Goal: Participate in discussion: Engage in conversation with other users on a specific topic

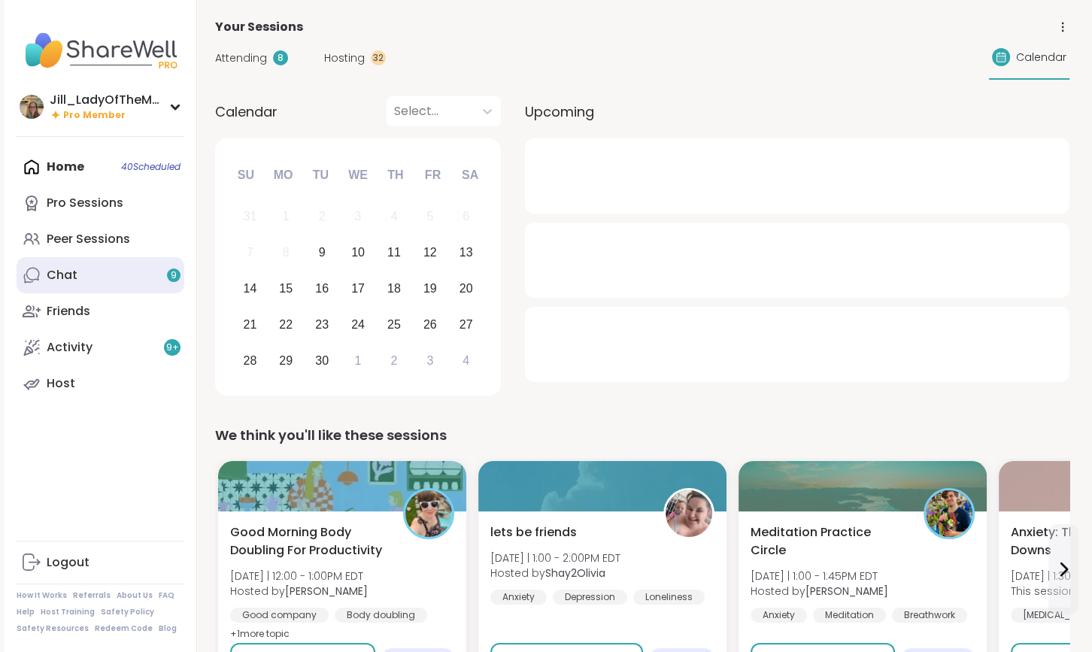
click at [152, 284] on link "Chat 9" at bounding box center [101, 275] width 168 height 36
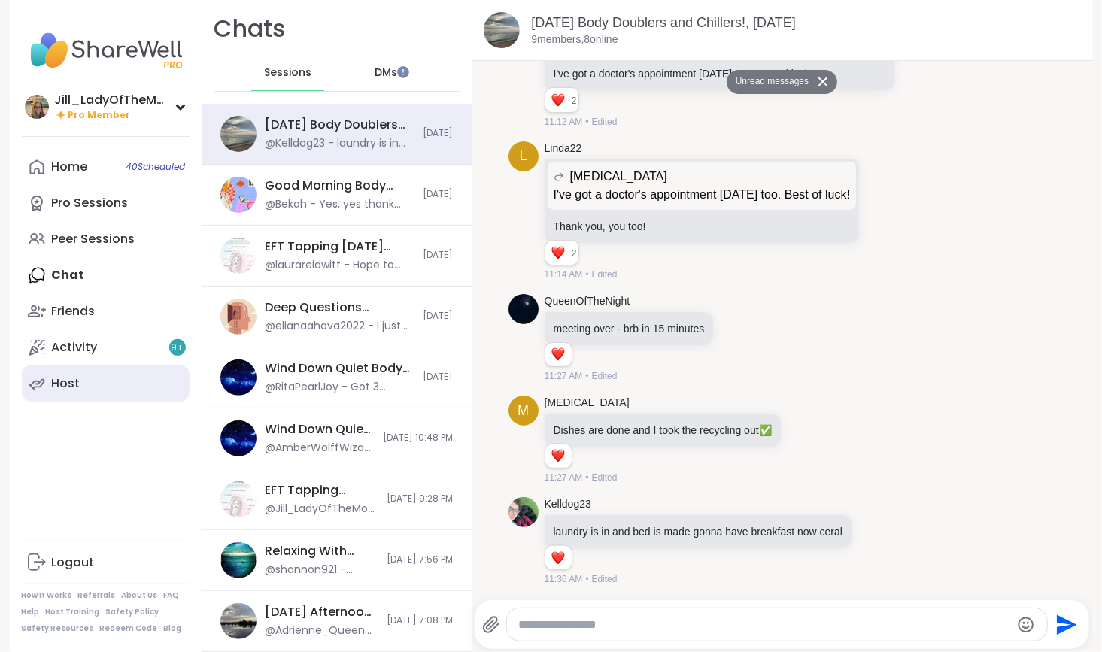
click at [148, 375] on link "Host" at bounding box center [106, 384] width 168 height 36
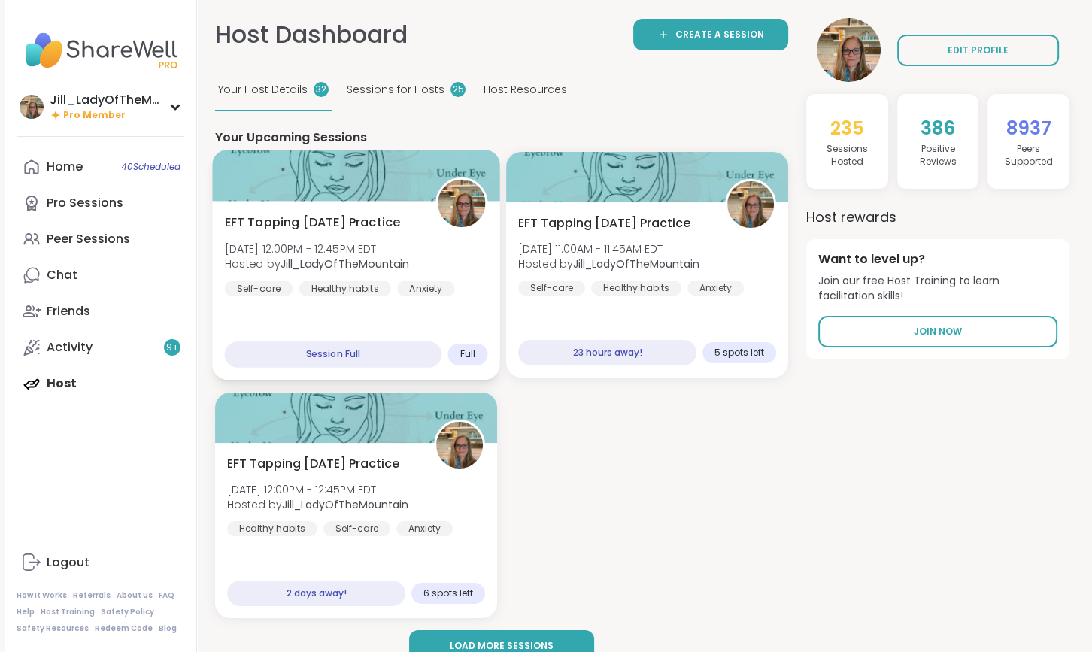
click at [345, 260] on b "Jill_LadyOfTheMountain" at bounding box center [345, 264] width 129 height 15
click at [366, 263] on b "Jill_LadyOfTheMountain" at bounding box center [345, 264] width 129 height 15
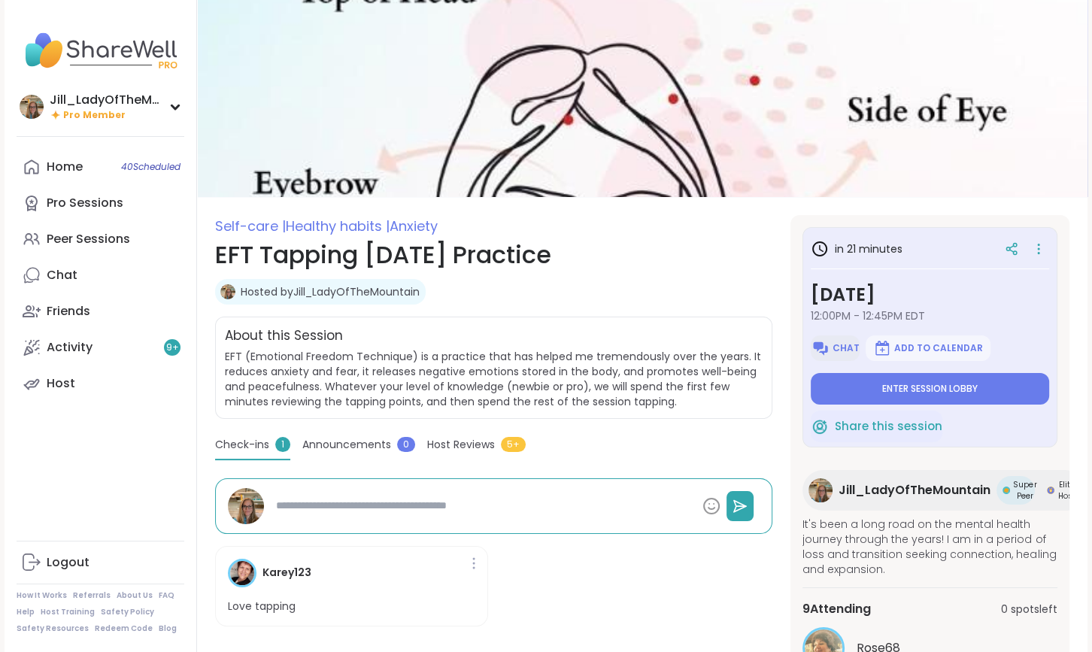
click at [839, 348] on span "Chat" at bounding box center [846, 348] width 27 height 12
type textarea "*"
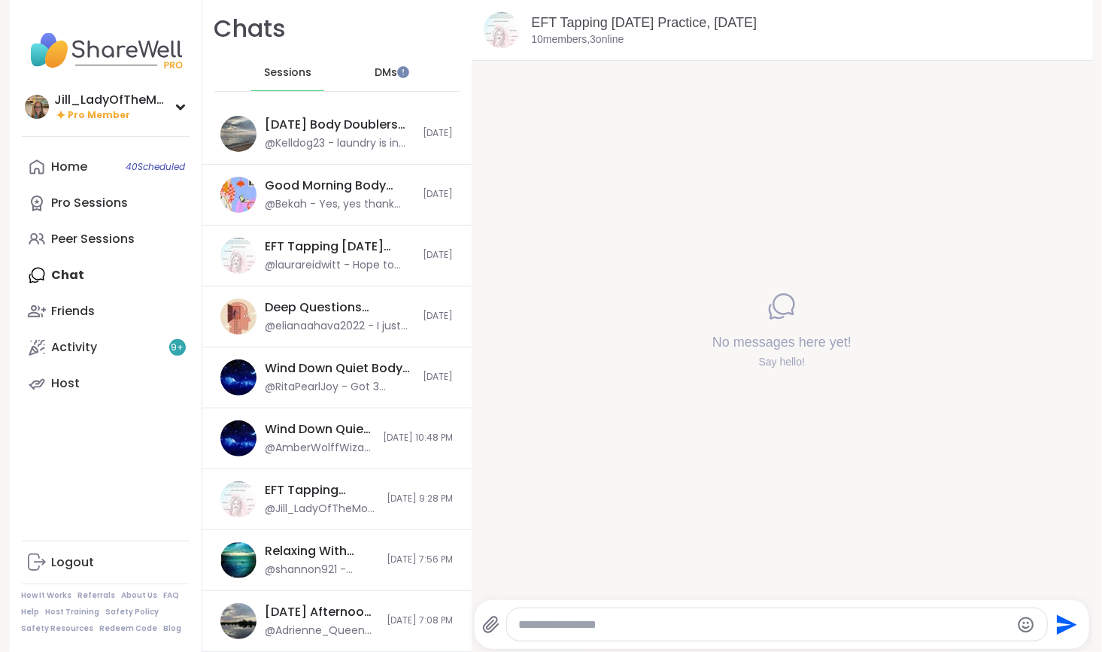
click at [570, 627] on textarea "Type your message" at bounding box center [764, 625] width 491 height 15
click at [488, 623] on icon at bounding box center [491, 625] width 18 height 18
click at [0, 0] on input "file" at bounding box center [0, 0] width 0 height 0
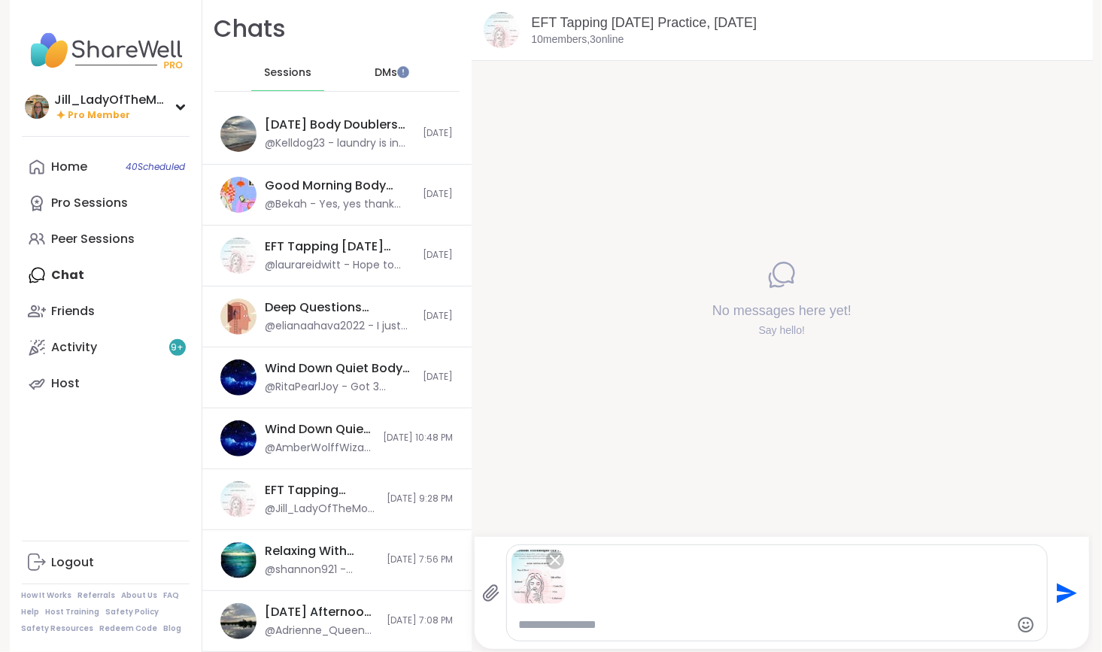
click at [1058, 591] on icon "Send" at bounding box center [1067, 593] width 20 height 20
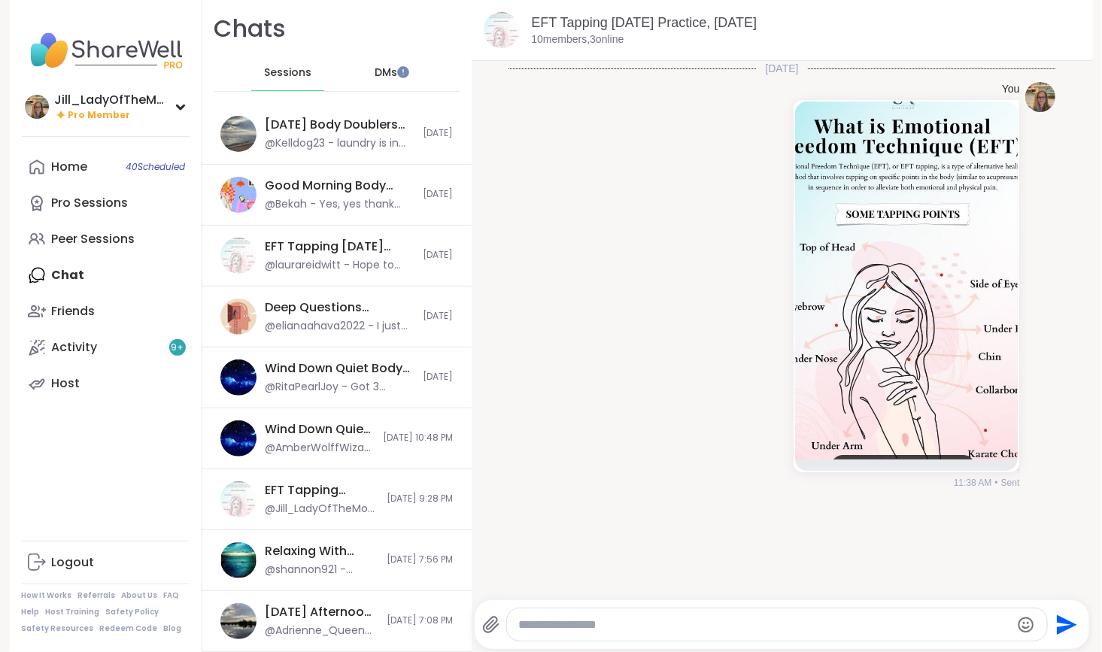
click at [949, 624] on textarea "Type your message" at bounding box center [764, 625] width 491 height 15
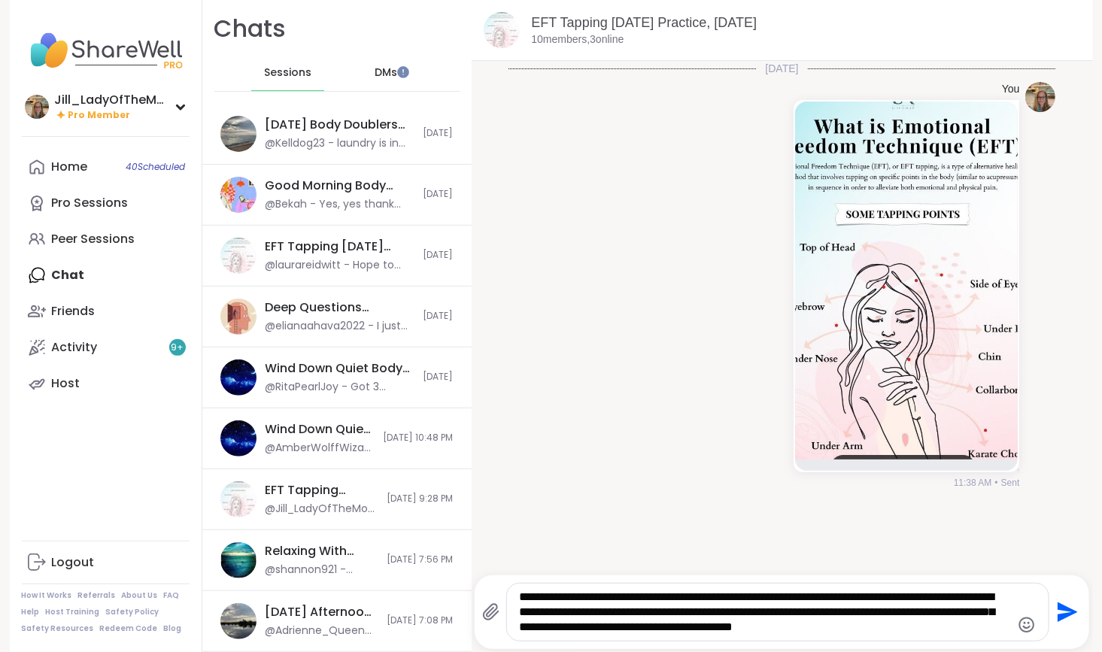
type textarea "**********"
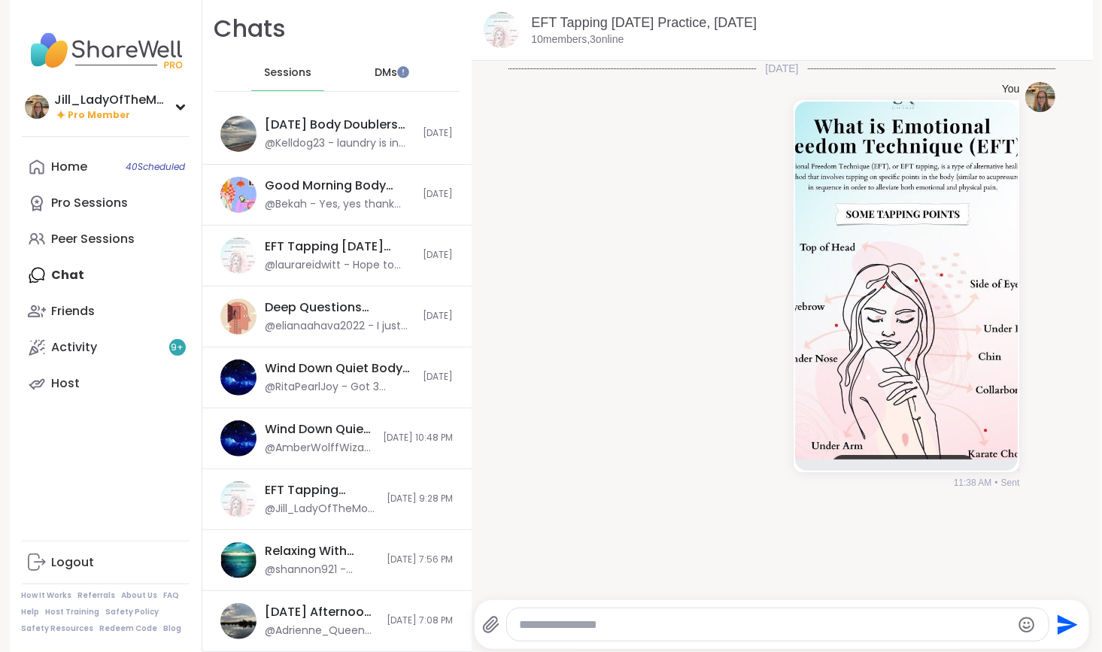
scroll to position [29, 0]
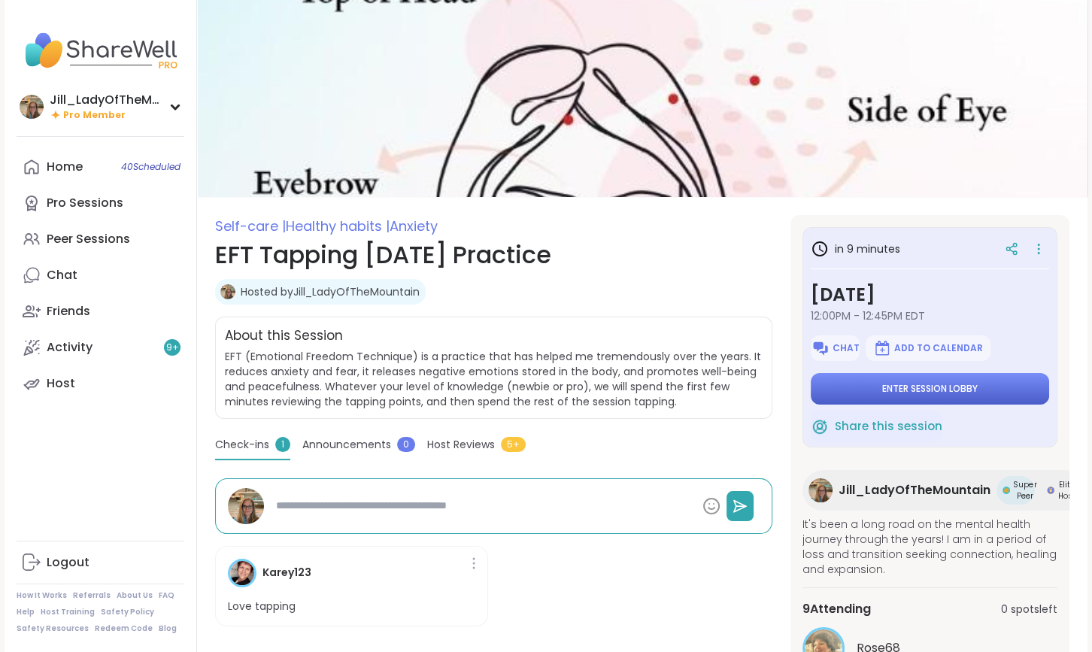
click at [897, 393] on span "Enter session lobby" at bounding box center [930, 389] width 96 height 12
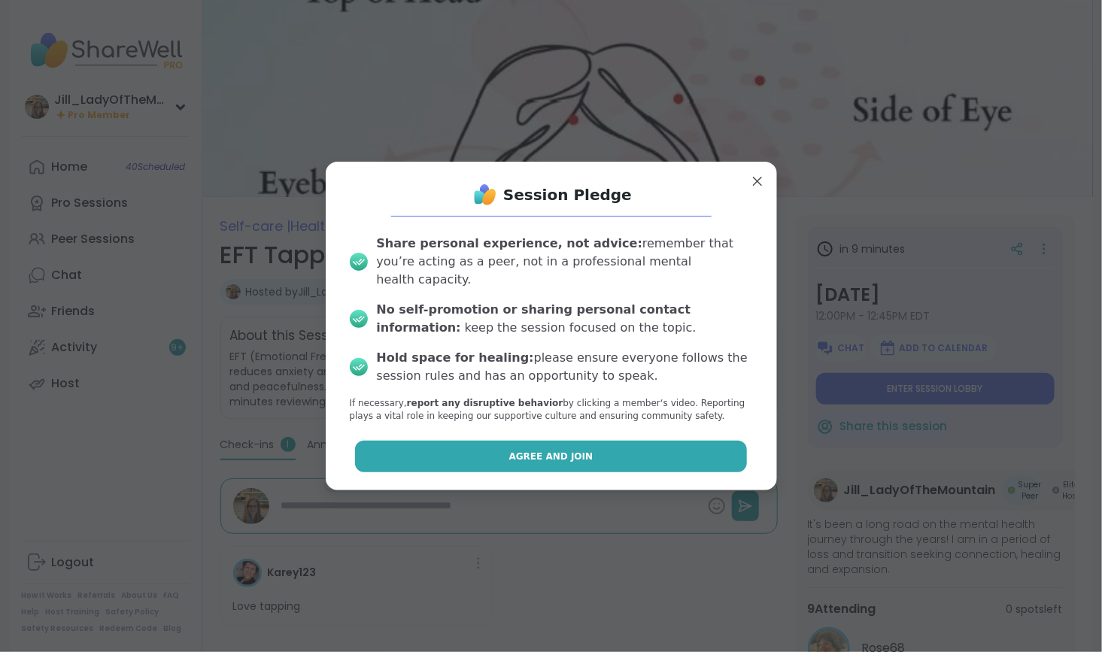
click at [602, 447] on button "Agree and Join" at bounding box center [551, 457] width 392 height 32
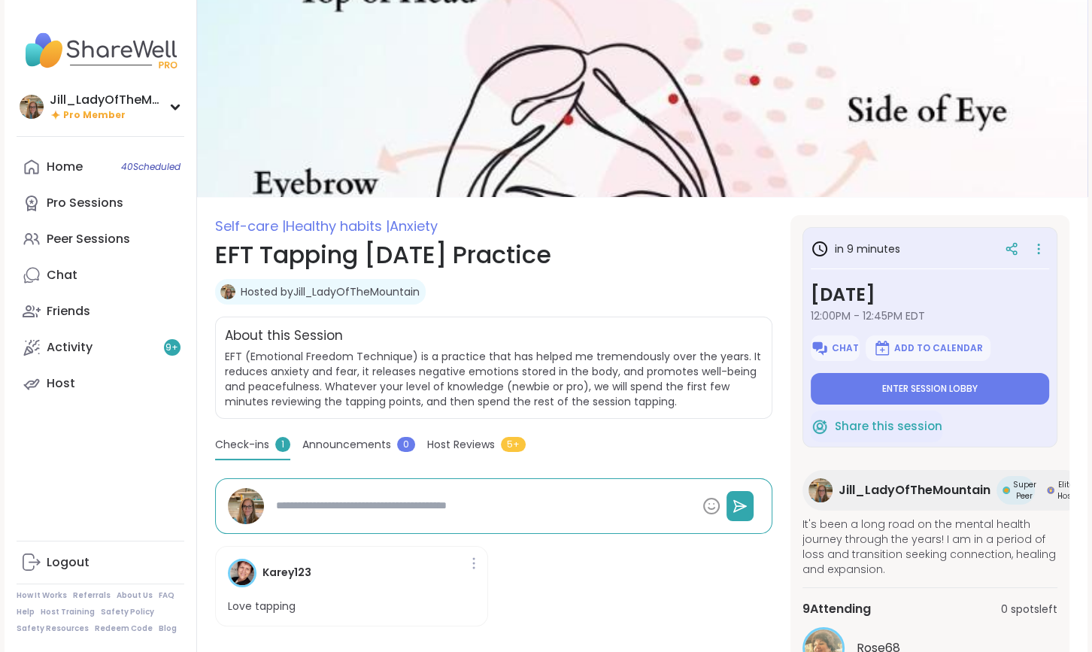
type textarea "*"
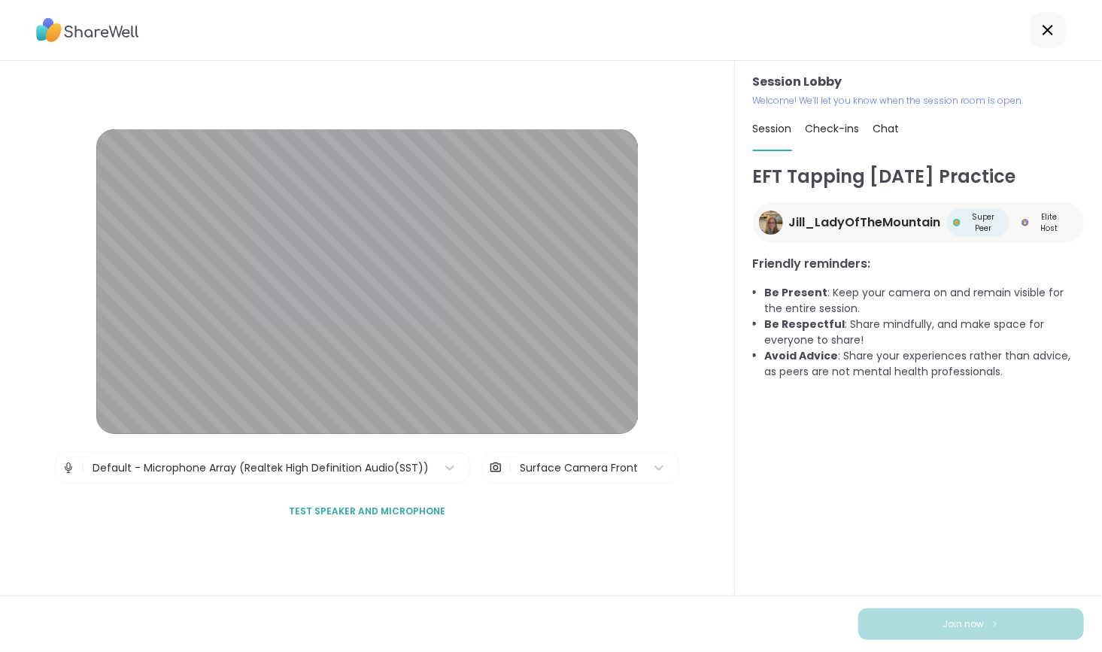
click at [2, 447] on div "Session Lobby | Default - Microphone Array (Realtek High Definition Audio(SST))…" at bounding box center [367, 328] width 735 height 535
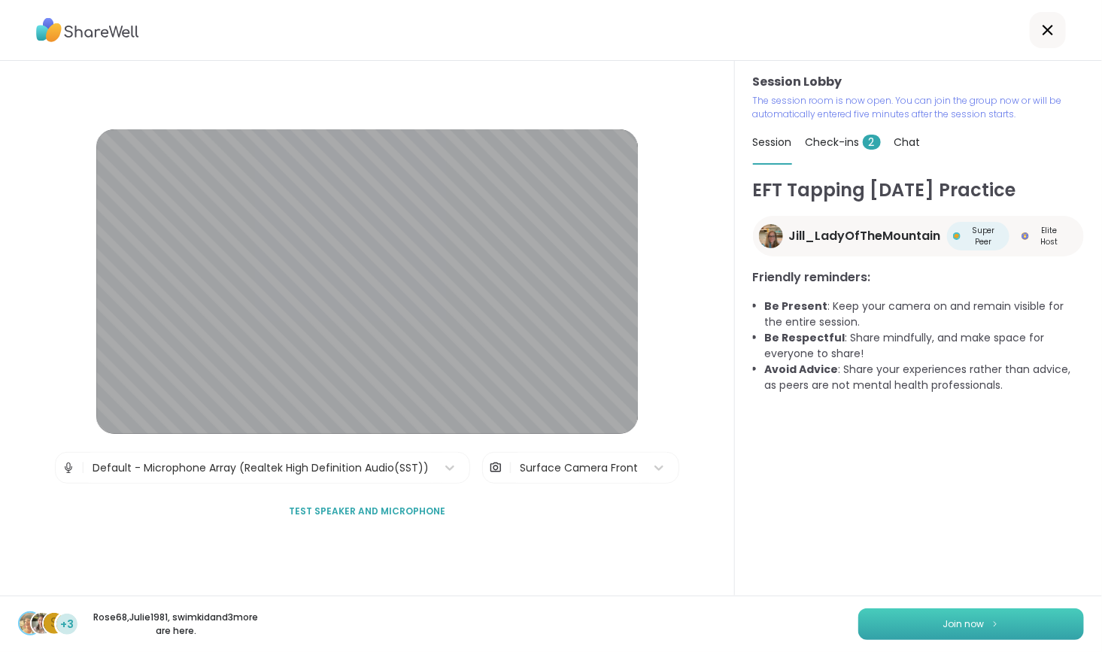
click at [960, 621] on span "Join now" at bounding box center [963, 625] width 41 height 14
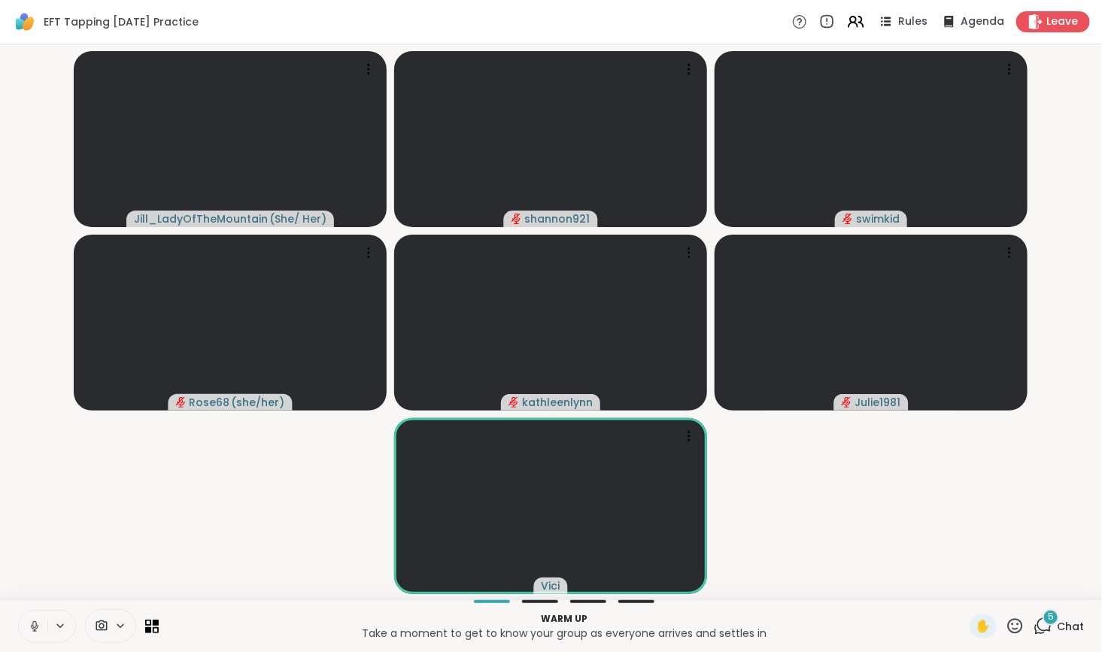
click at [1034, 624] on icon at bounding box center [1043, 626] width 19 height 19
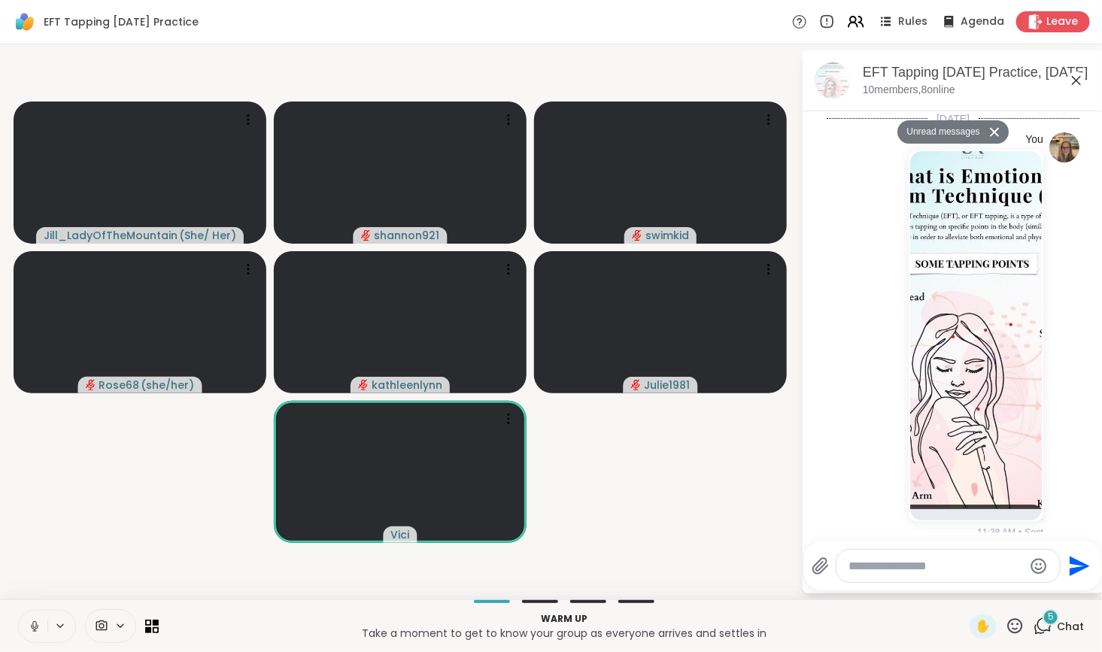
scroll to position [934, 0]
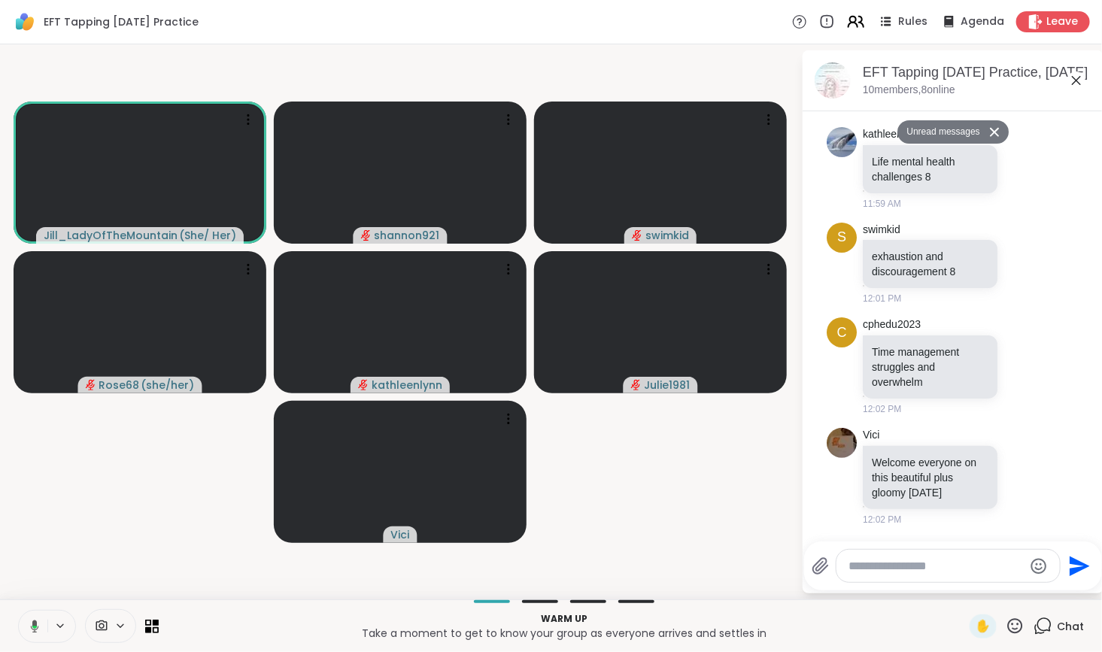
click at [846, 20] on icon at bounding box center [855, 21] width 19 height 19
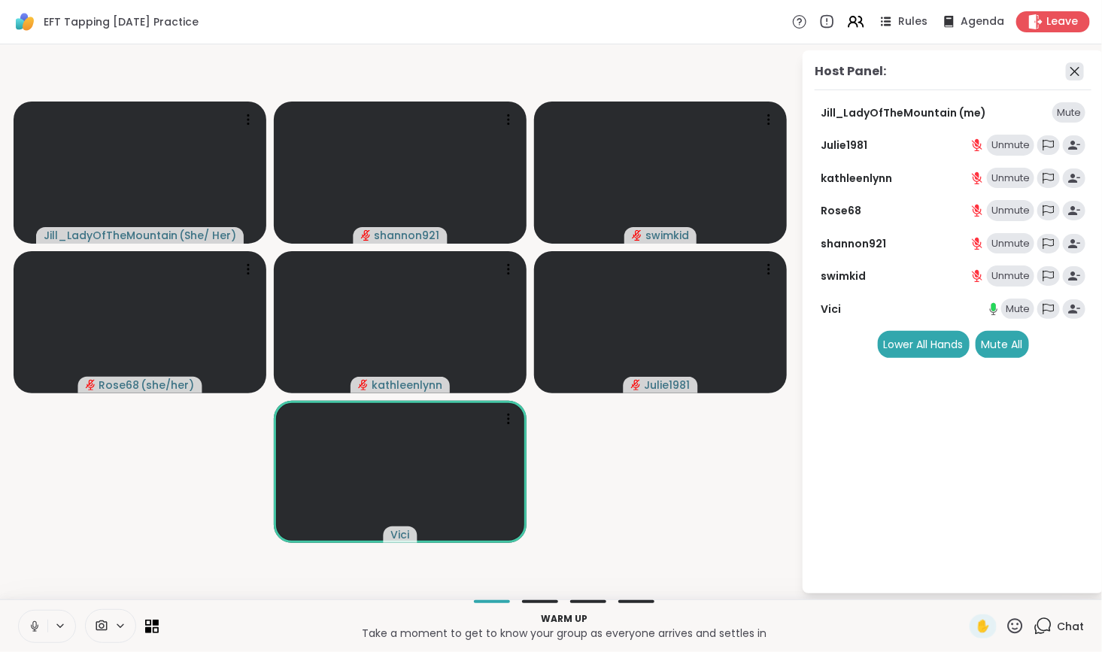
click at [1074, 74] on icon at bounding box center [1075, 71] width 18 height 18
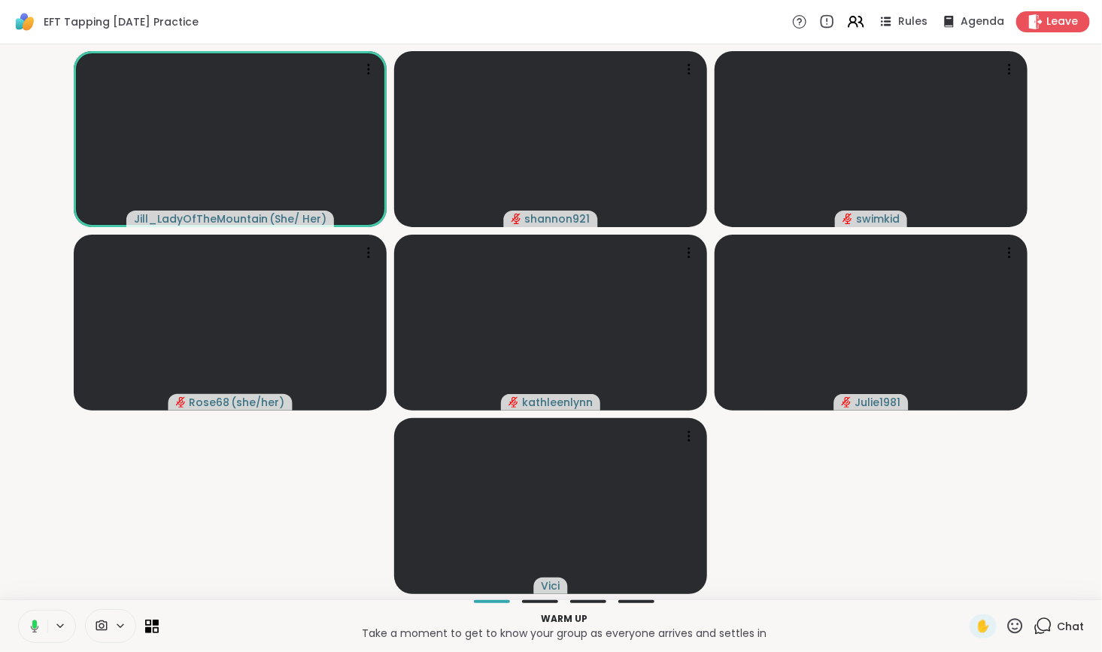
click at [1035, 621] on icon at bounding box center [1043, 626] width 19 height 19
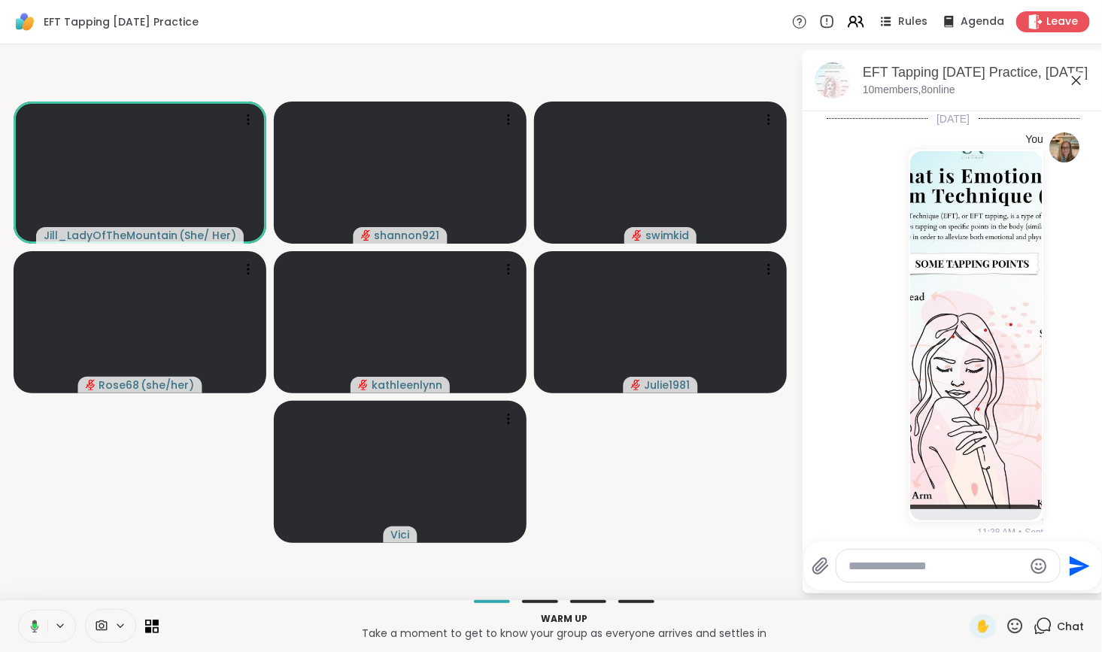
scroll to position [884, 0]
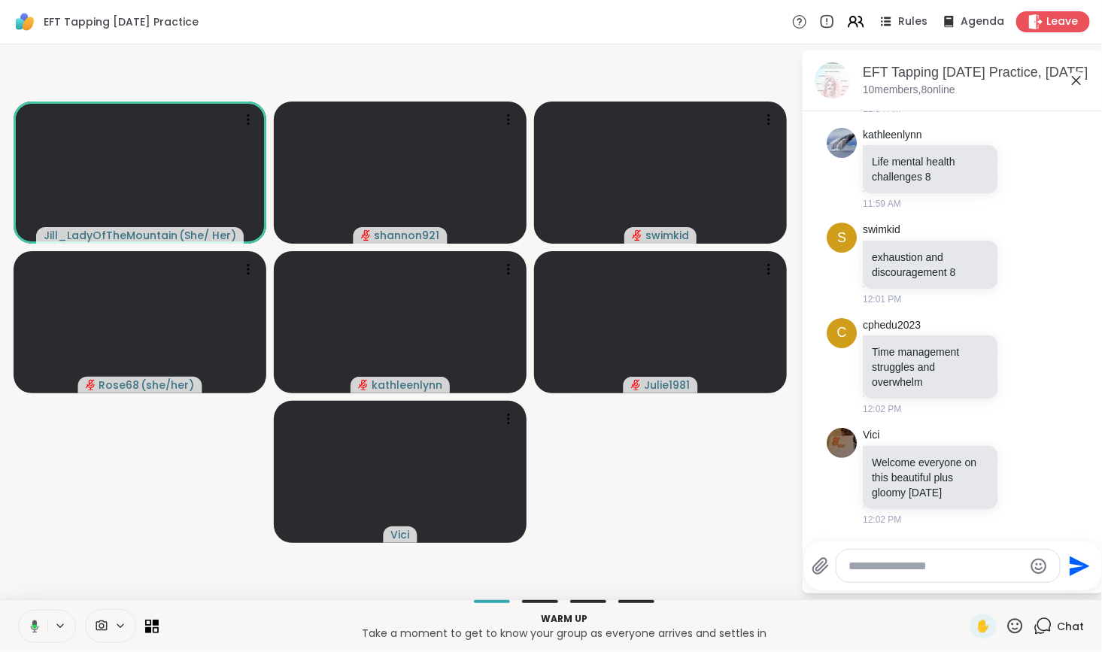
click at [876, 573] on textarea "Type your message" at bounding box center [936, 566] width 175 height 15
click at [850, 20] on icon at bounding box center [853, 20] width 6 height 6
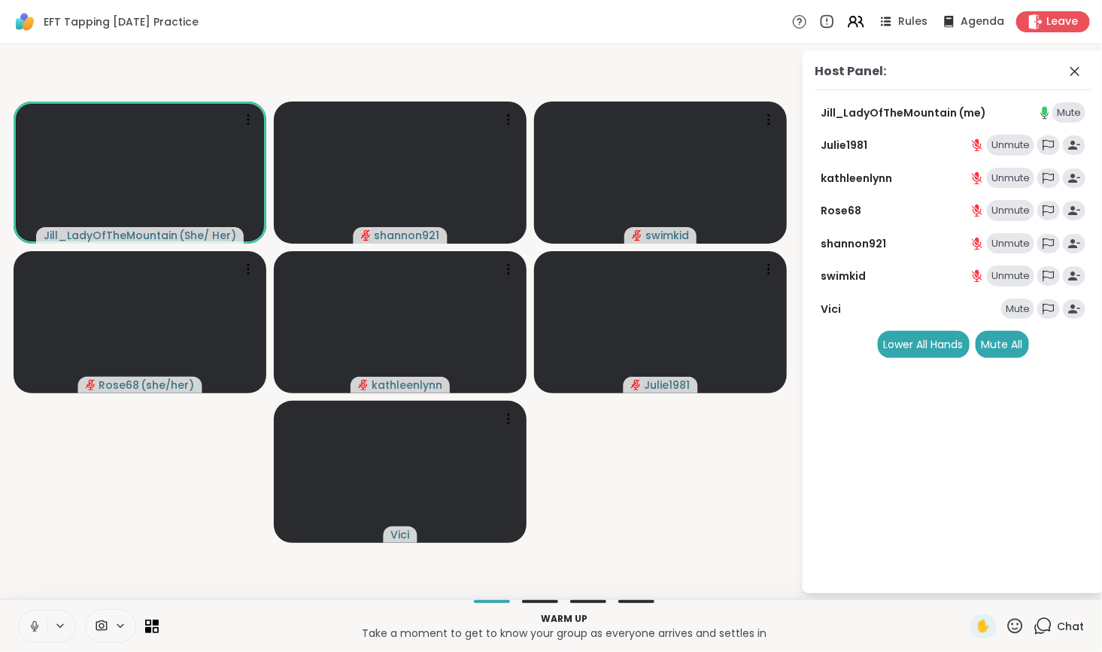
click at [1010, 307] on div "Mute" at bounding box center [1017, 309] width 33 height 21
click at [1080, 68] on icon at bounding box center [1075, 71] width 18 height 18
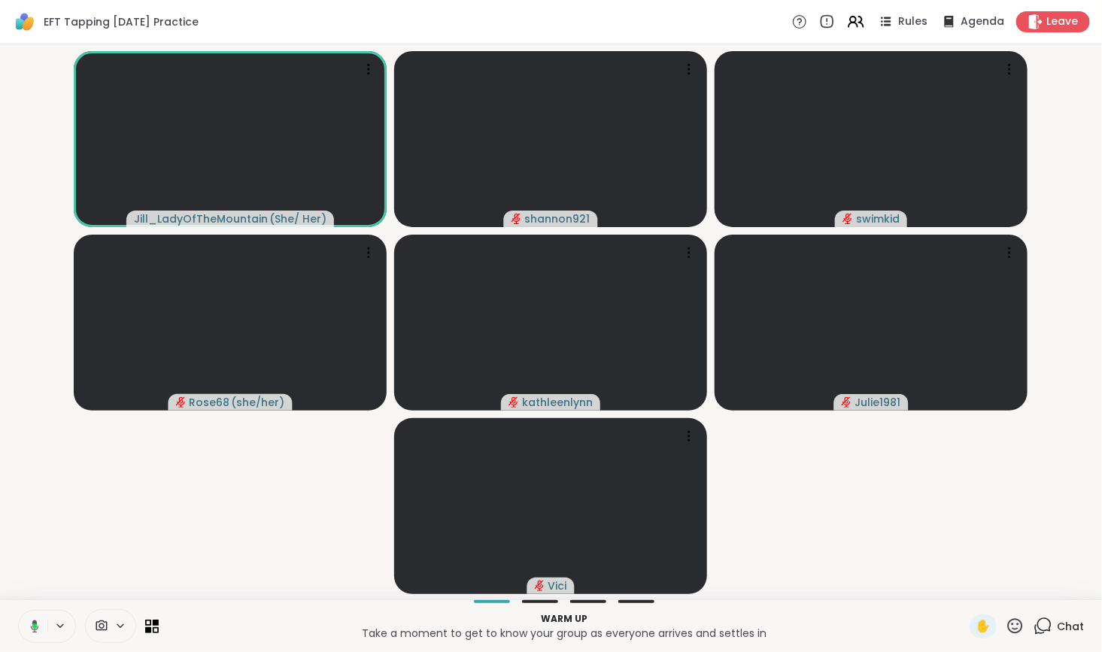
click at [1035, 624] on icon at bounding box center [1043, 626] width 19 height 19
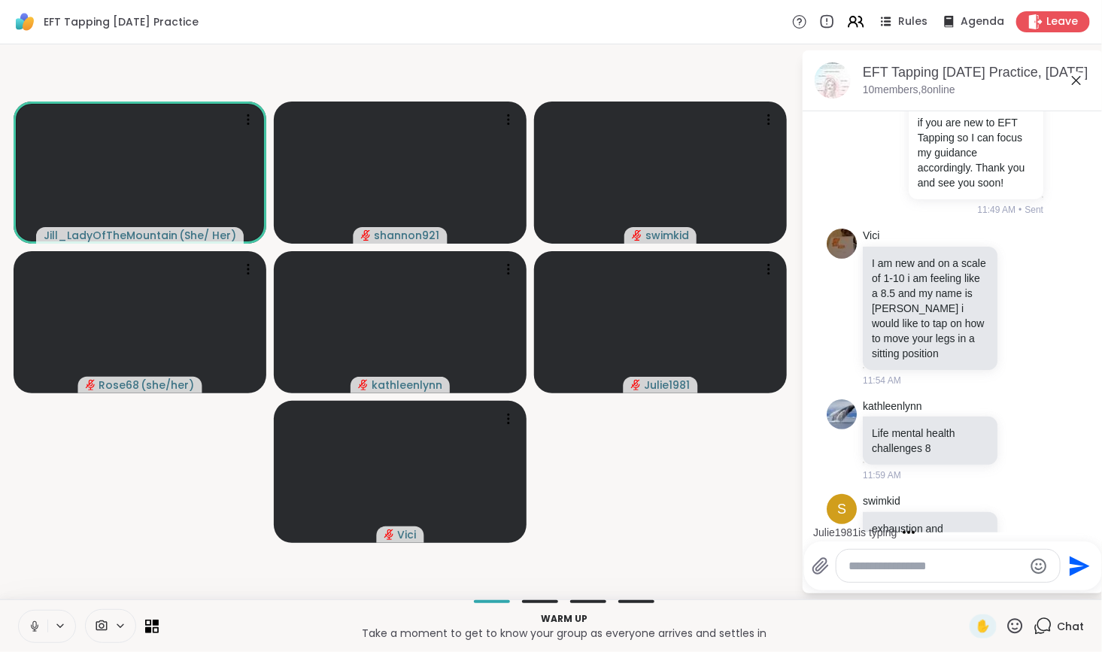
scroll to position [557, 0]
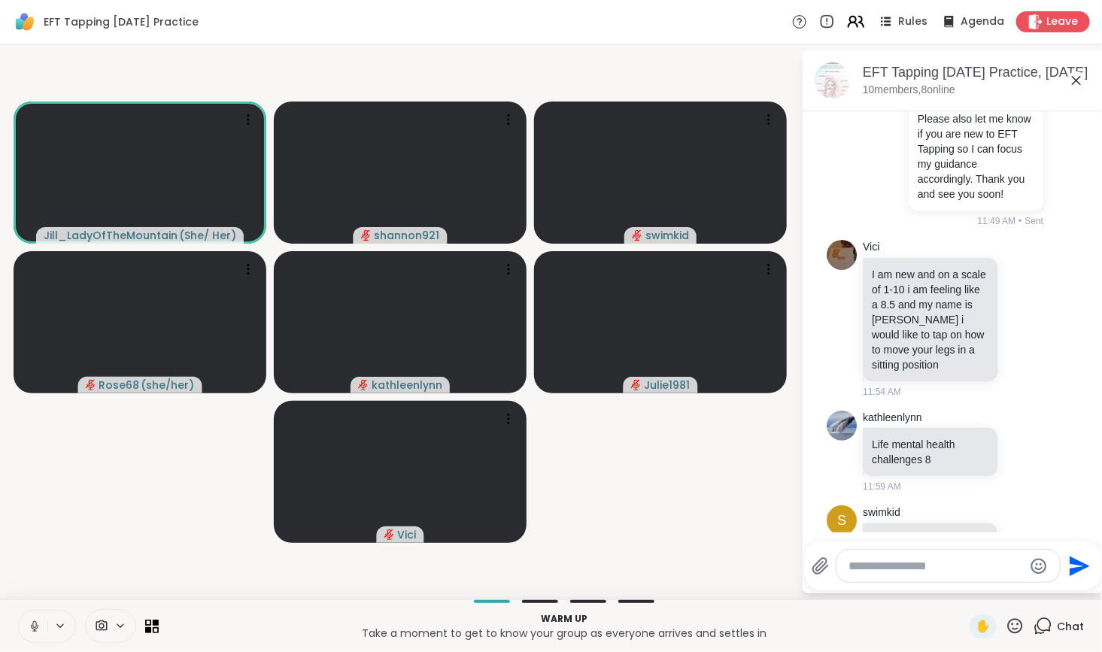
click at [849, 23] on icon at bounding box center [853, 25] width 9 height 5
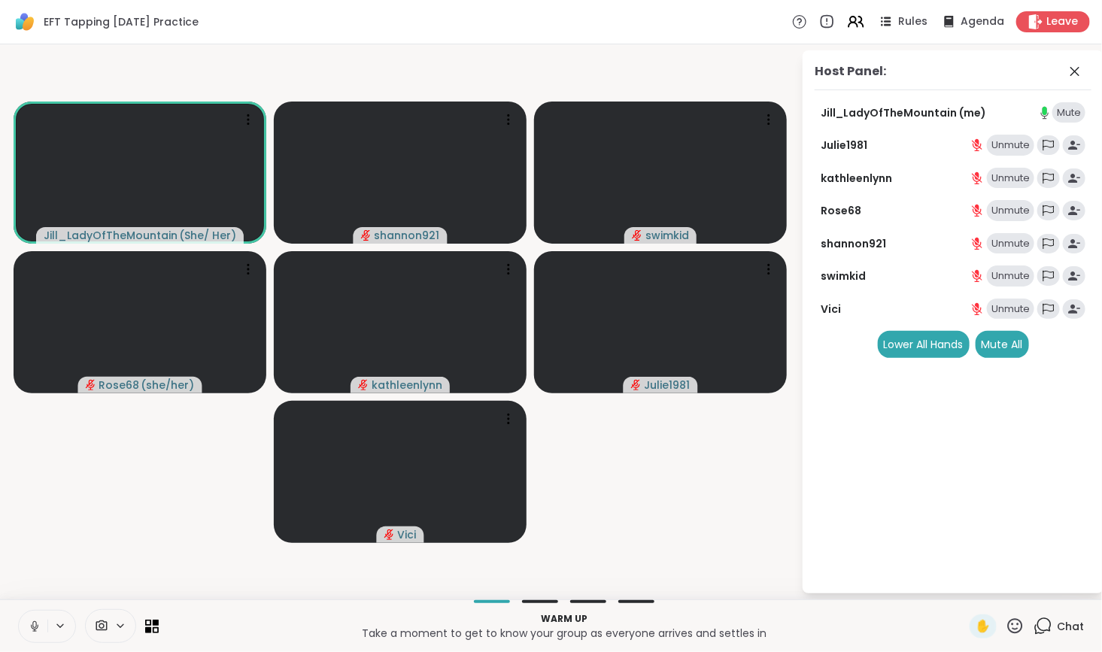
click at [1016, 311] on div "Unmute" at bounding box center [1010, 309] width 47 height 21
click at [1067, 68] on icon at bounding box center [1075, 71] width 18 height 18
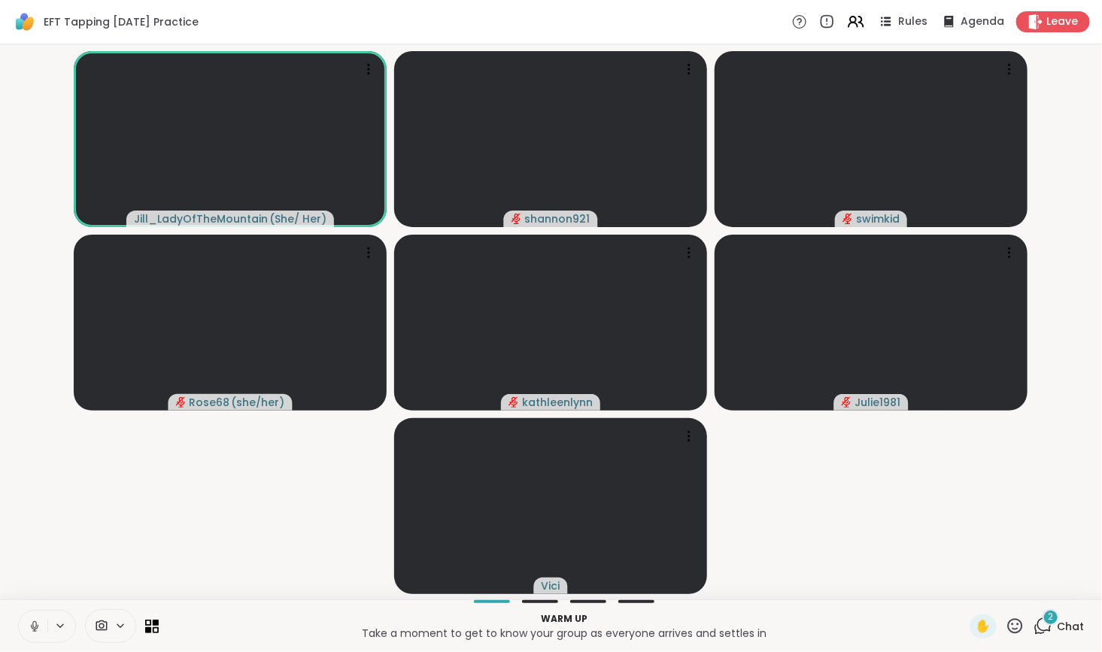
click at [1038, 626] on icon at bounding box center [1043, 626] width 19 height 19
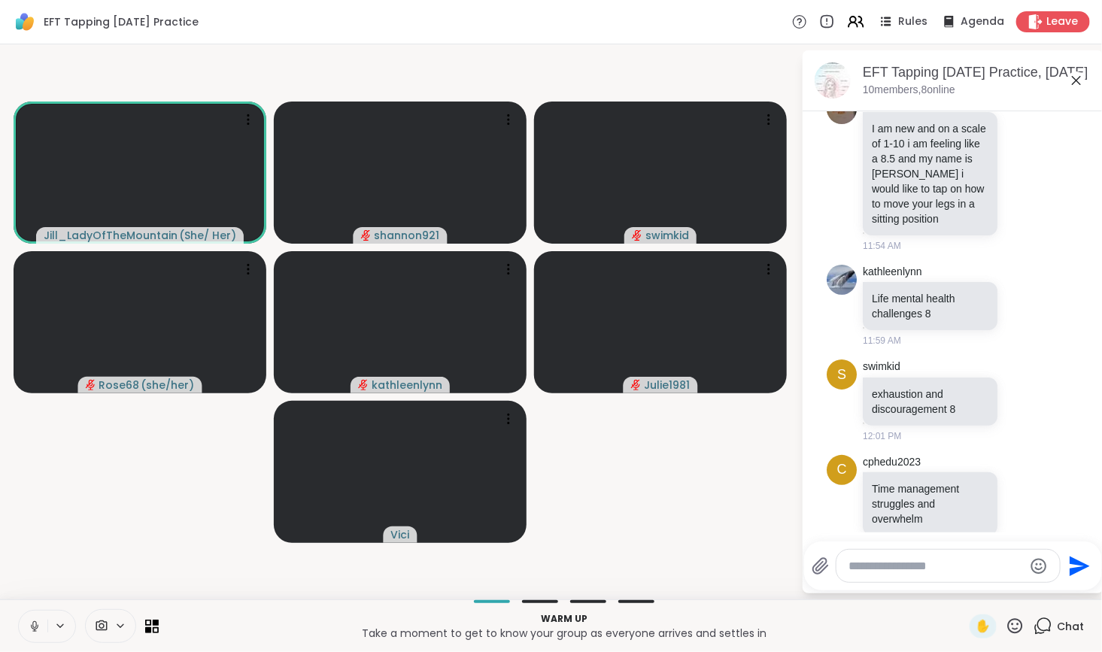
scroll to position [702, 0]
click at [852, 23] on icon at bounding box center [855, 21] width 19 height 19
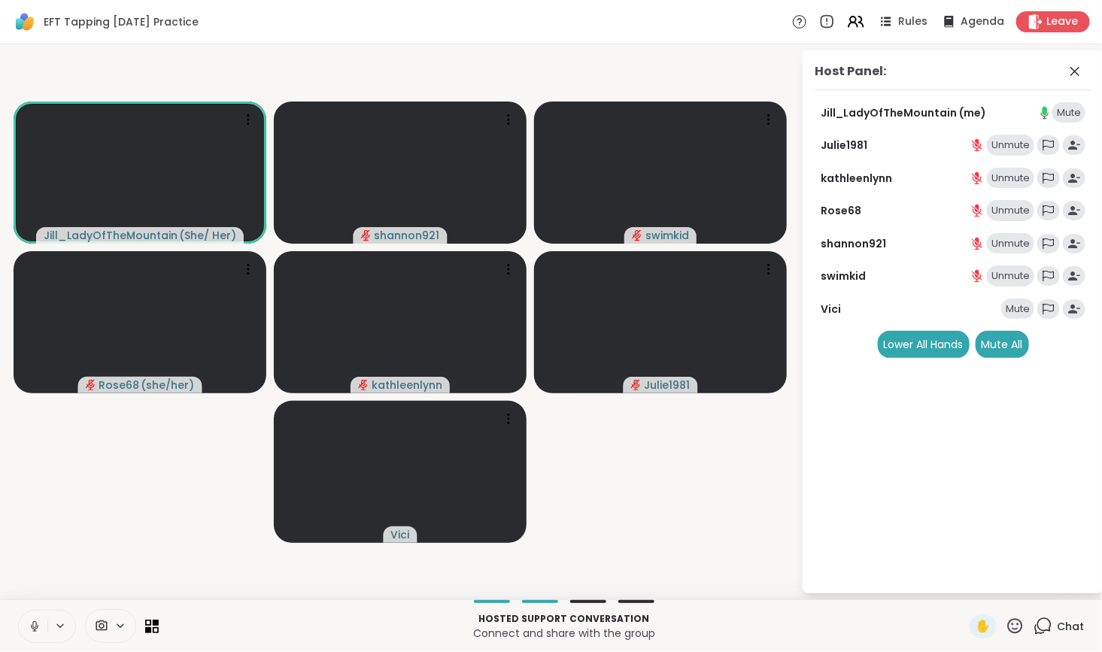
click at [1010, 309] on div "Mute" at bounding box center [1017, 309] width 33 height 21
click at [1069, 71] on icon at bounding box center [1075, 71] width 18 height 18
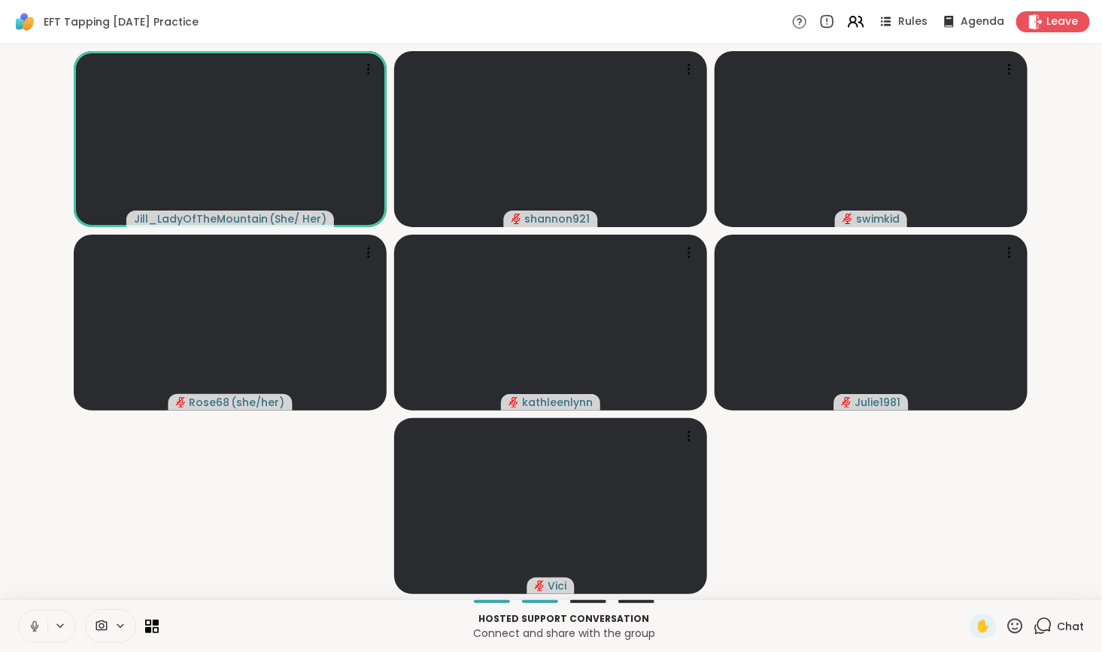
click at [1035, 633] on icon at bounding box center [1040, 630] width 10 height 10
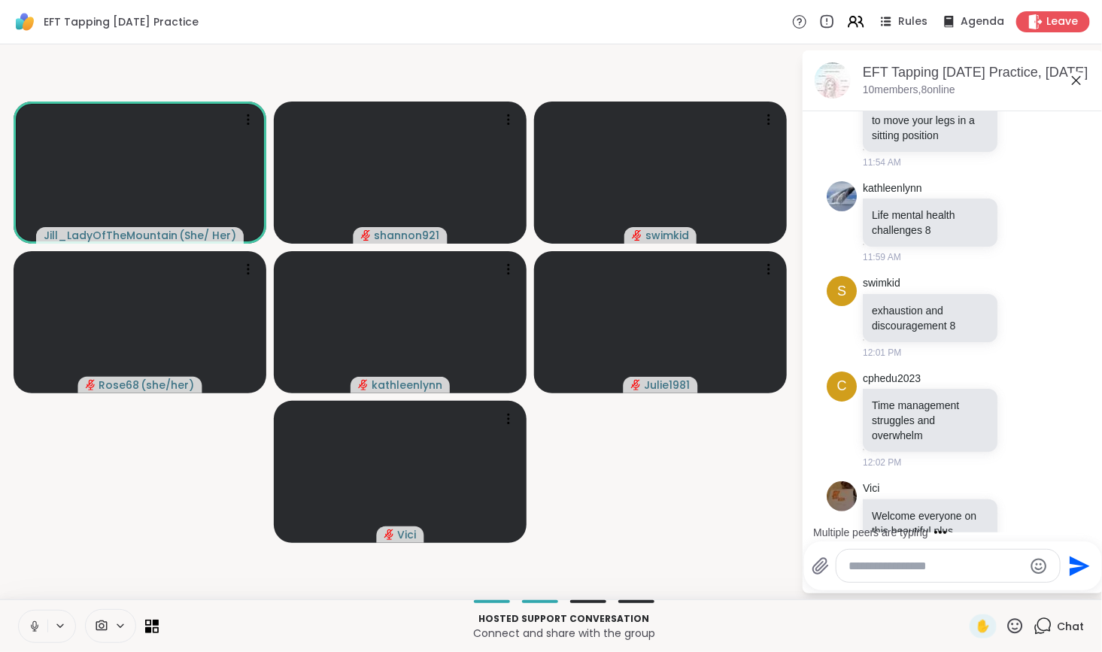
scroll to position [770, 0]
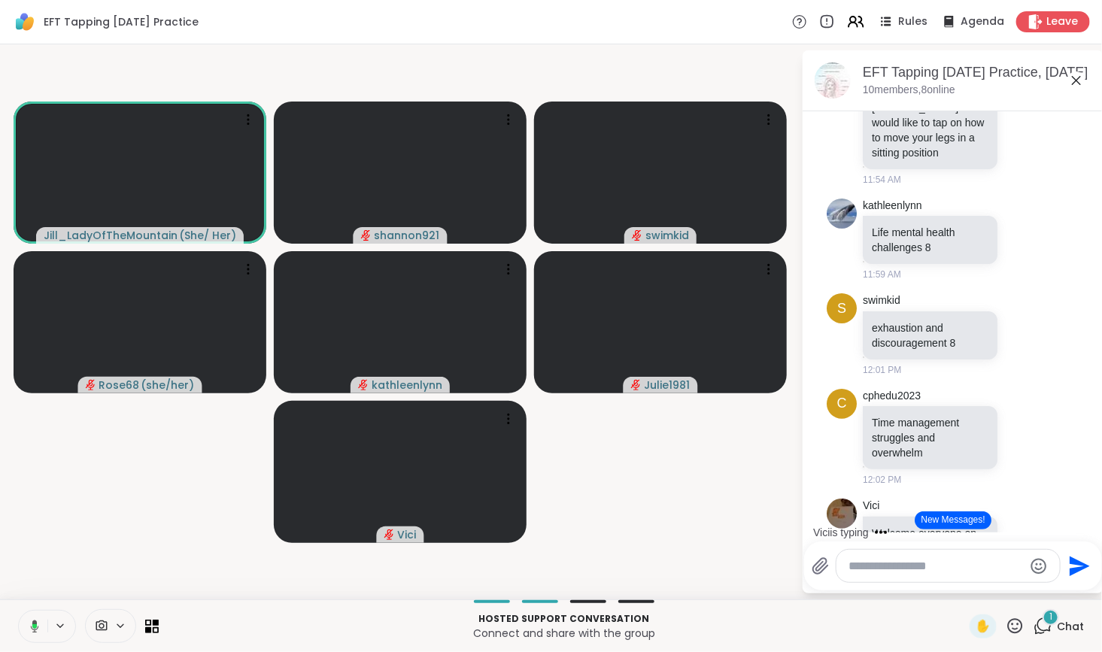
click at [949, 521] on button "New Messages!" at bounding box center [953, 521] width 76 height 18
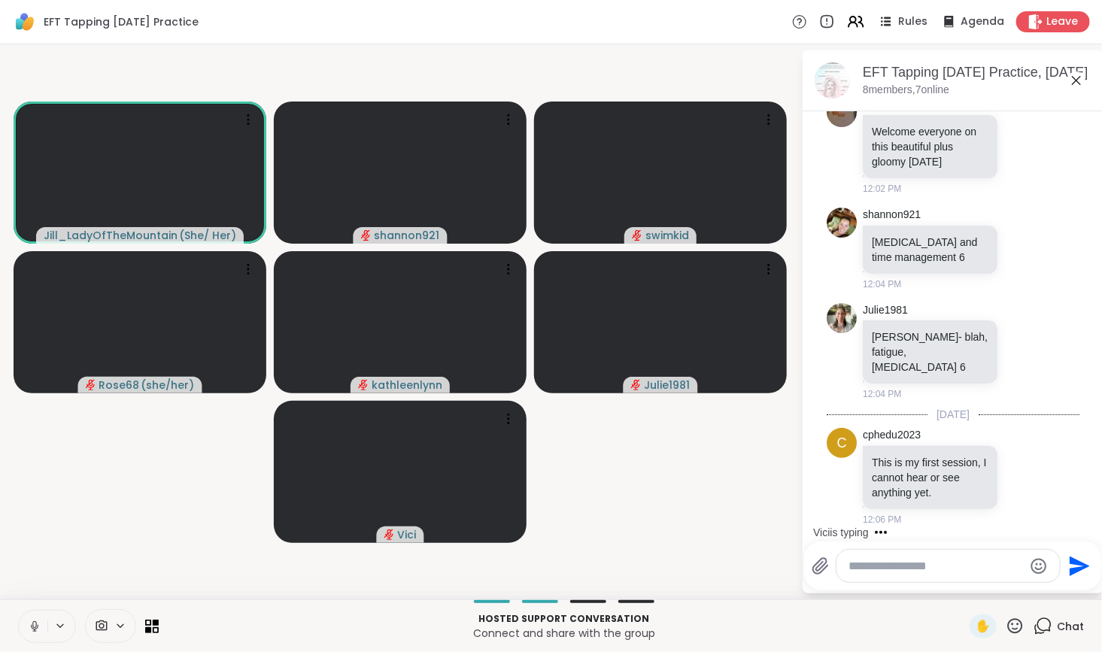
click at [914, 570] on textarea "Type your message" at bounding box center [936, 566] width 175 height 15
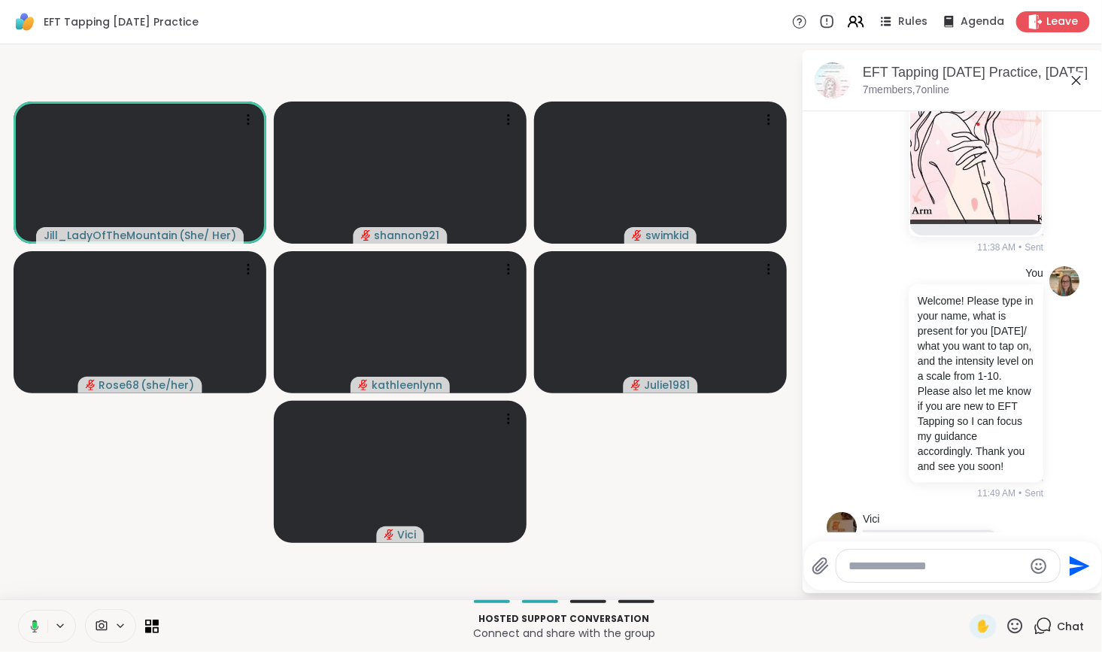
scroll to position [135, 0]
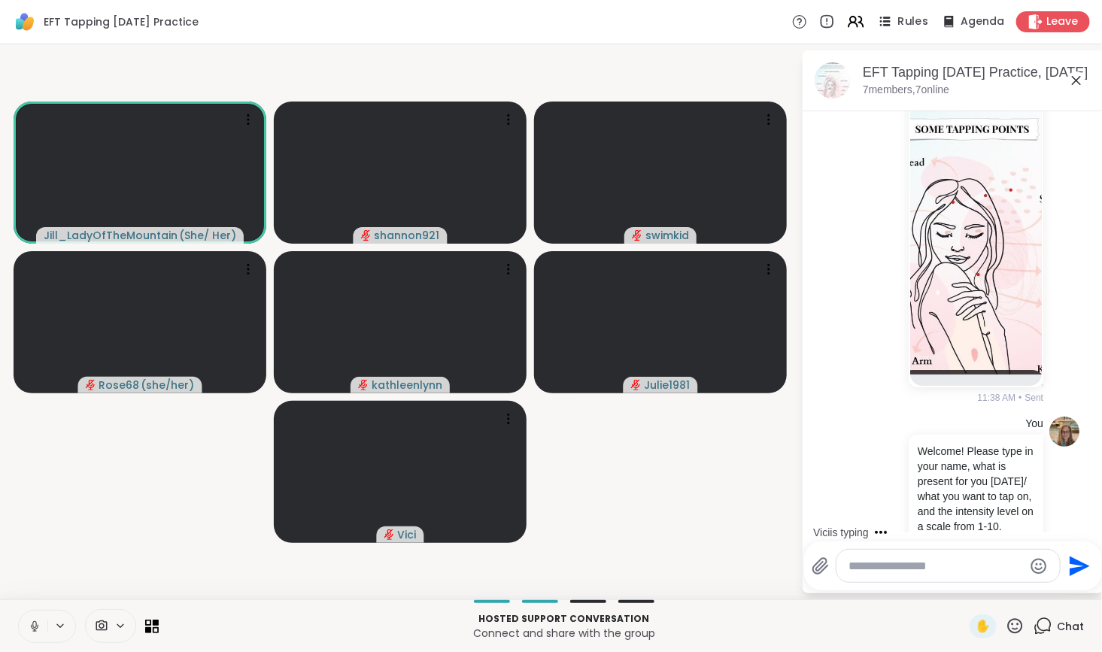
click at [876, 25] on icon at bounding box center [885, 21] width 19 height 19
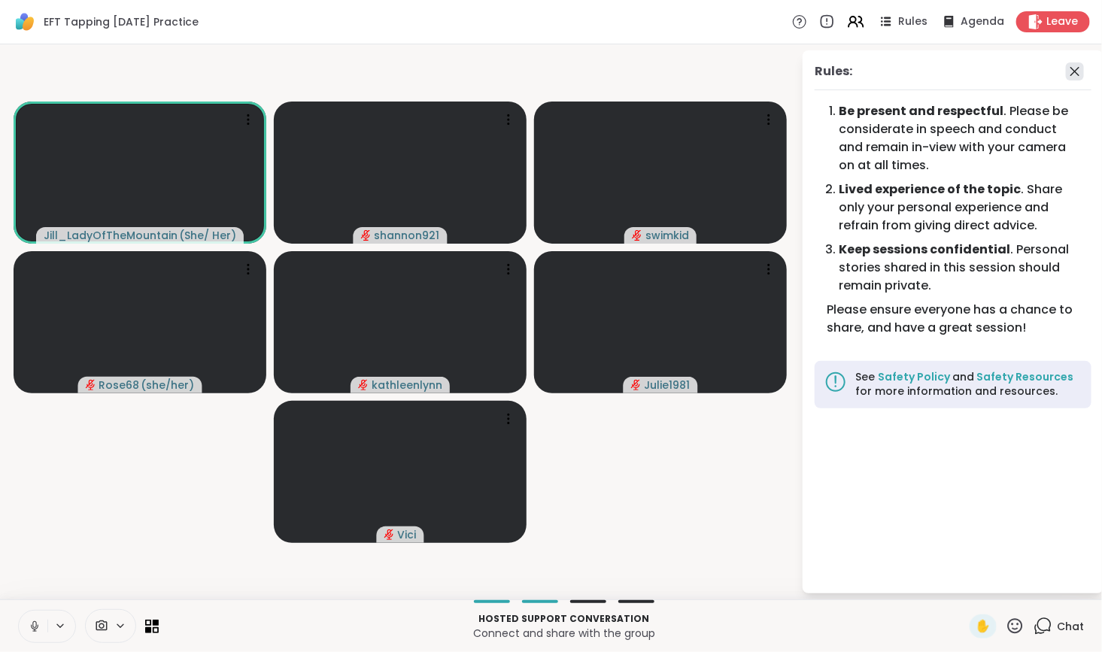
click at [1075, 73] on icon at bounding box center [1075, 71] width 18 height 18
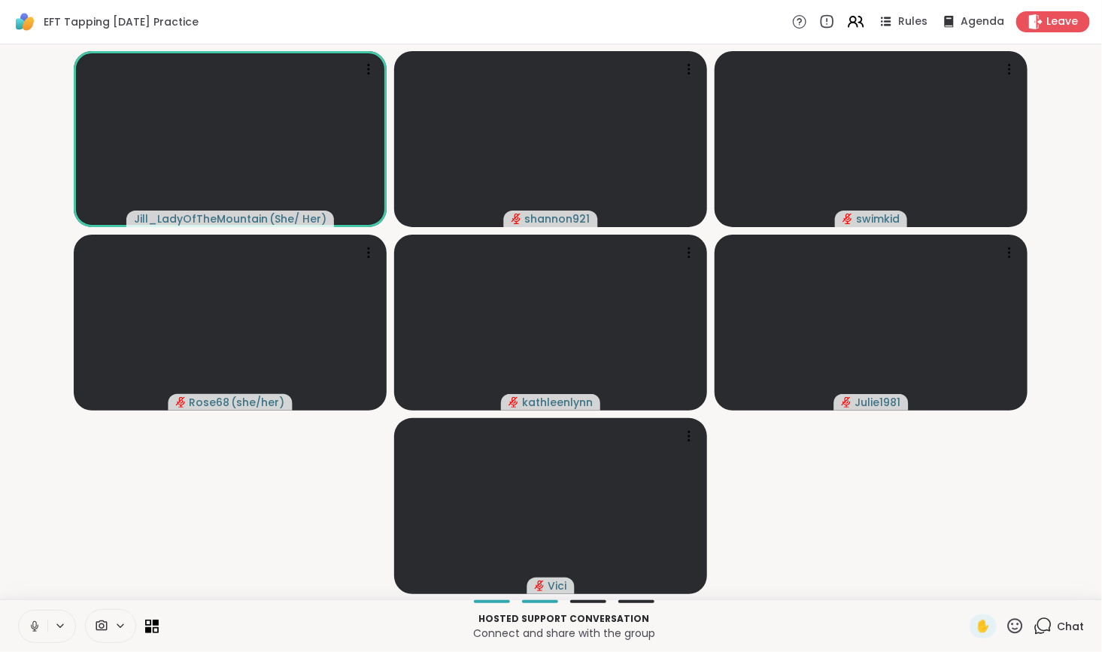
click at [1034, 626] on icon at bounding box center [1043, 626] width 19 height 19
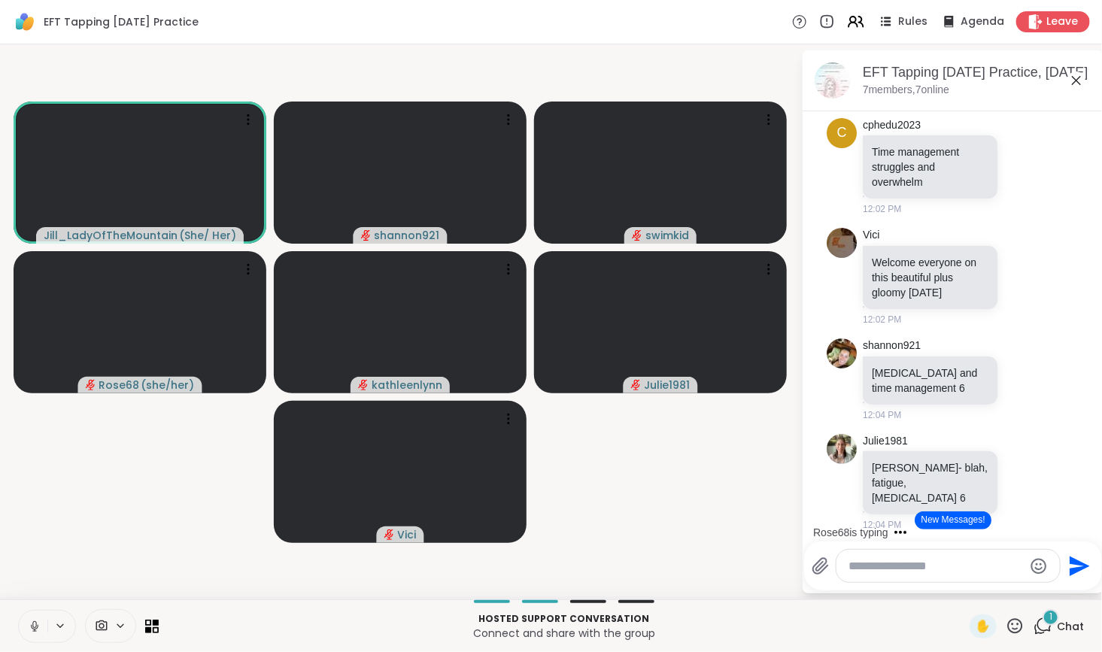
scroll to position [1056, 0]
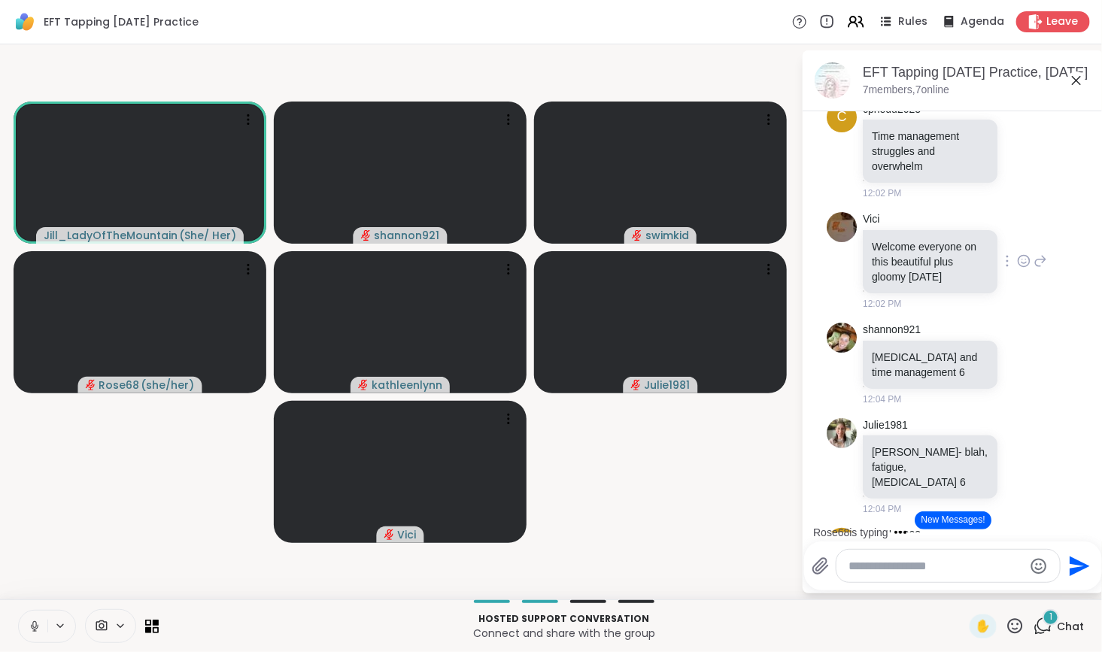
click at [1022, 259] on icon at bounding box center [1022, 259] width 0 height 0
click at [1017, 244] on div "Select Reaction: Heart" at bounding box center [1024, 237] width 14 height 14
drag, startPoint x: 1083, startPoint y: 415, endPoint x: 1084, endPoint y: 440, distance: 25.6
click at [1084, 440] on div "Today You 11:38 AM • Sent You Welcome! Please type in your name, what is presen…" at bounding box center [953, 321] width 301 height 421
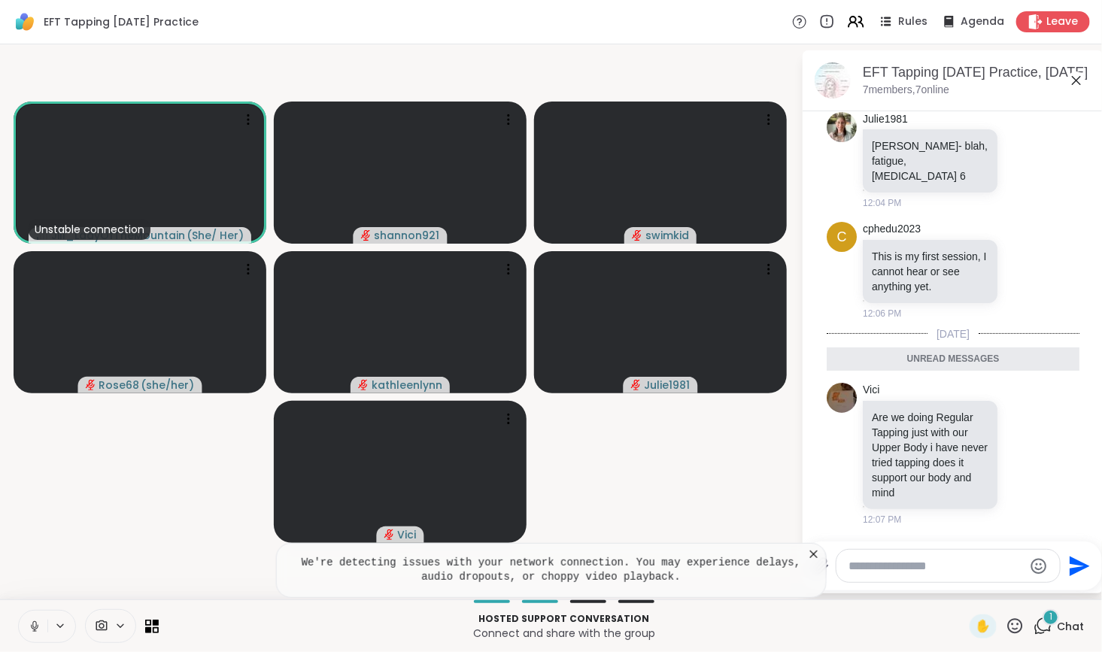
scroll to position [1390, 0]
click at [811, 553] on icon at bounding box center [813, 554] width 15 height 15
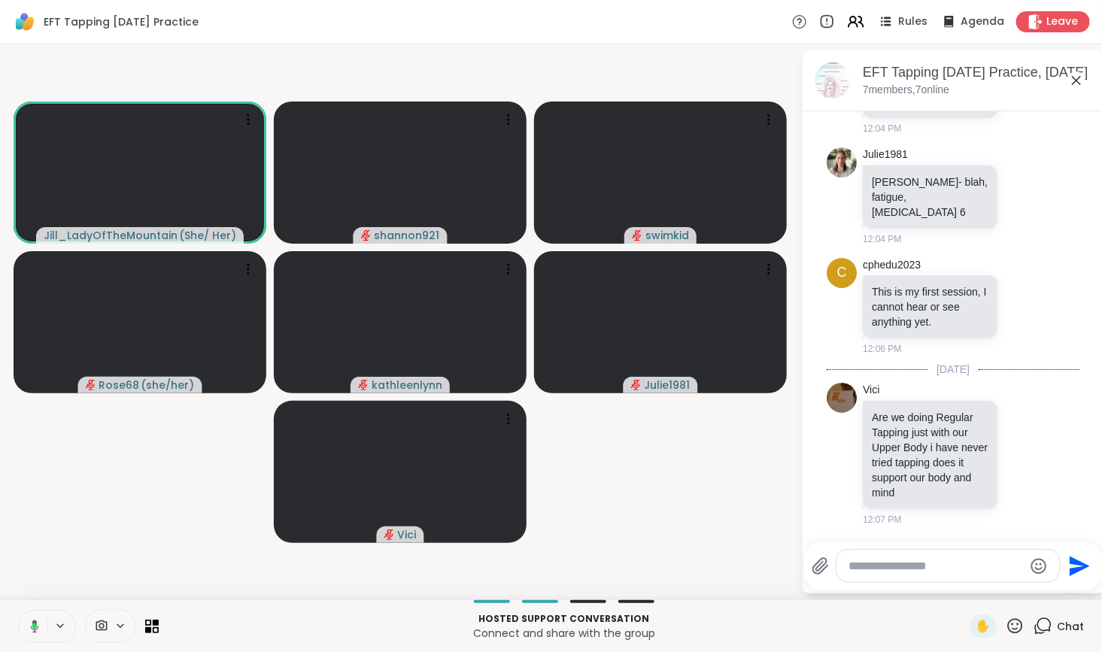
scroll to position [1456, 0]
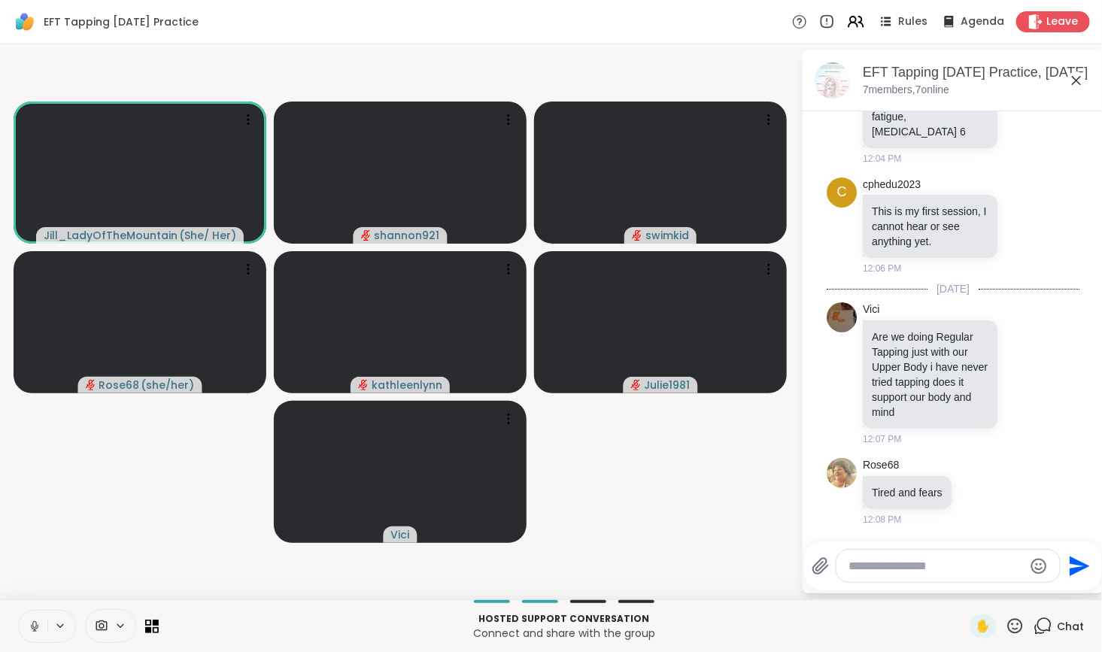
click at [897, 573] on textarea "Type your message" at bounding box center [936, 566] width 175 height 15
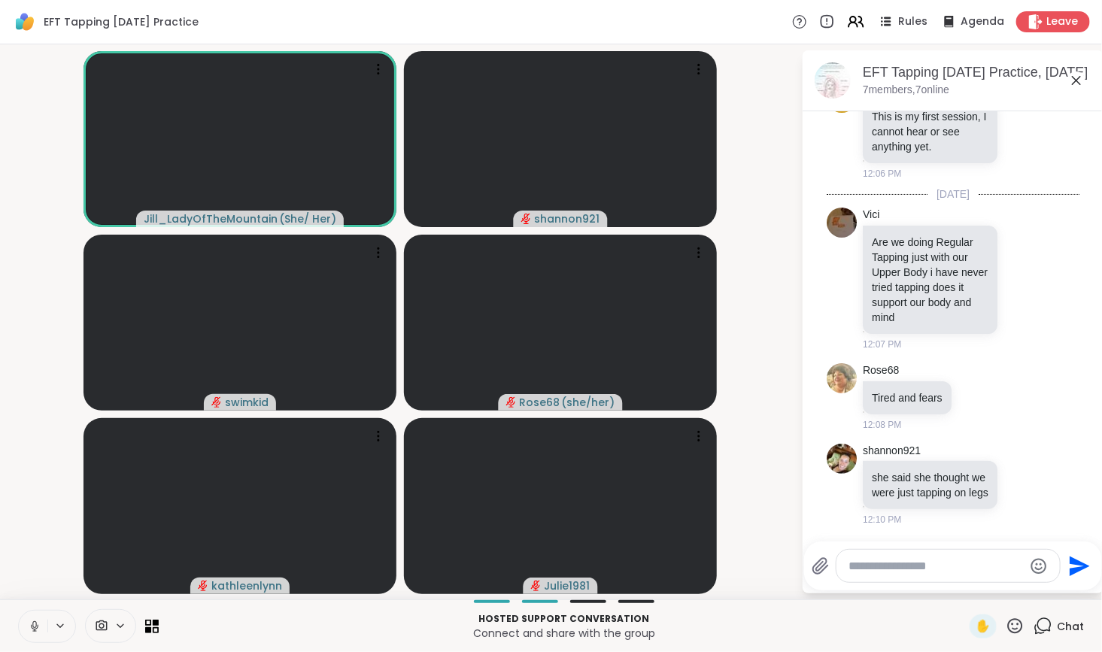
scroll to position [1565, 0]
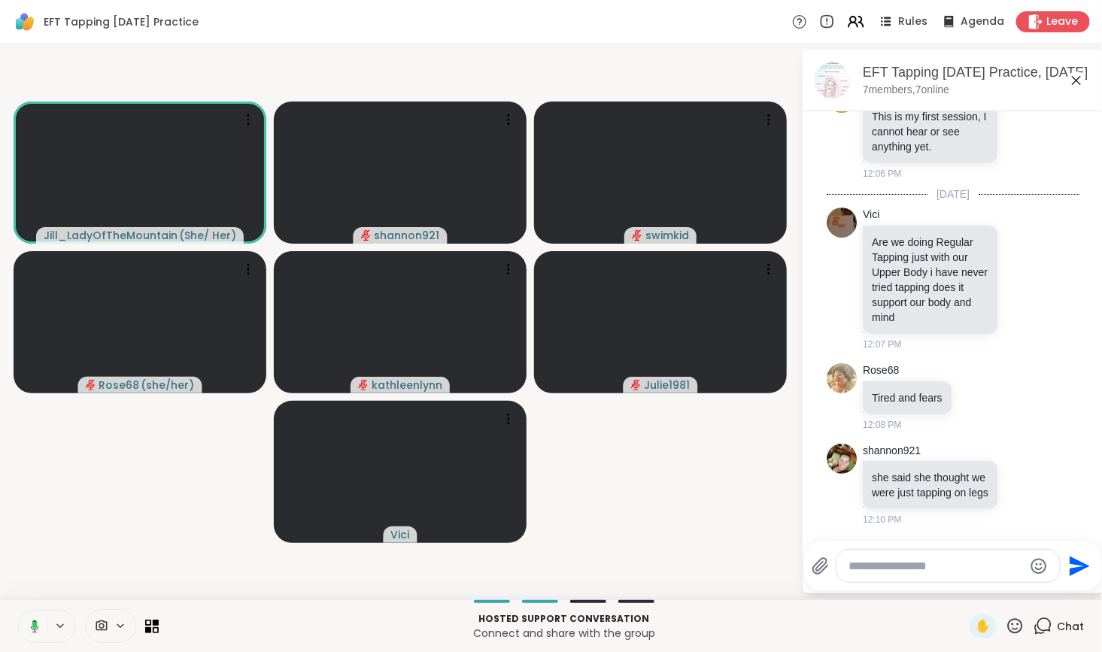
click at [938, 571] on textarea "Type your message" at bounding box center [936, 566] width 175 height 15
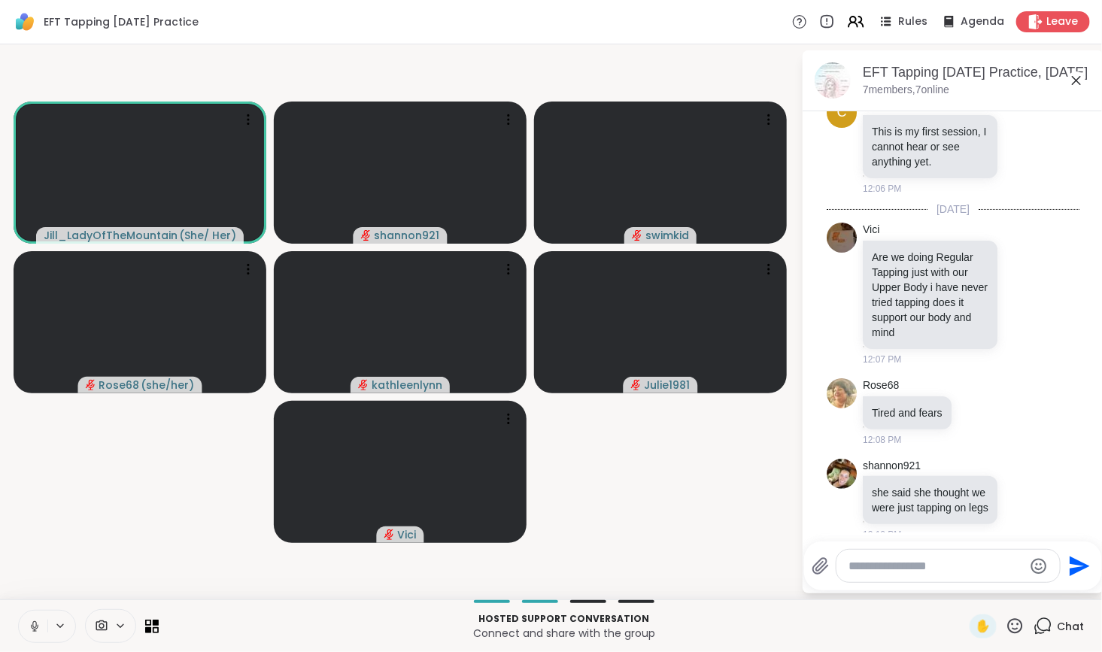
scroll to position [1548, 0]
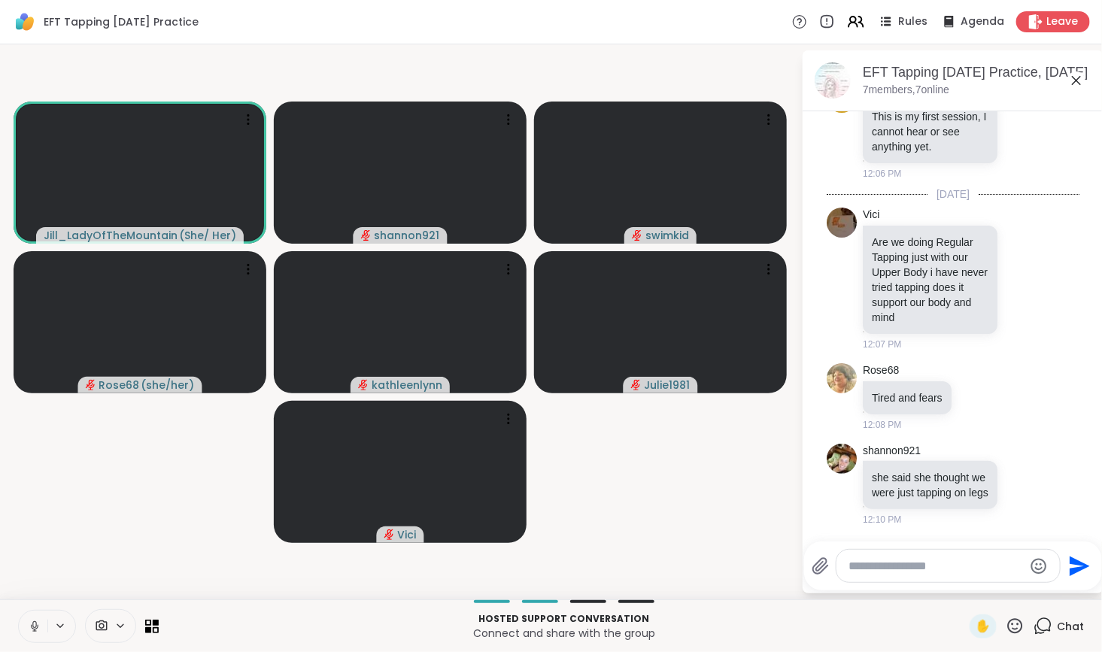
drag, startPoint x: 1082, startPoint y: 474, endPoint x: 1080, endPoint y: 512, distance: 37.6
click at [899, 568] on textarea "Type your message" at bounding box center [936, 566] width 175 height 15
type textarea "*"
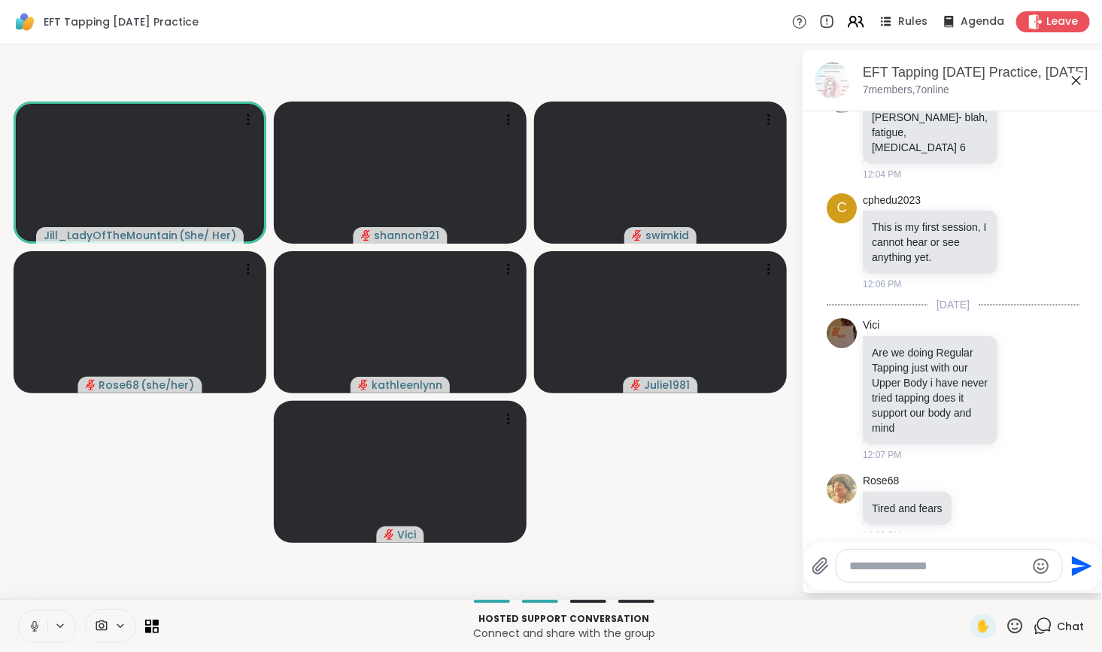
scroll to position [1411, 0]
click at [952, 564] on textarea "Type your message" at bounding box center [937, 566] width 175 height 15
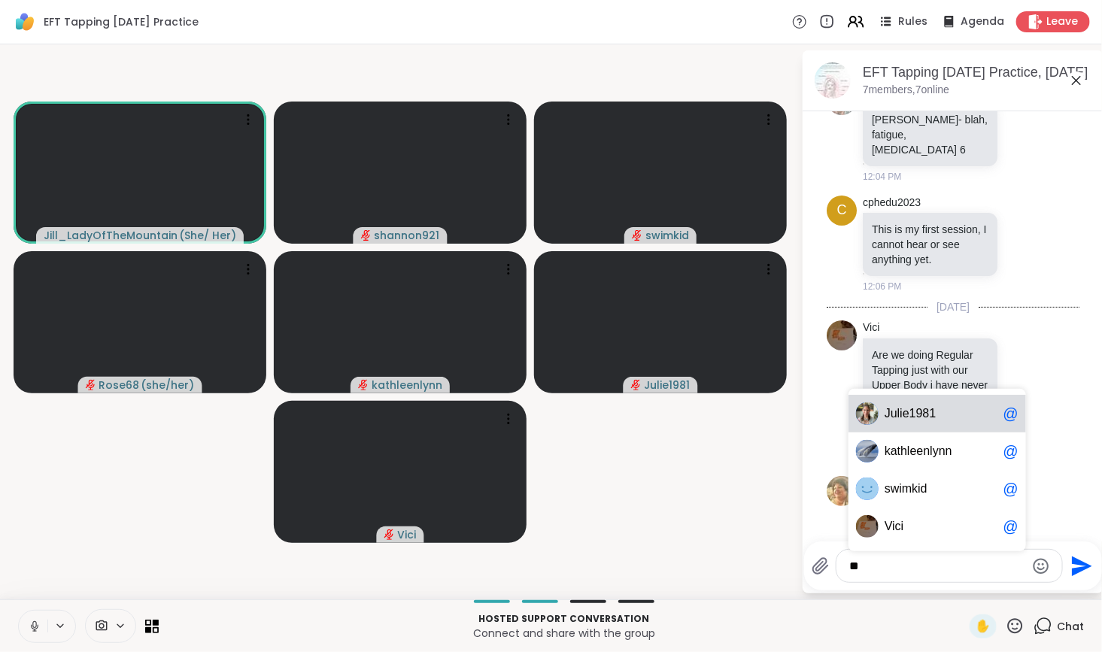
type textarea "*"
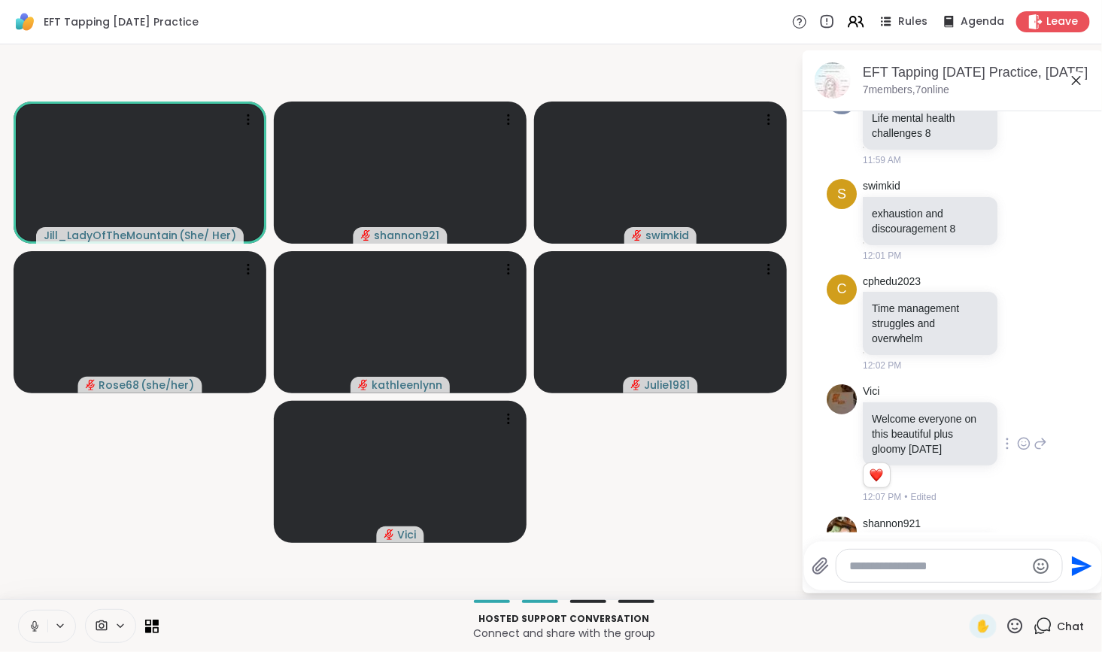
scroll to position [887, 0]
click at [884, 568] on textarea "Type your message" at bounding box center [937, 566] width 175 height 15
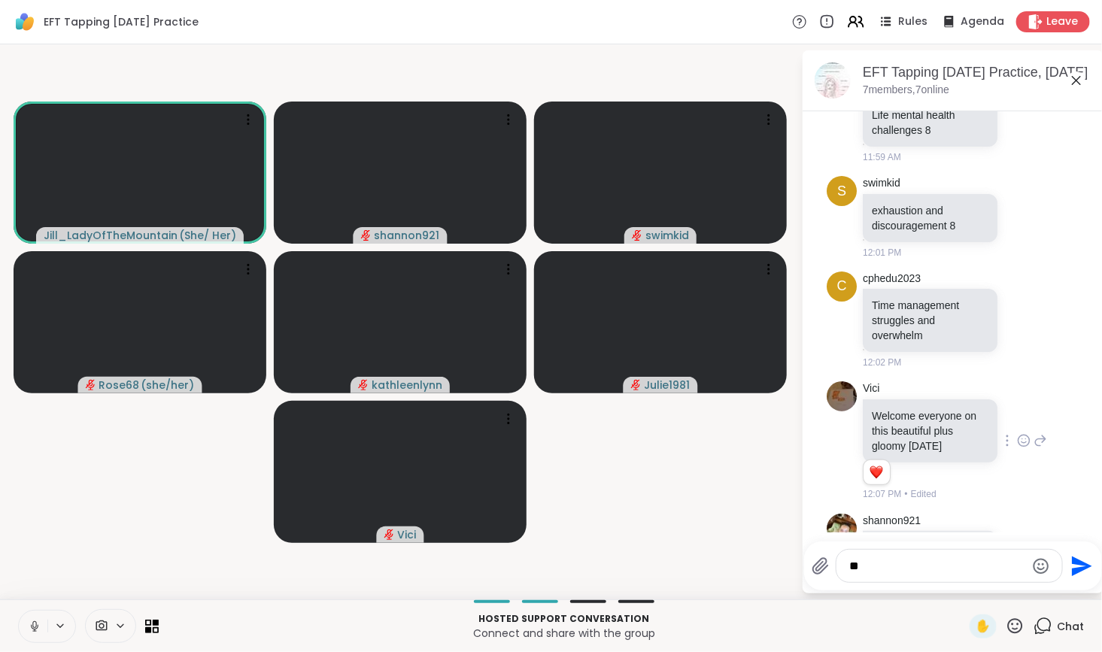
type textarea "*"
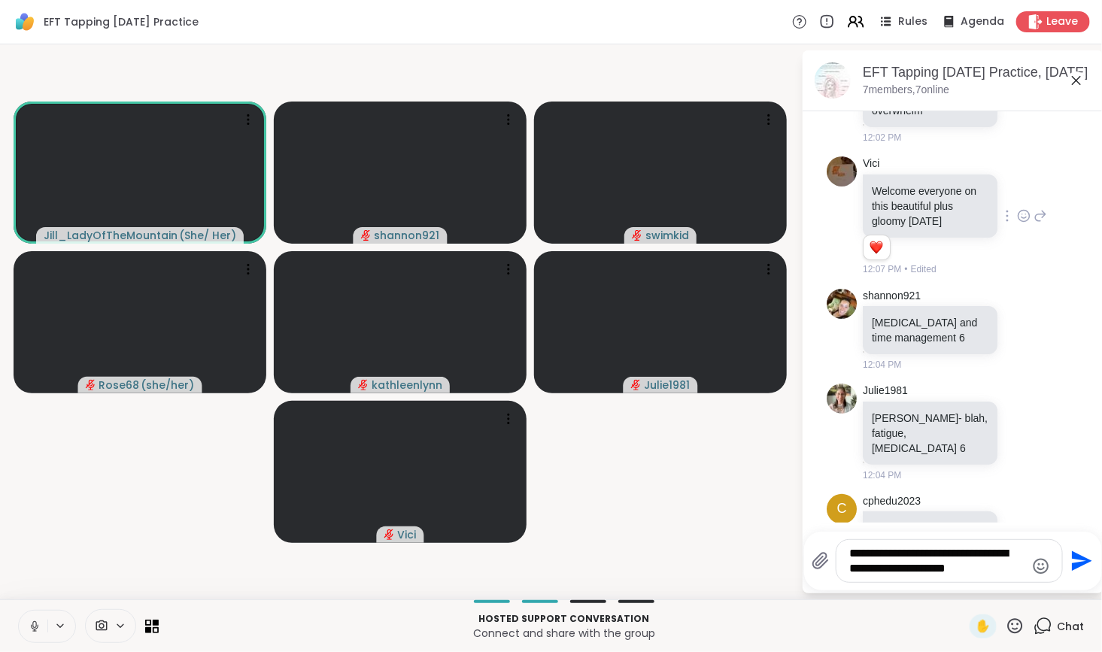
scroll to position [1103, 0]
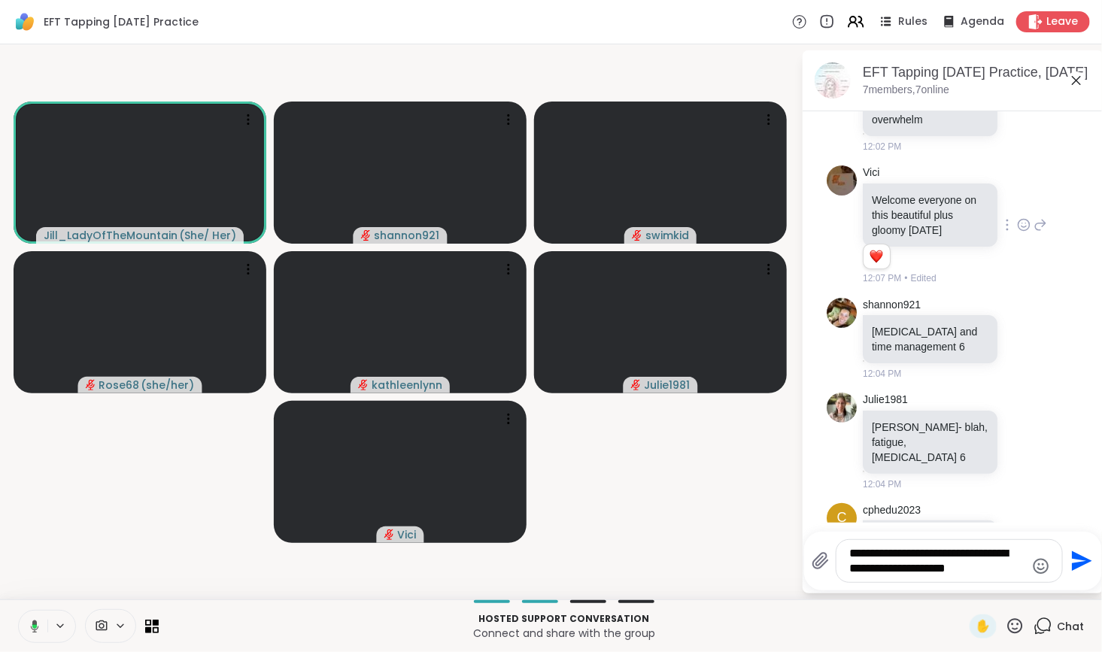
click at [997, 571] on textarea "**********" at bounding box center [937, 561] width 175 height 30
click at [848, 568] on div "**********" at bounding box center [950, 561] width 226 height 42
click at [914, 572] on textarea "**********" at bounding box center [937, 561] width 175 height 30
click at [920, 572] on textarea "**********" at bounding box center [937, 553] width 175 height 45
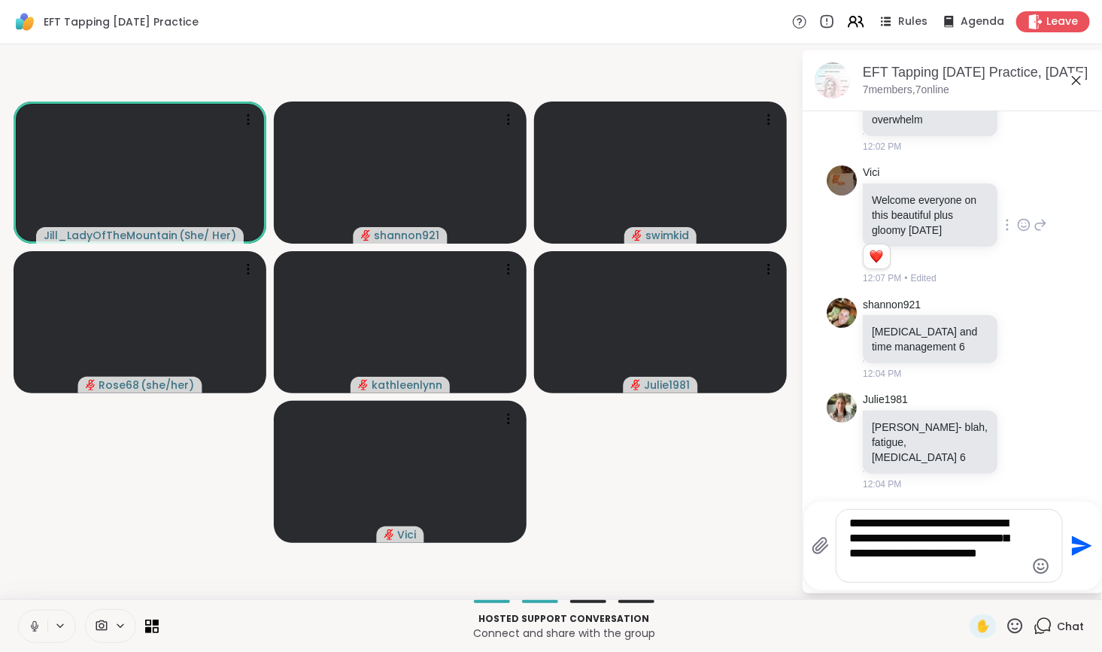
click at [851, 541] on textarea "**********" at bounding box center [937, 546] width 175 height 60
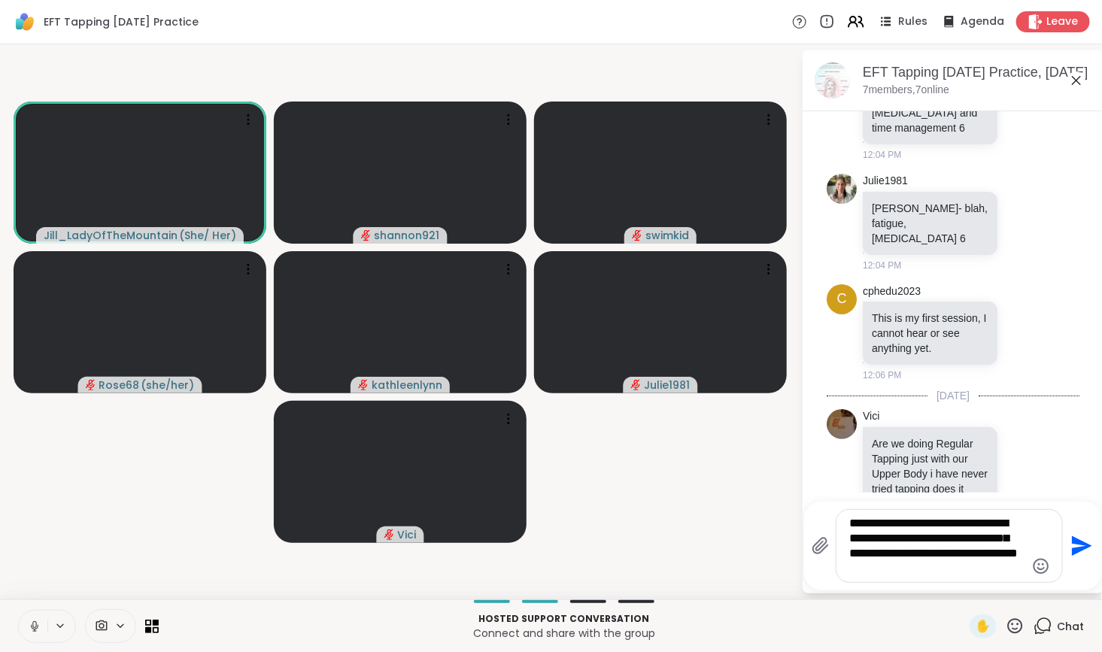
scroll to position [1324, 0]
click at [934, 553] on textarea "**********" at bounding box center [937, 546] width 175 height 60
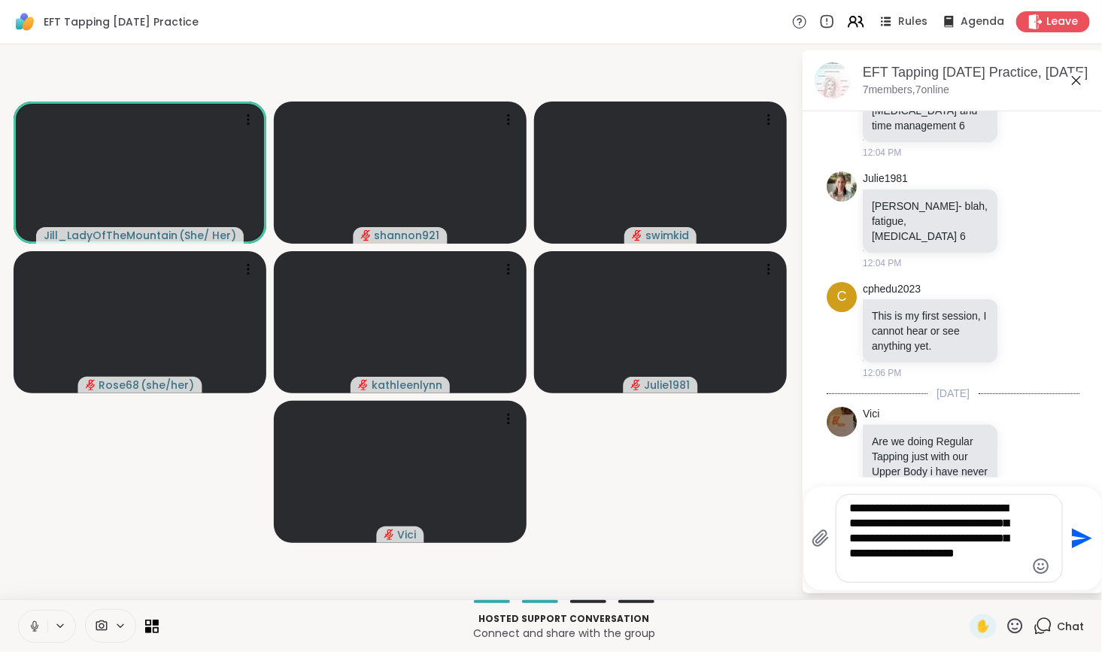
drag, startPoint x: 1095, startPoint y: 371, endPoint x: 1095, endPoint y: 399, distance: 27.8
click at [1092, 399] on html "EFT Tapping Tuesday Practice Rules Agenda Leave Jill_LadyOfTheMountain ( She/ H…" at bounding box center [551, 326] width 1102 height 652
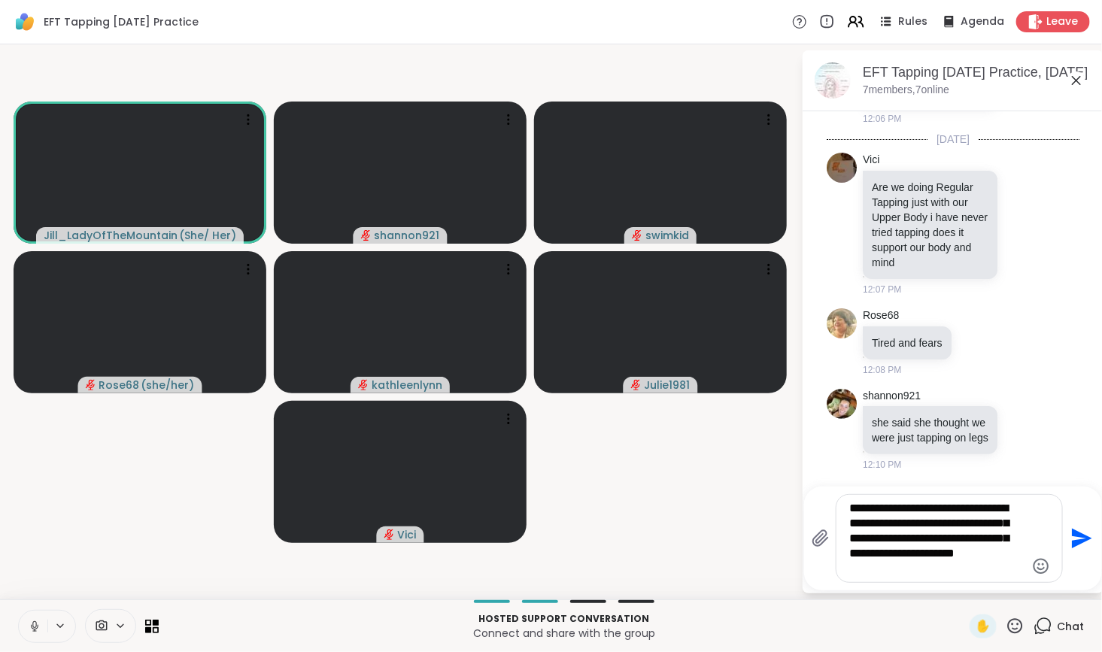
scroll to position [1617, 0]
click at [937, 575] on textarea "**********" at bounding box center [937, 538] width 175 height 75
type textarea "**********"
click at [984, 572] on textarea "**********" at bounding box center [937, 538] width 175 height 75
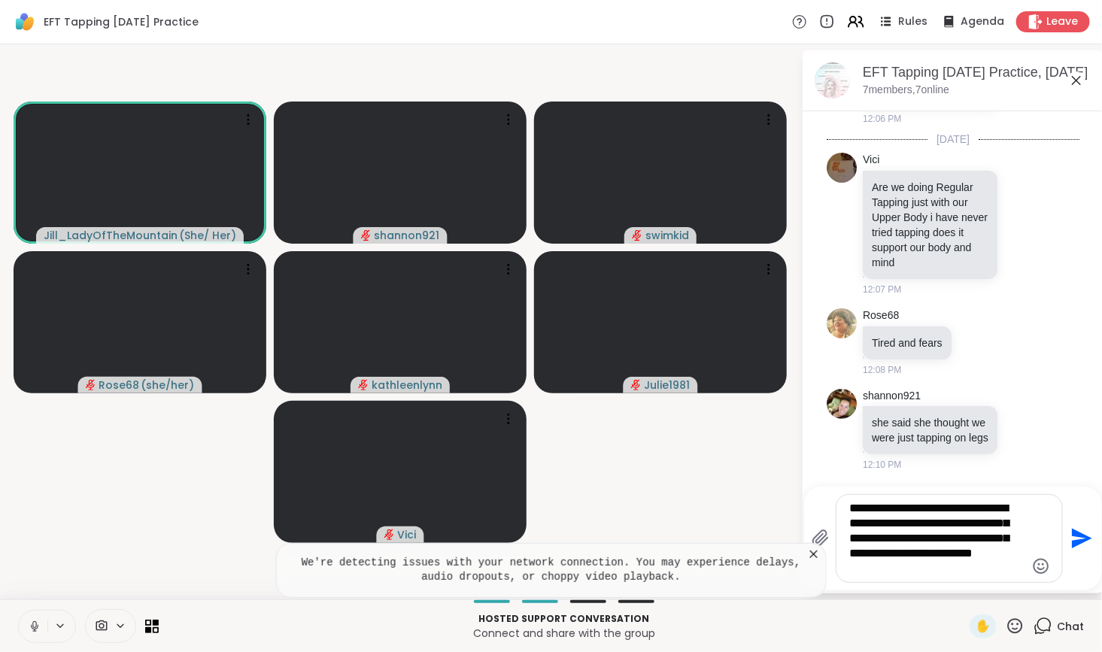
click at [813, 553] on icon at bounding box center [813, 554] width 15 height 15
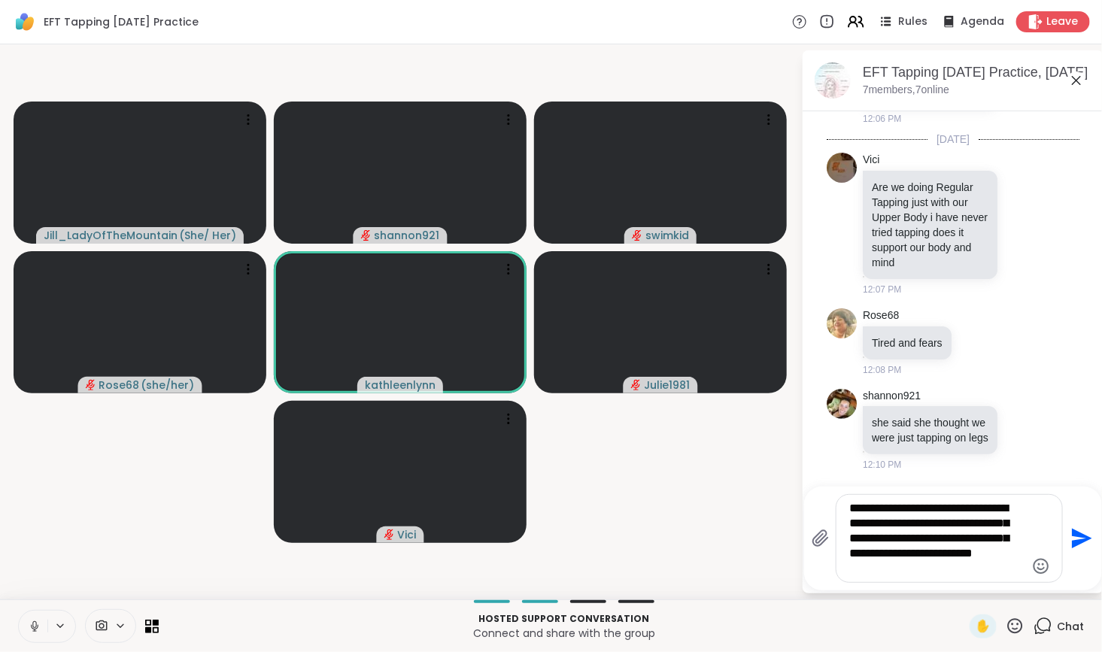
click at [1077, 540] on icon "Send" at bounding box center [1082, 539] width 20 height 20
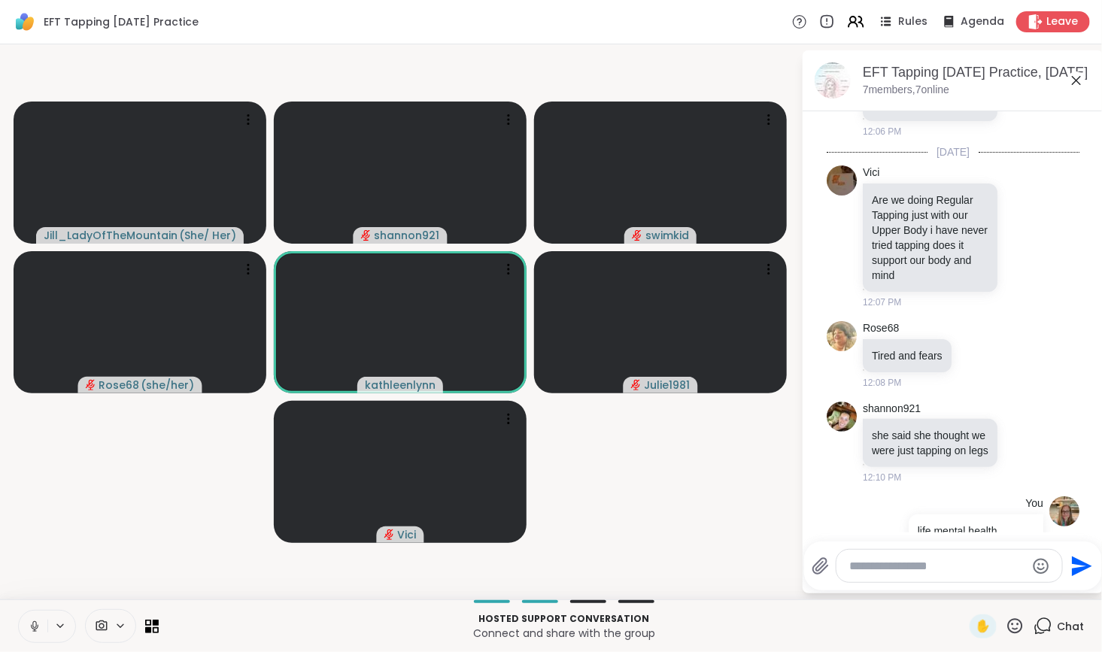
scroll to position [1736, 0]
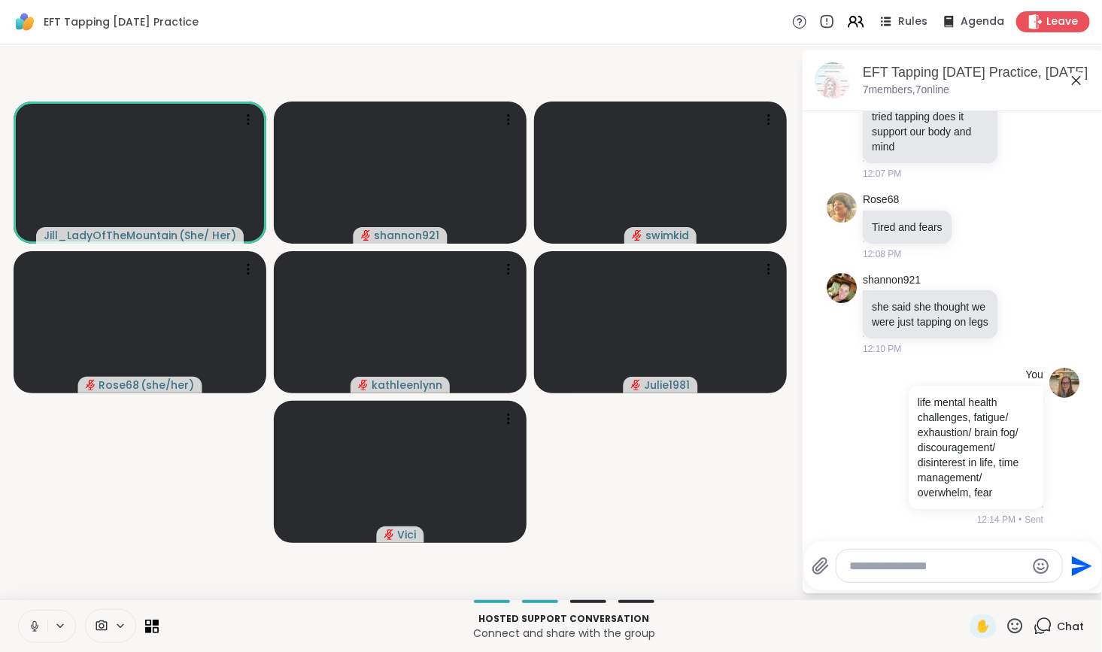
click at [892, 566] on textarea "Type your message" at bounding box center [937, 566] width 175 height 15
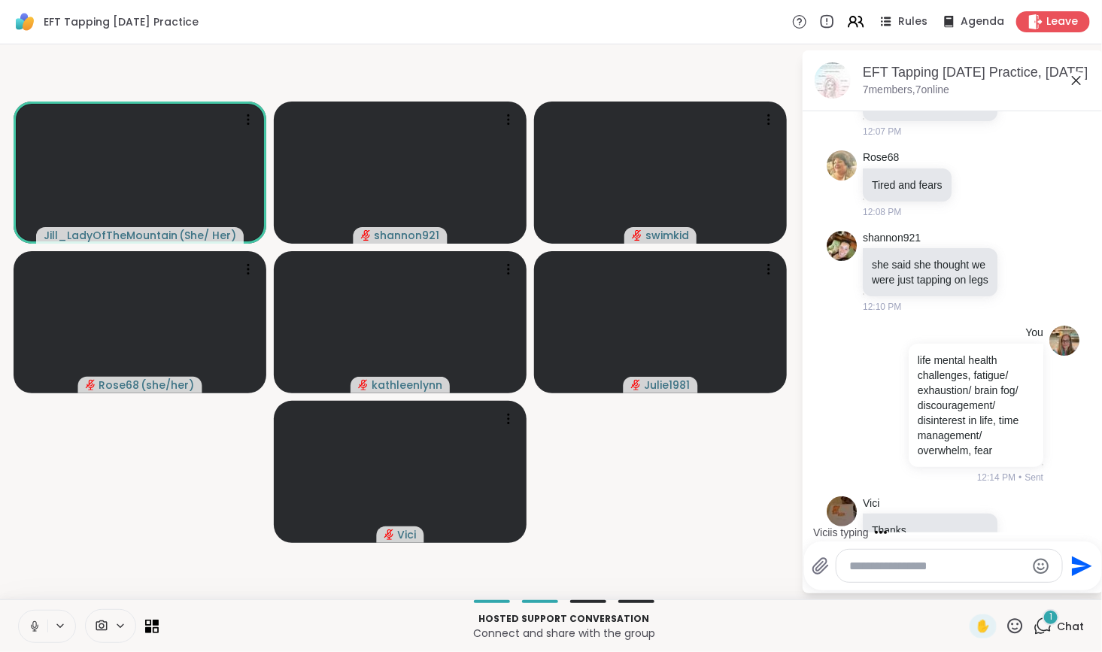
scroll to position [1846, 0]
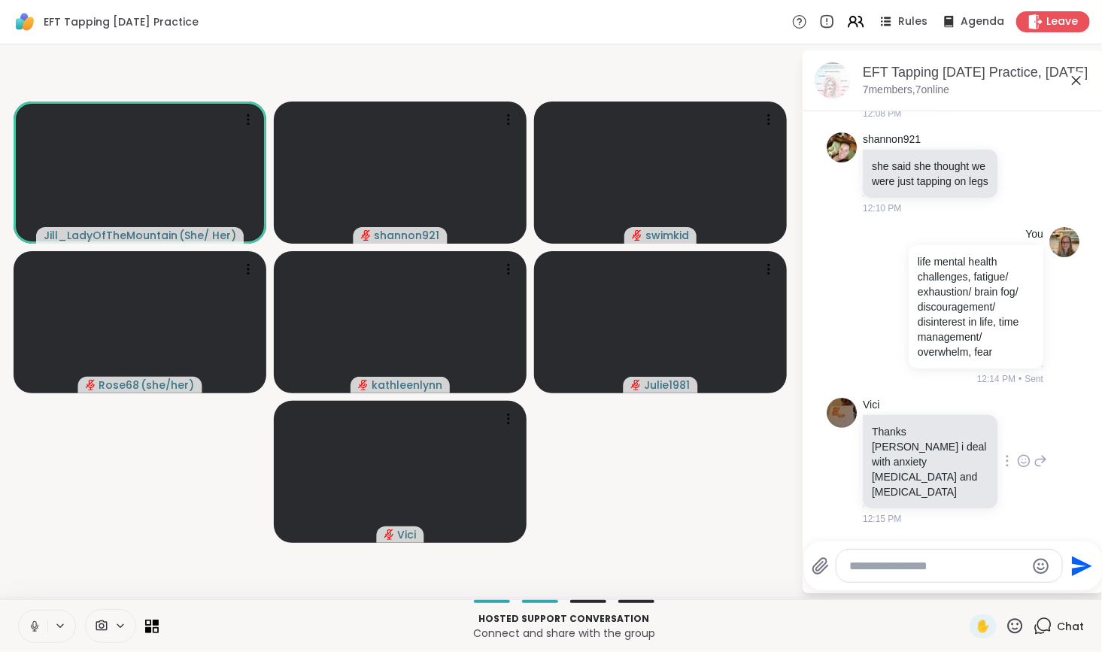
click at [1017, 469] on icon at bounding box center [1024, 461] width 14 height 15
click at [1017, 444] on div "Select Reaction: Heart" at bounding box center [1024, 437] width 14 height 14
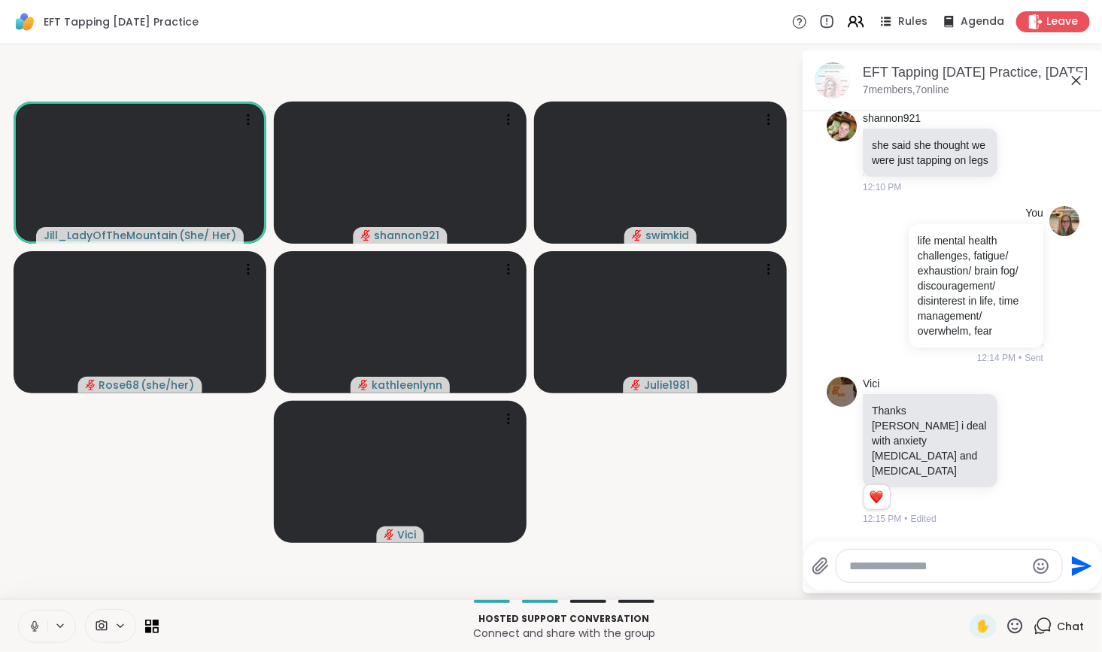
scroll to position [1868, 0]
click at [900, 570] on textarea "Type your message" at bounding box center [937, 566] width 175 height 15
click at [891, 571] on textarea "Type your message" at bounding box center [937, 566] width 175 height 15
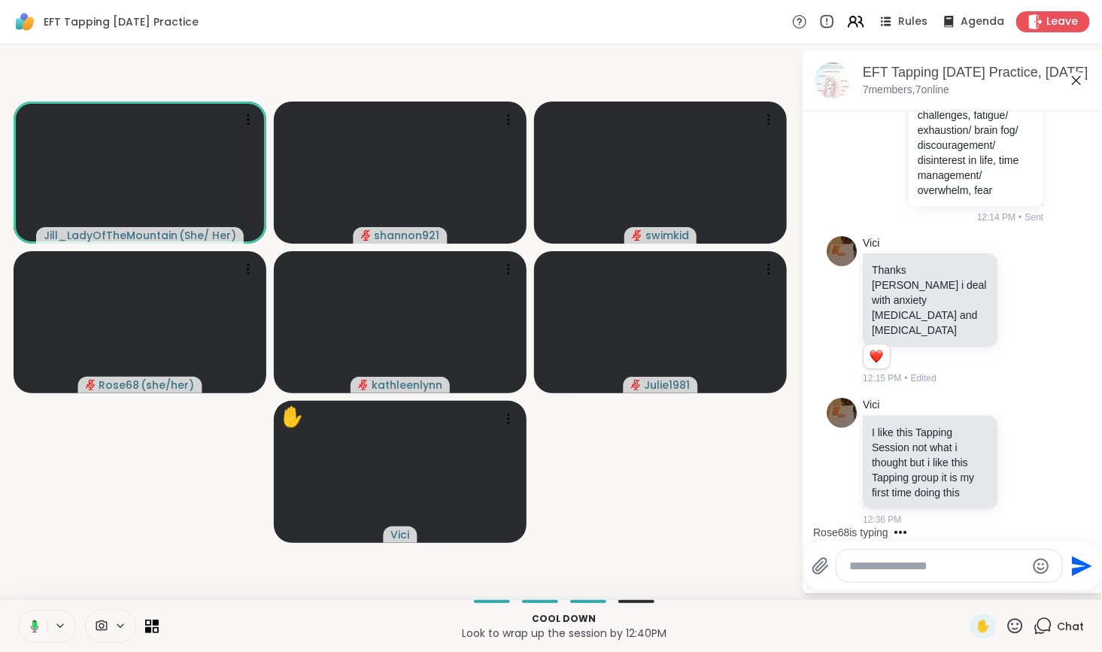
scroll to position [2103, 0]
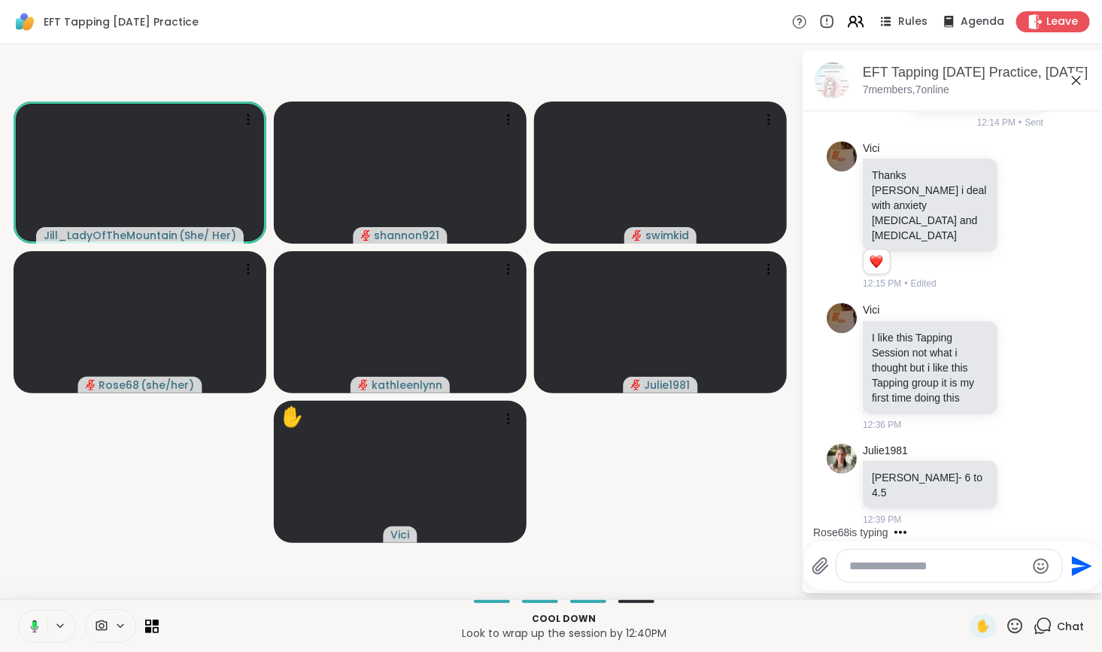
click at [889, 570] on textarea "Type your message" at bounding box center [937, 566] width 175 height 15
click at [1046, 17] on span "Leave" at bounding box center [1062, 22] width 33 height 16
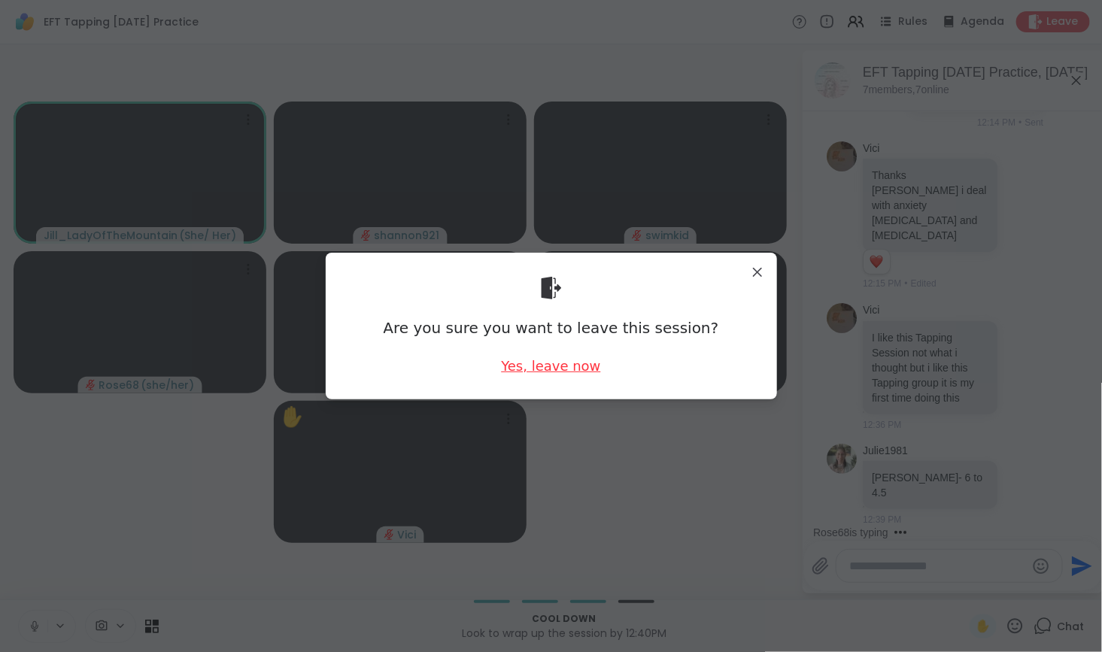
click at [568, 368] on div "Yes, leave now" at bounding box center [550, 366] width 99 height 19
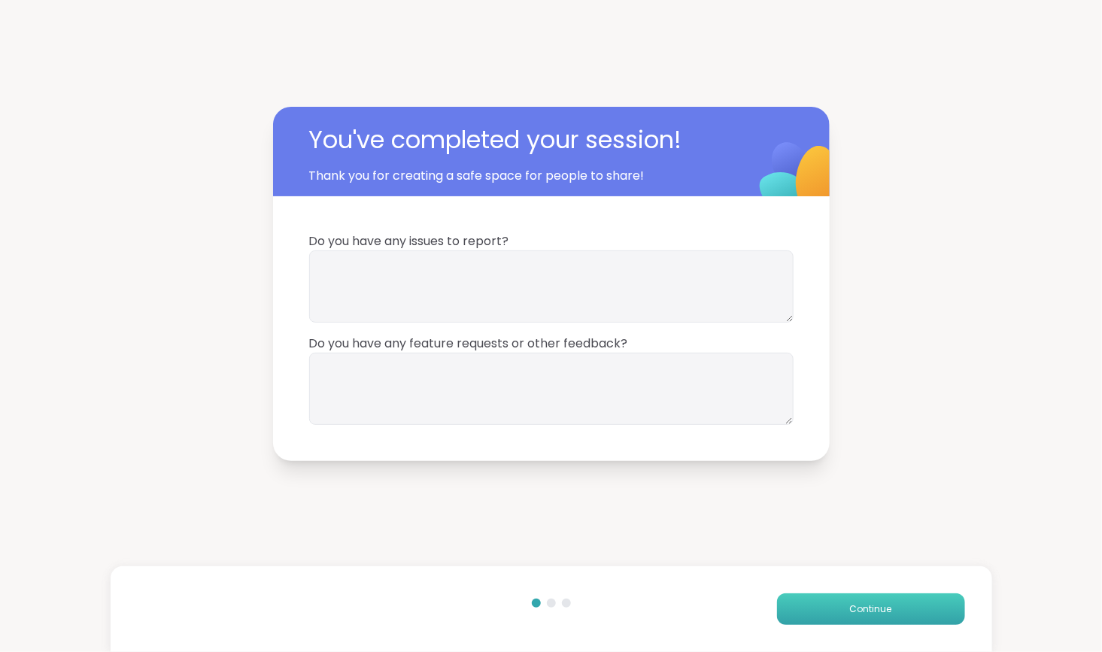
click at [824, 616] on button "Continue" at bounding box center [871, 610] width 188 height 32
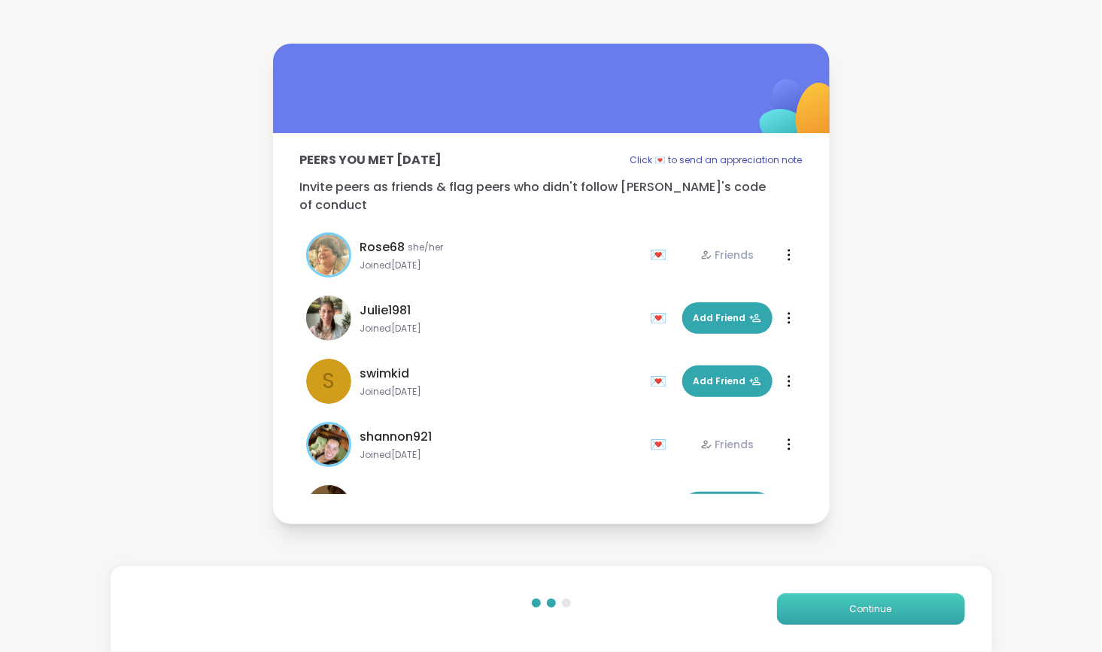
click at [852, 612] on span "Continue" at bounding box center [871, 610] width 42 height 14
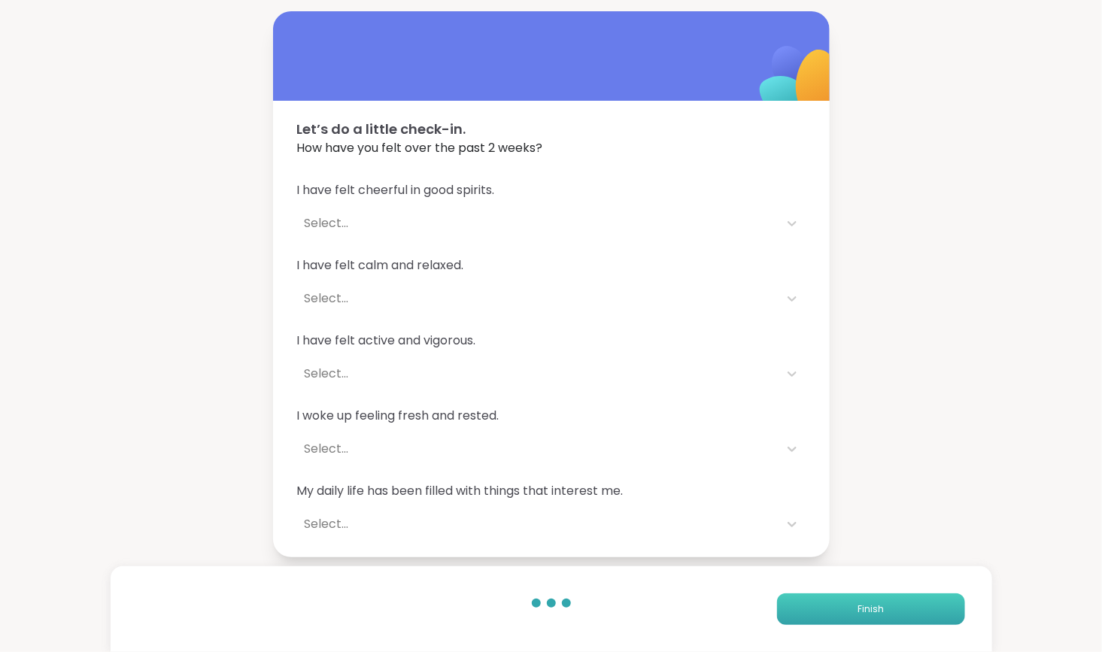
click at [803, 602] on button "Finish" at bounding box center [871, 610] width 188 height 32
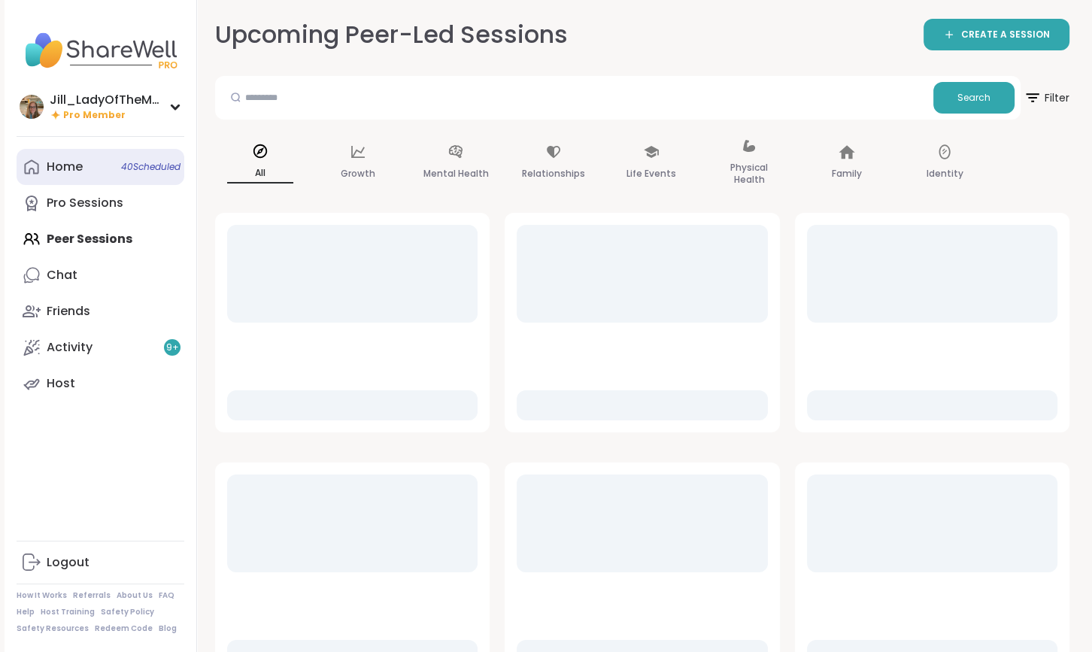
click at [157, 171] on span "40 Scheduled" at bounding box center [150, 167] width 59 height 12
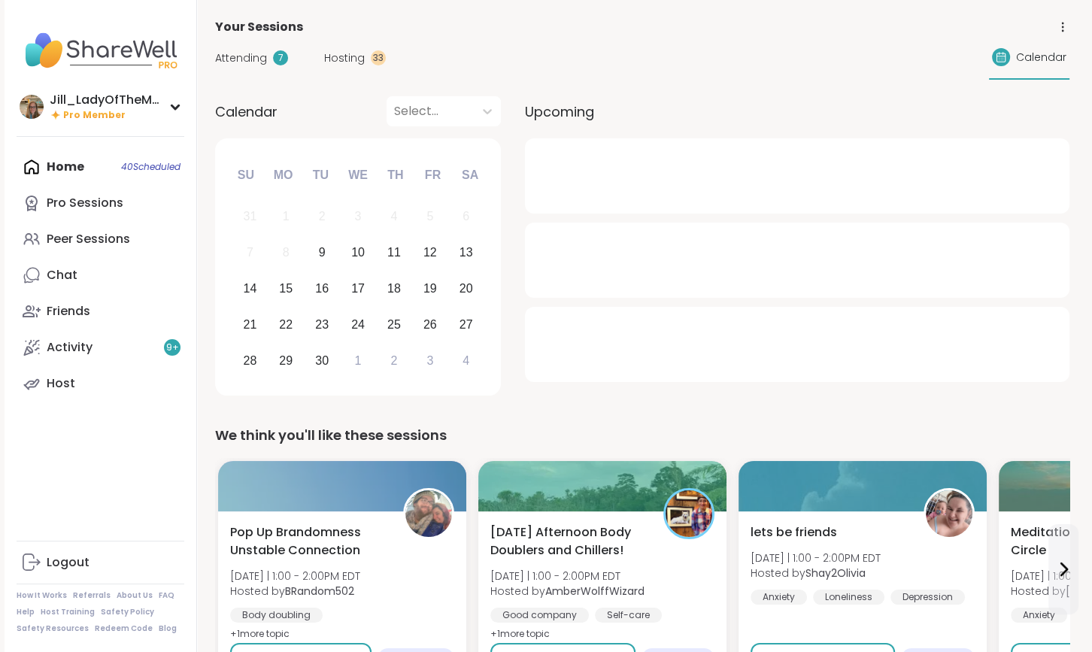
click at [349, 57] on span "Hosting" at bounding box center [344, 58] width 41 height 16
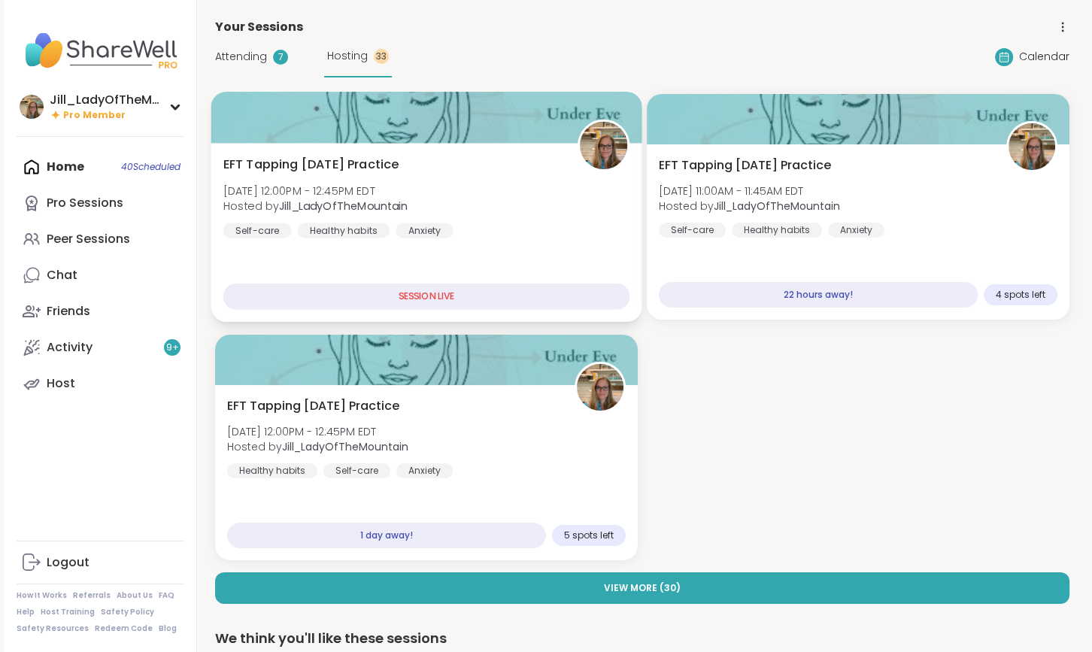
click at [469, 184] on div "EFT Tapping Tuesday Practice Tue, Sep 09 | 12:00PM - 12:45PM EDT Hosted by Jill…" at bounding box center [426, 197] width 407 height 83
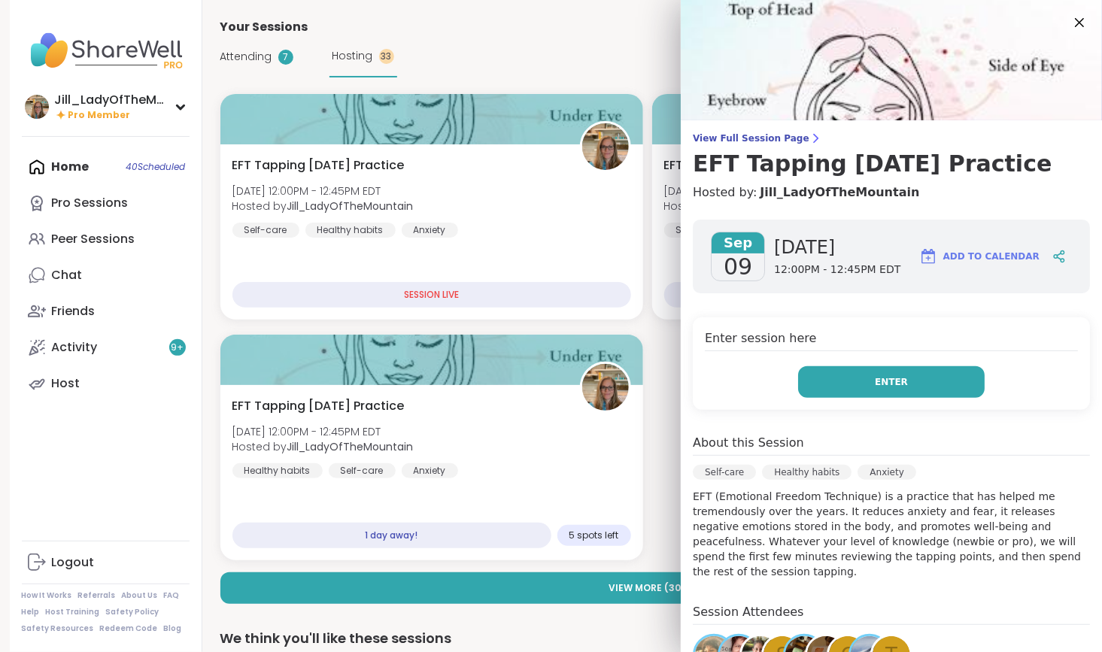
click at [809, 381] on button "Enter" at bounding box center [891, 382] width 187 height 32
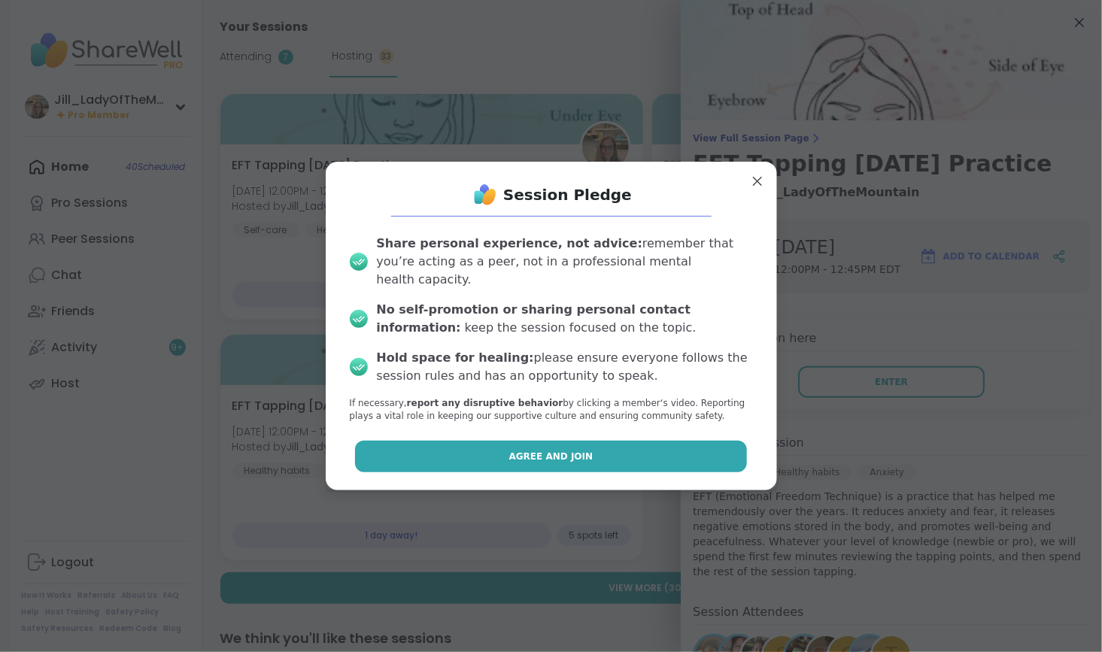
click at [640, 441] on button "Agree and Join" at bounding box center [551, 457] width 392 height 32
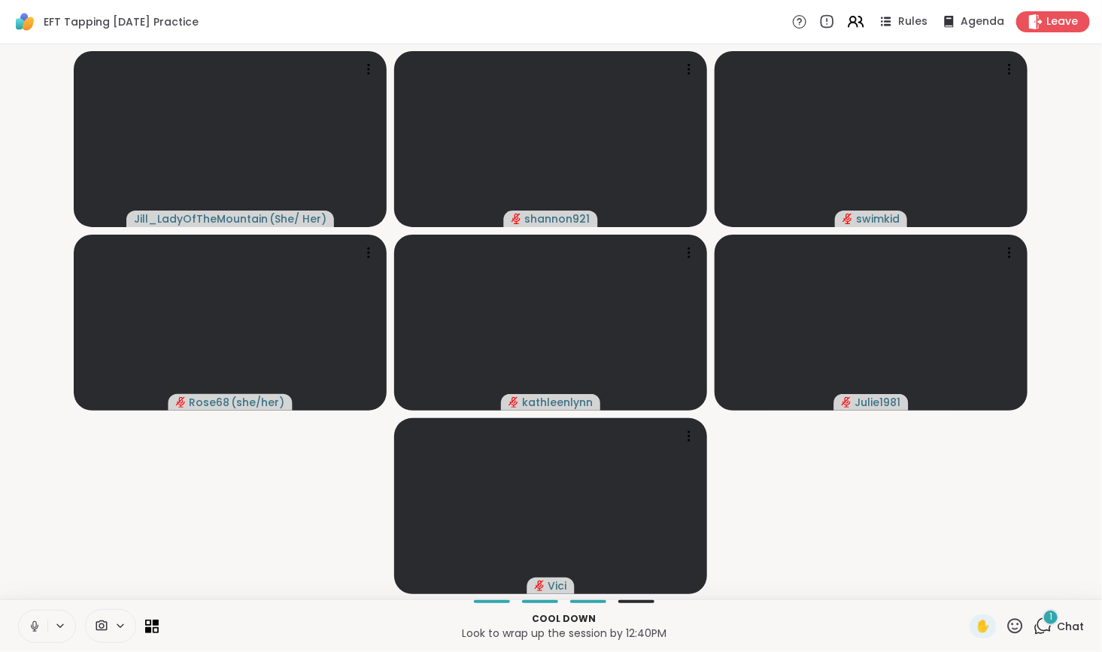
click at [1043, 622] on div "1" at bounding box center [1051, 617] width 17 height 17
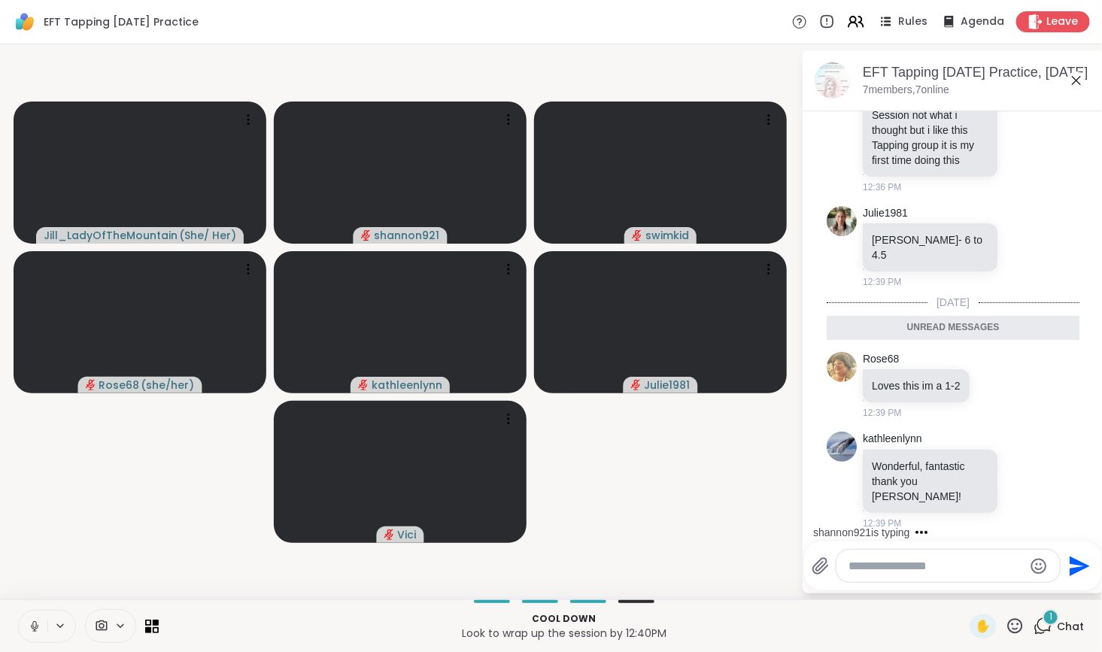
scroll to position [2279, 0]
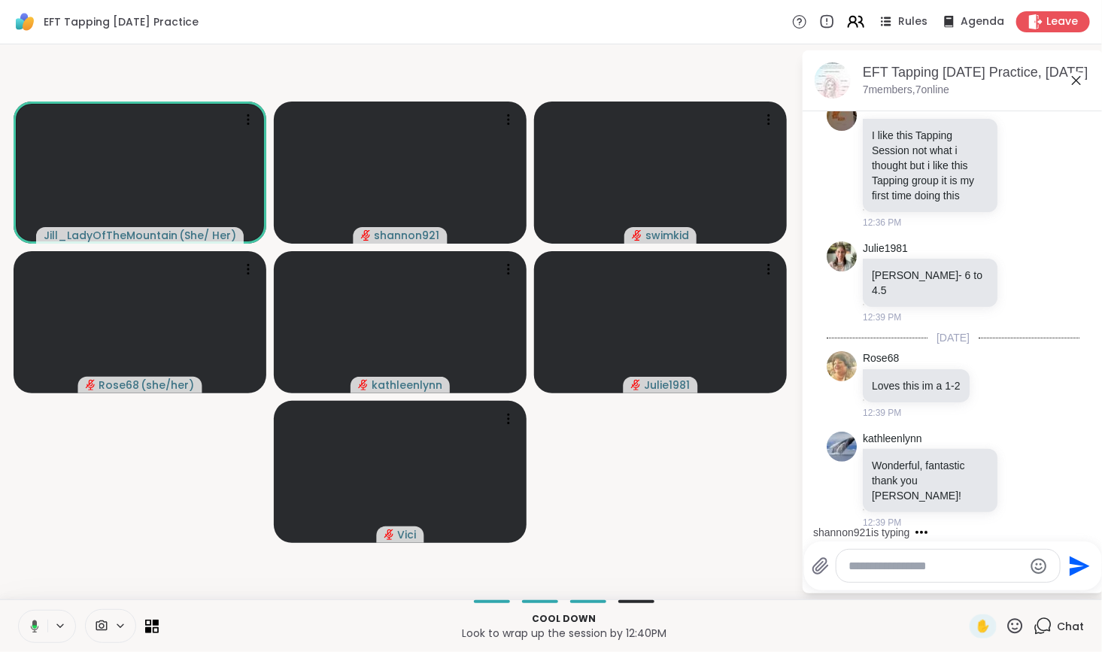
click at [846, 20] on icon at bounding box center [855, 21] width 19 height 19
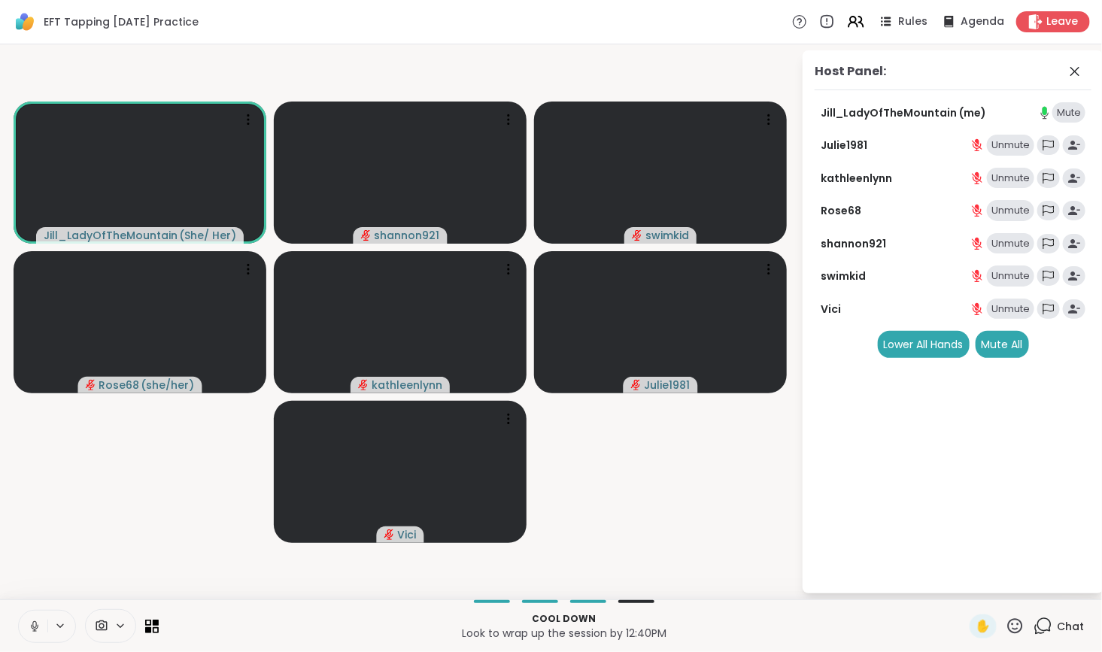
click at [998, 308] on div "Unmute" at bounding box center [1010, 309] width 47 height 21
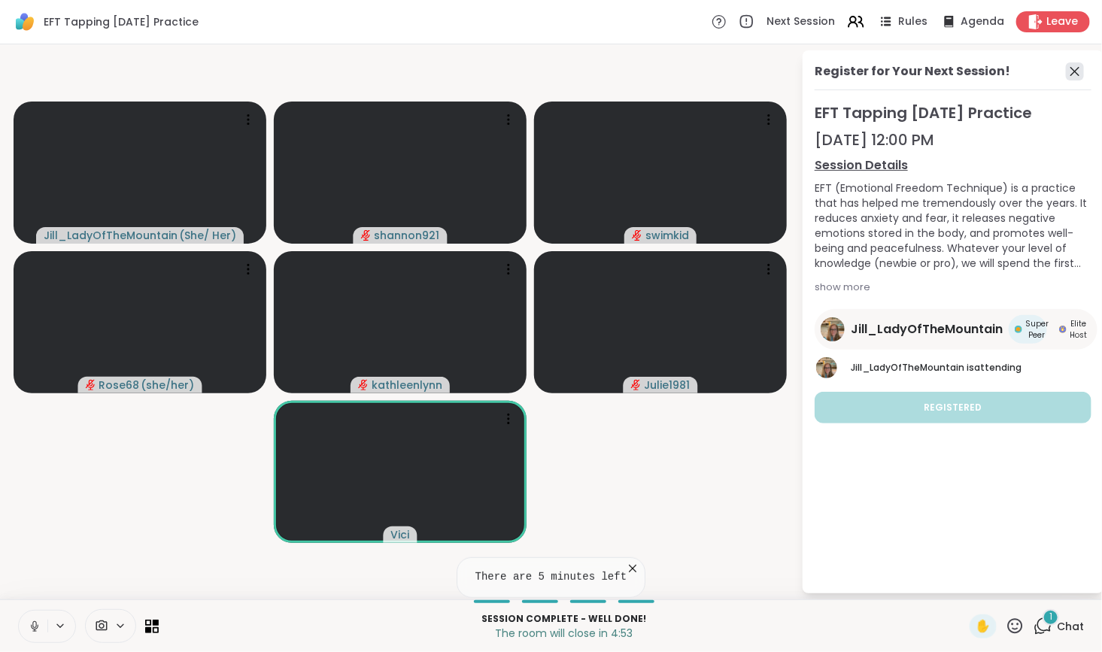
click at [1072, 72] on icon at bounding box center [1075, 71] width 18 height 18
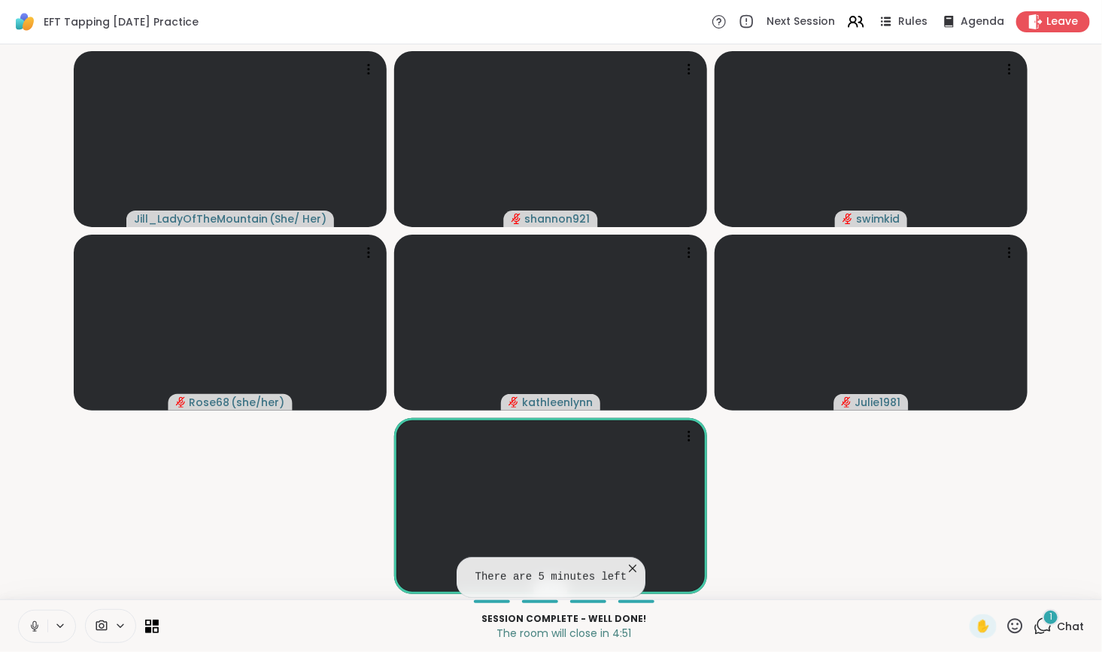
click at [1037, 631] on icon at bounding box center [1044, 625] width 14 height 14
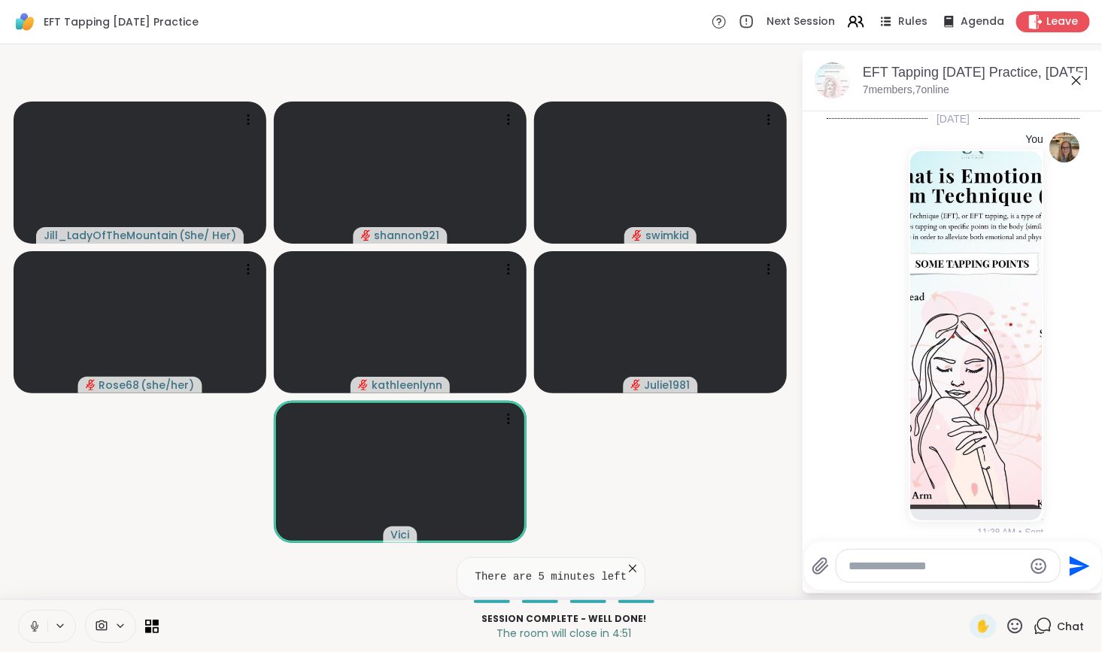
scroll to position [2440, 0]
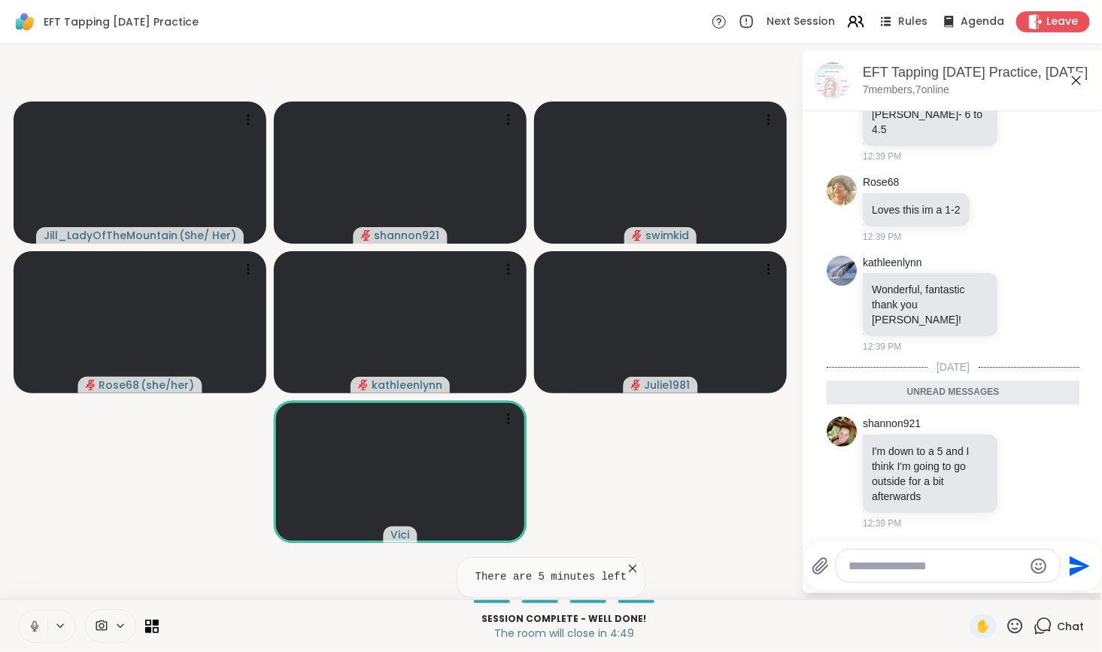
click at [629, 568] on icon at bounding box center [633, 569] width 8 height 8
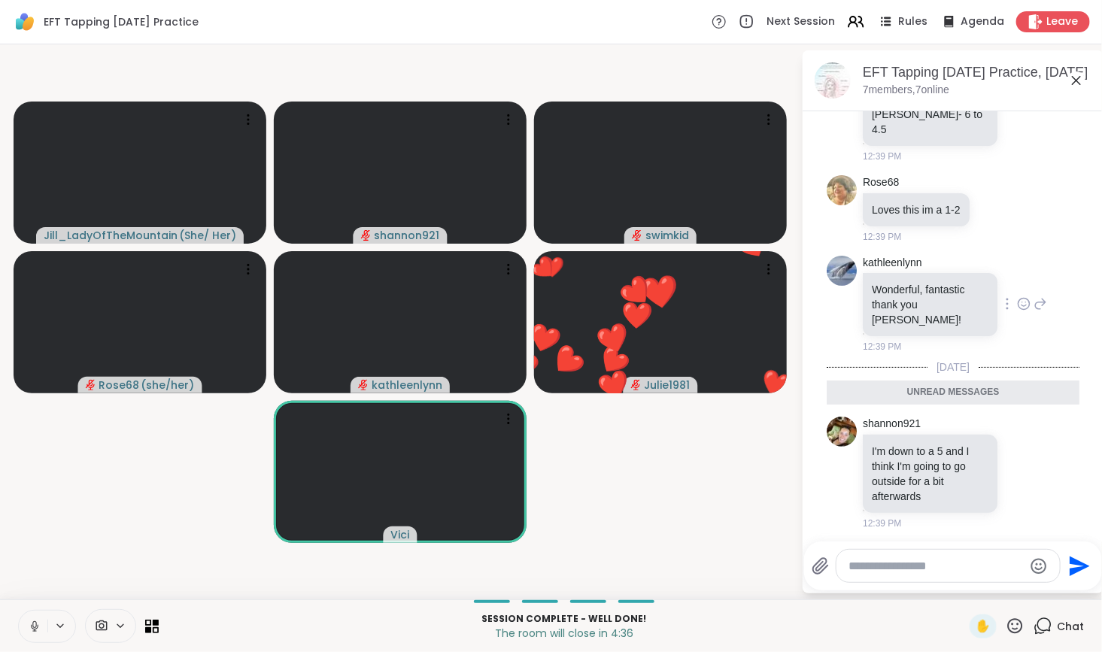
click at [1017, 307] on icon at bounding box center [1024, 303] width 14 height 15
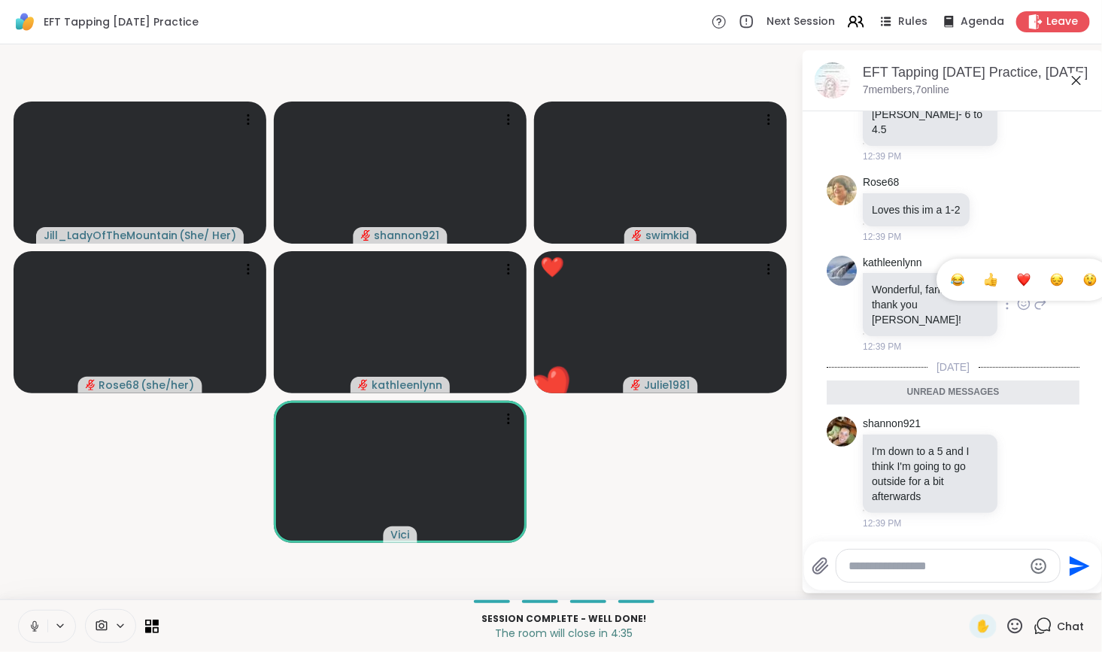
click at [1017, 283] on div "Select Reaction: Heart" at bounding box center [1024, 280] width 14 height 14
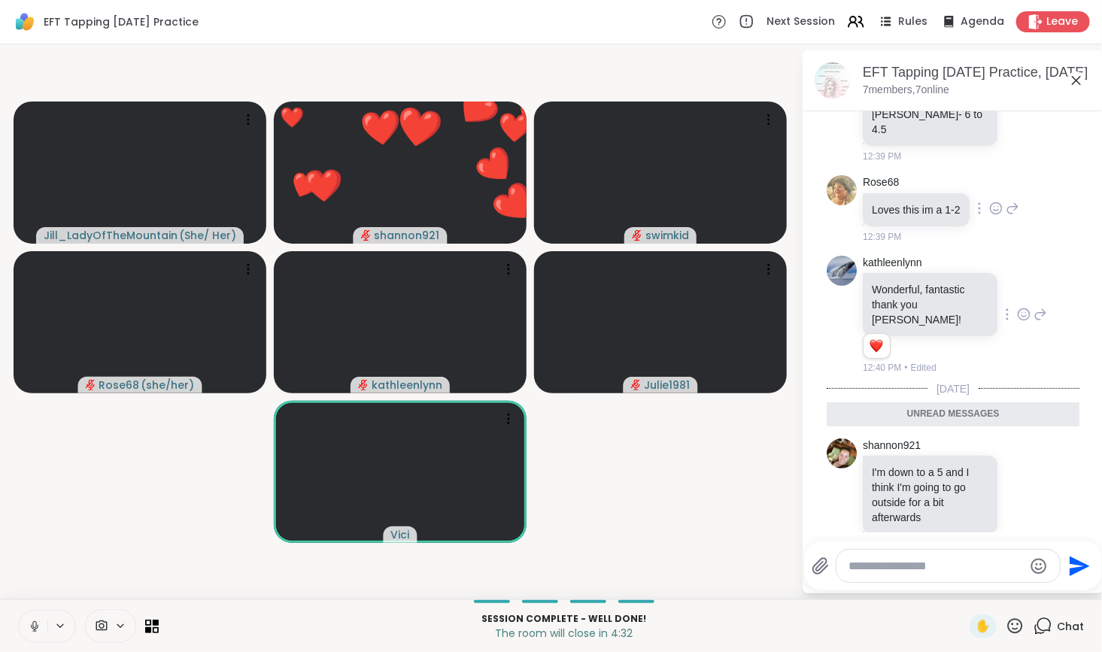
click at [998, 207] on icon at bounding box center [998, 207] width 0 height 0
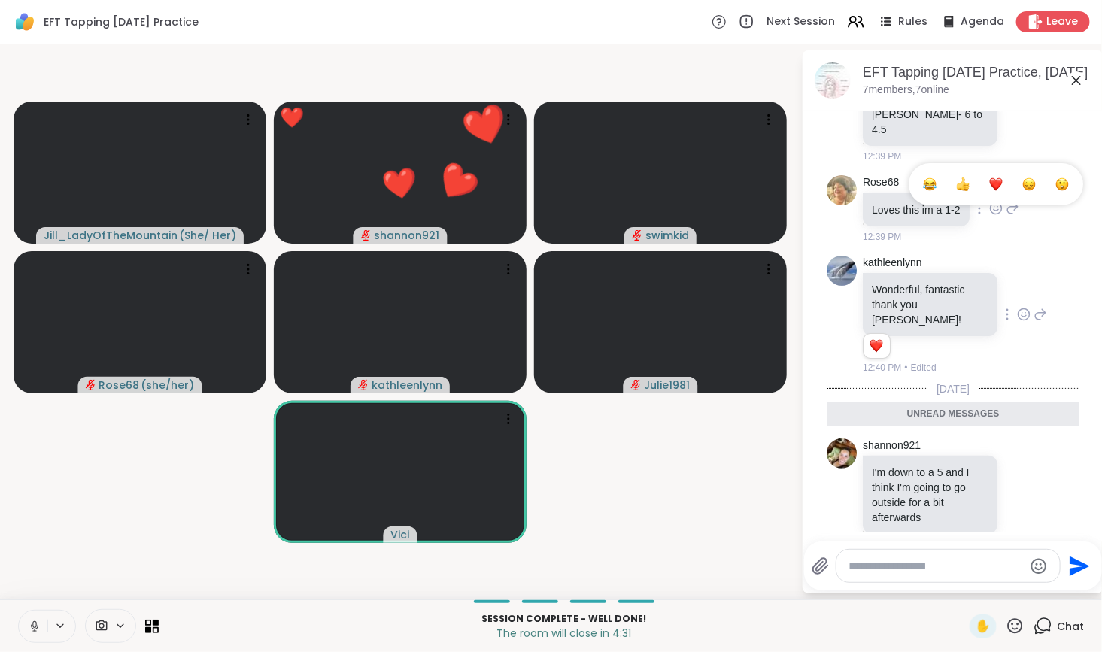
click at [995, 191] on div "Select Reaction: Heart" at bounding box center [996, 185] width 14 height 14
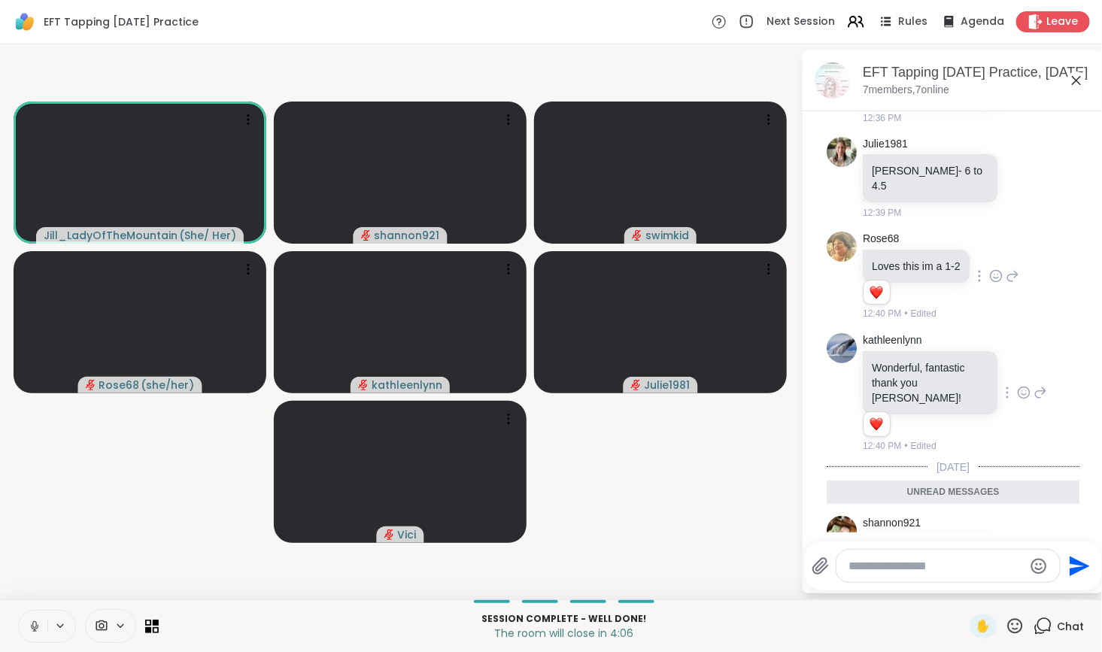
scroll to position [2361, 0]
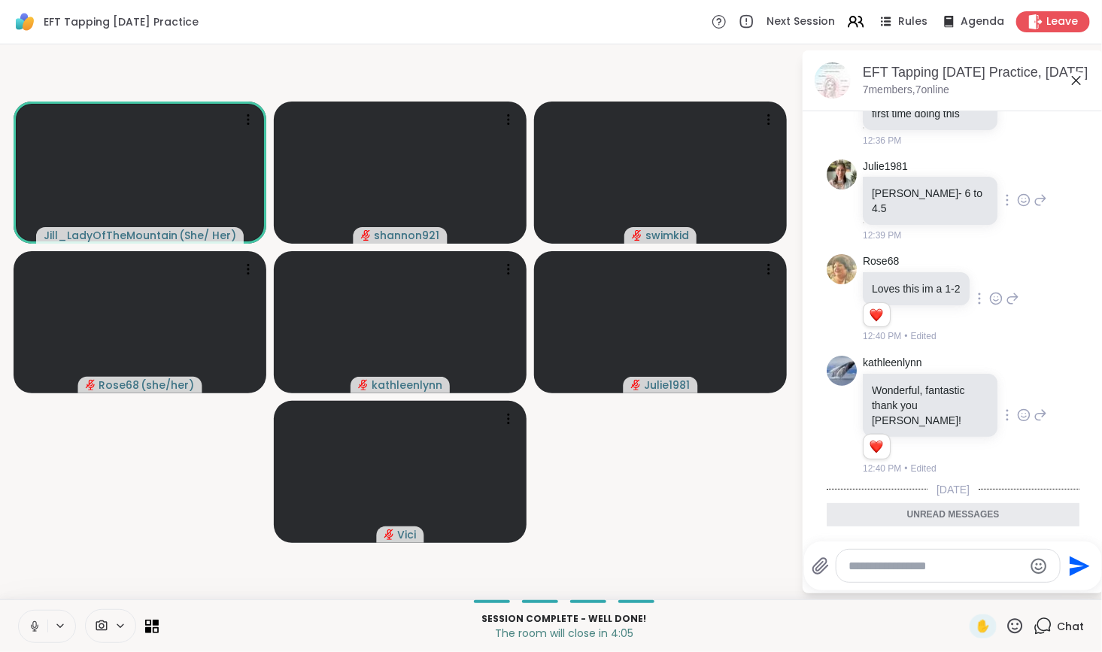
click at [1017, 208] on icon at bounding box center [1024, 200] width 14 height 15
click at [1017, 183] on div "Select Reaction: Heart" at bounding box center [1024, 176] width 14 height 14
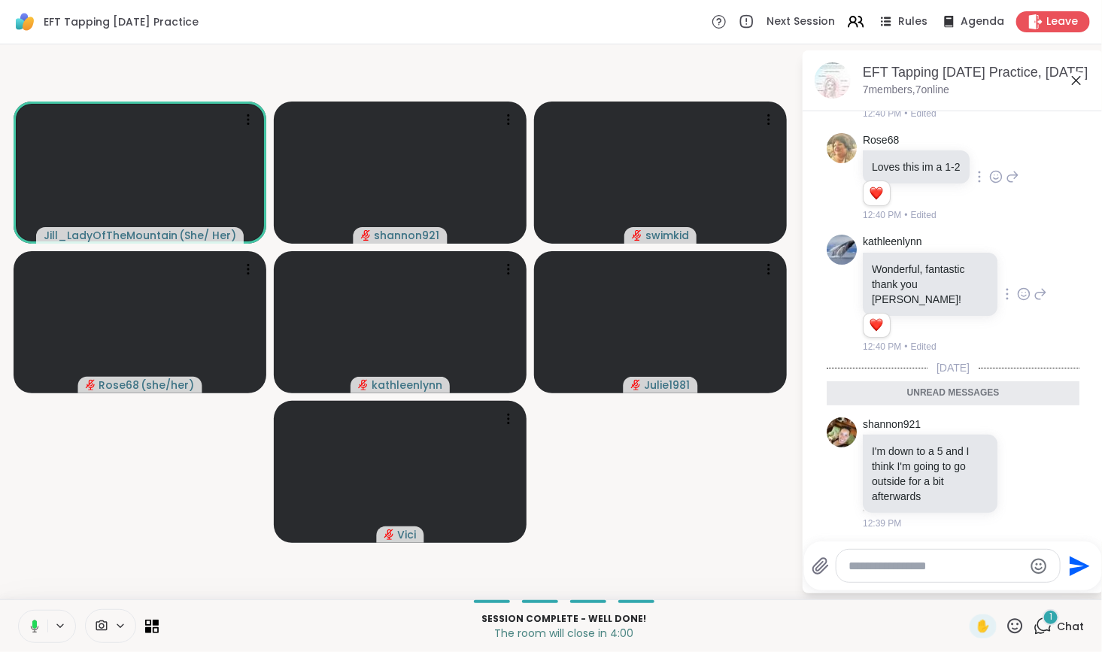
scroll to position [2548, 0]
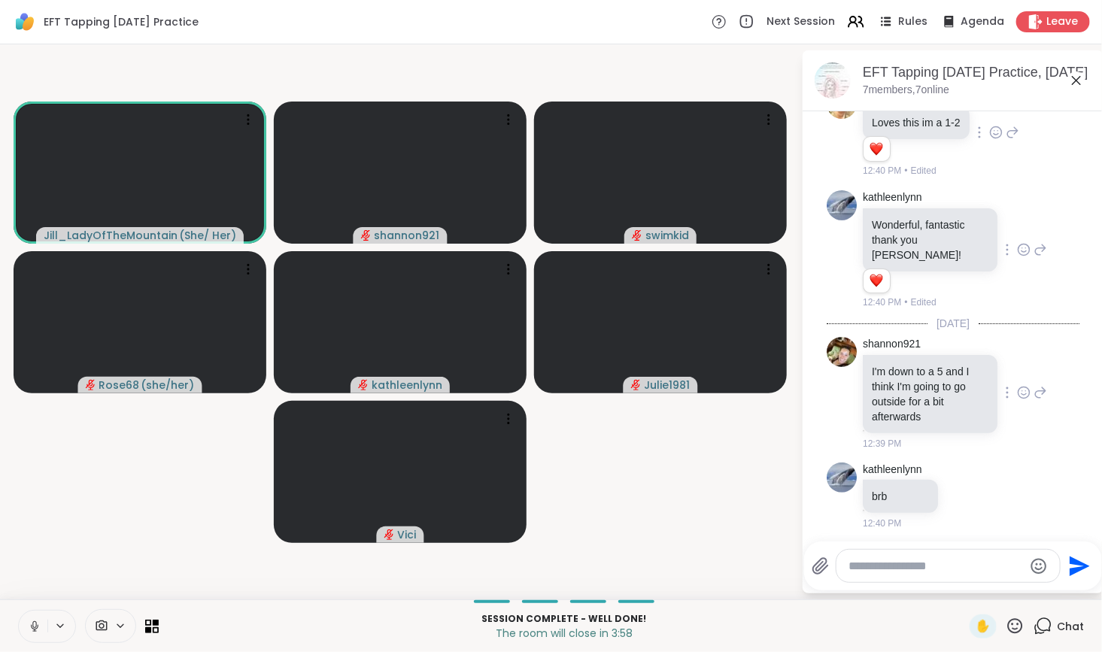
click at [1017, 390] on icon at bounding box center [1024, 392] width 14 height 15
click at [1017, 366] on div "Select Reaction: Heart" at bounding box center [1024, 369] width 14 height 14
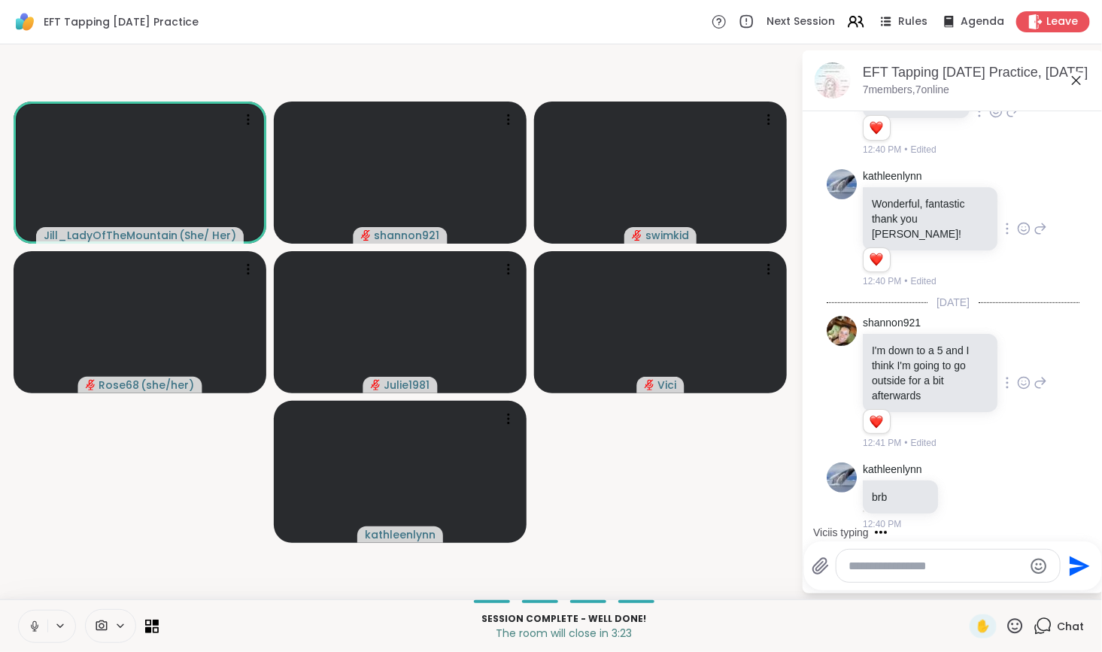
scroll to position [2680, 0]
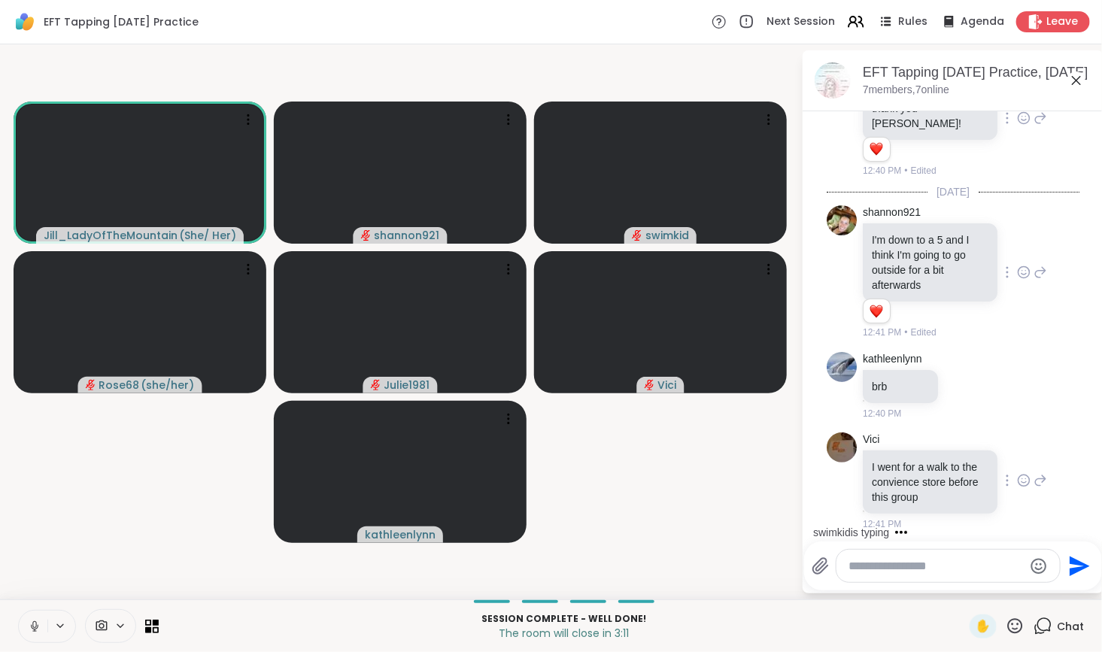
click at [1017, 474] on icon at bounding box center [1024, 480] width 14 height 15
click at [1017, 457] on div "Select Reaction: Heart" at bounding box center [1024, 457] width 14 height 14
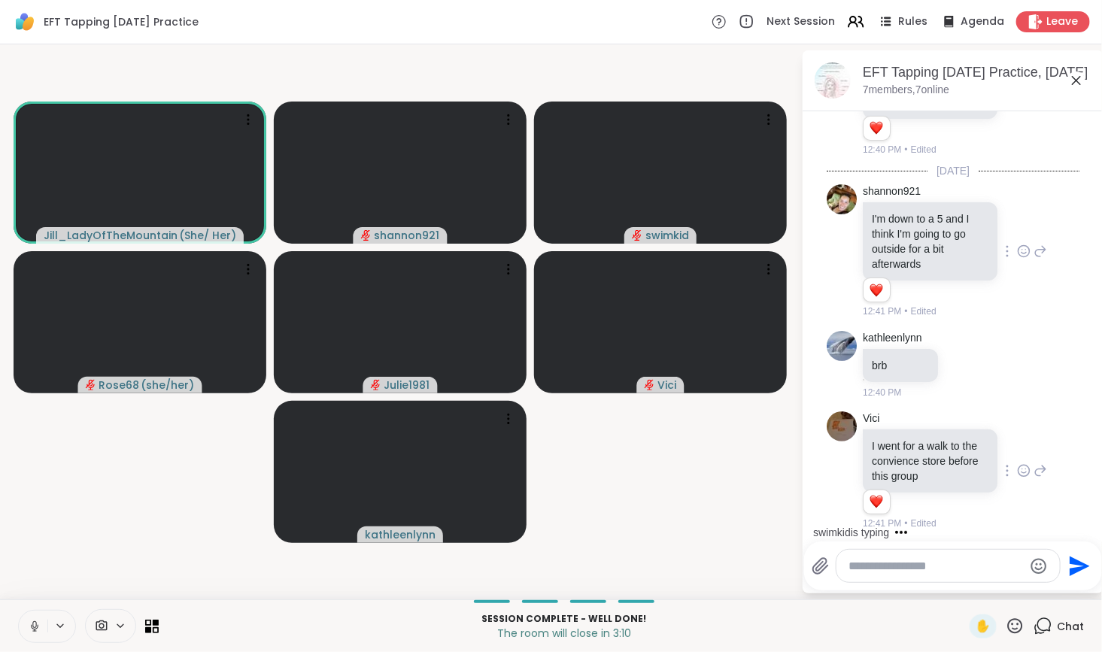
scroll to position [2781, 0]
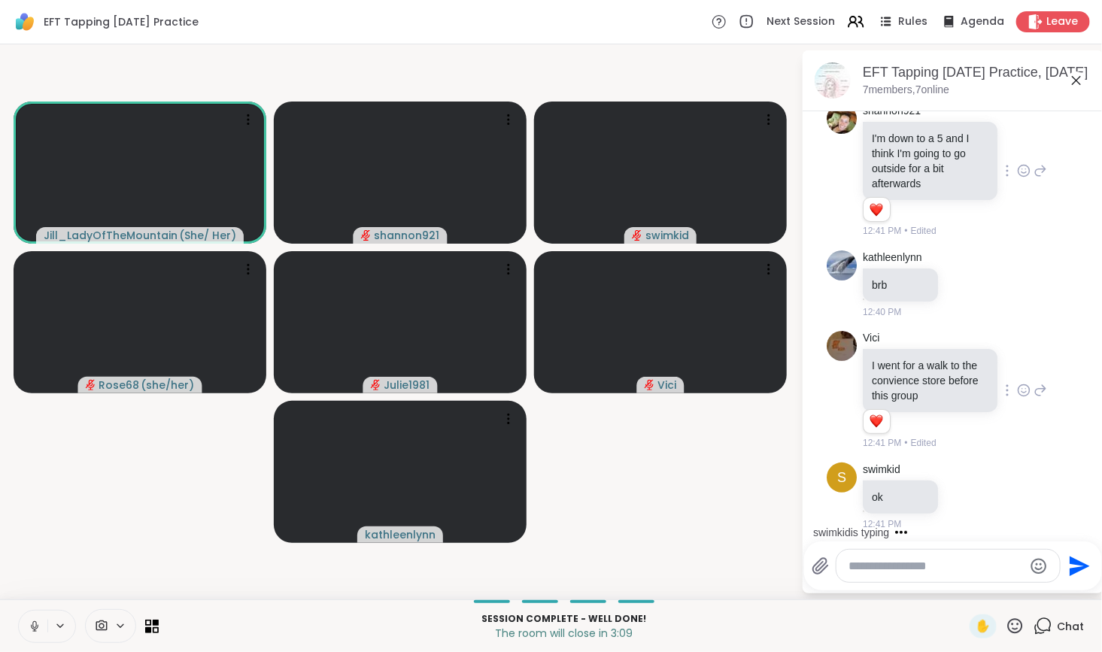
click at [968, 363] on p "I went for a walk to the convience store before this group" at bounding box center [930, 380] width 117 height 45
click at [963, 494] on icon at bounding box center [963, 494] width 0 height 0
click at [958, 466] on div "Select Reaction: Heart" at bounding box center [965, 472] width 14 height 14
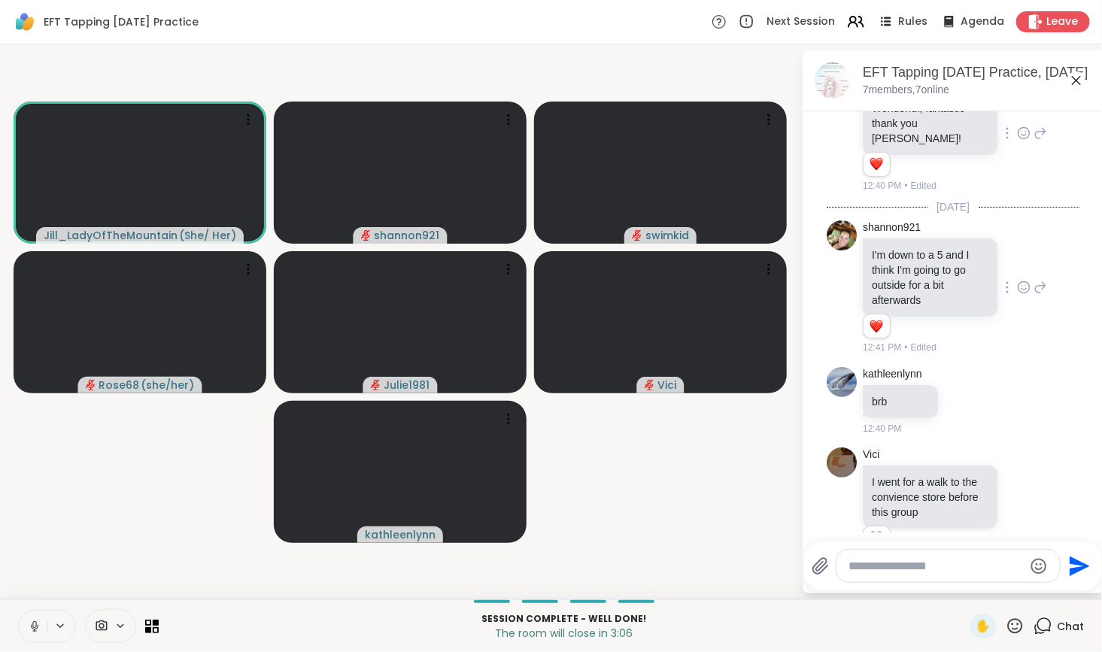
scroll to position [2659, 0]
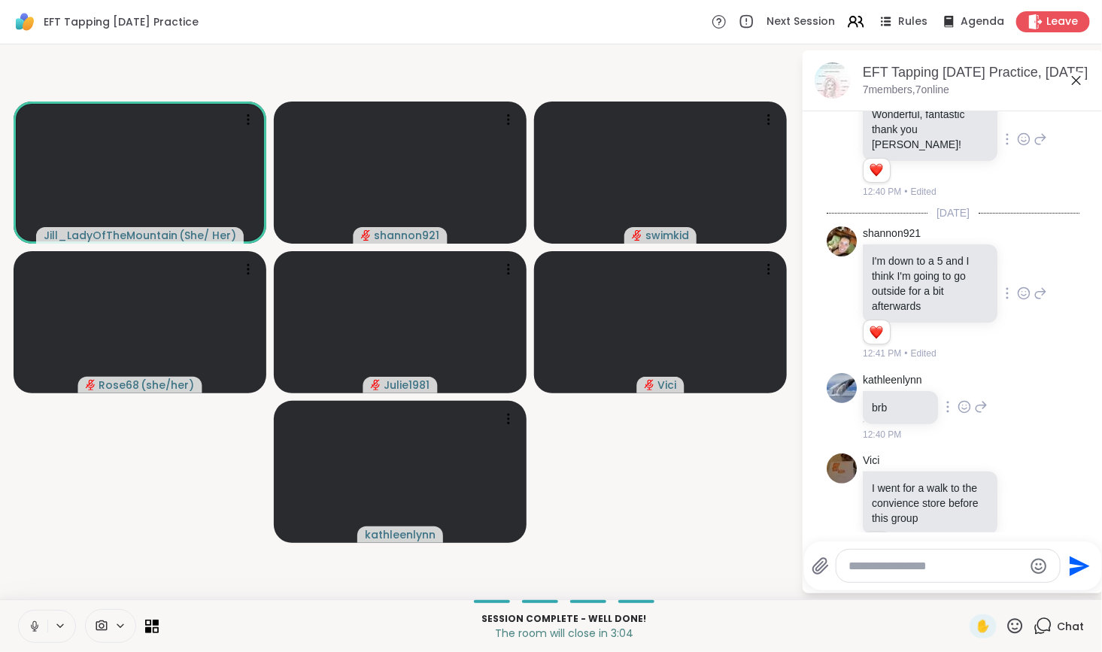
click at [967, 400] on icon at bounding box center [965, 406] width 14 height 15
click at [963, 387] on button "Select Reaction: Heart" at bounding box center [964, 383] width 30 height 30
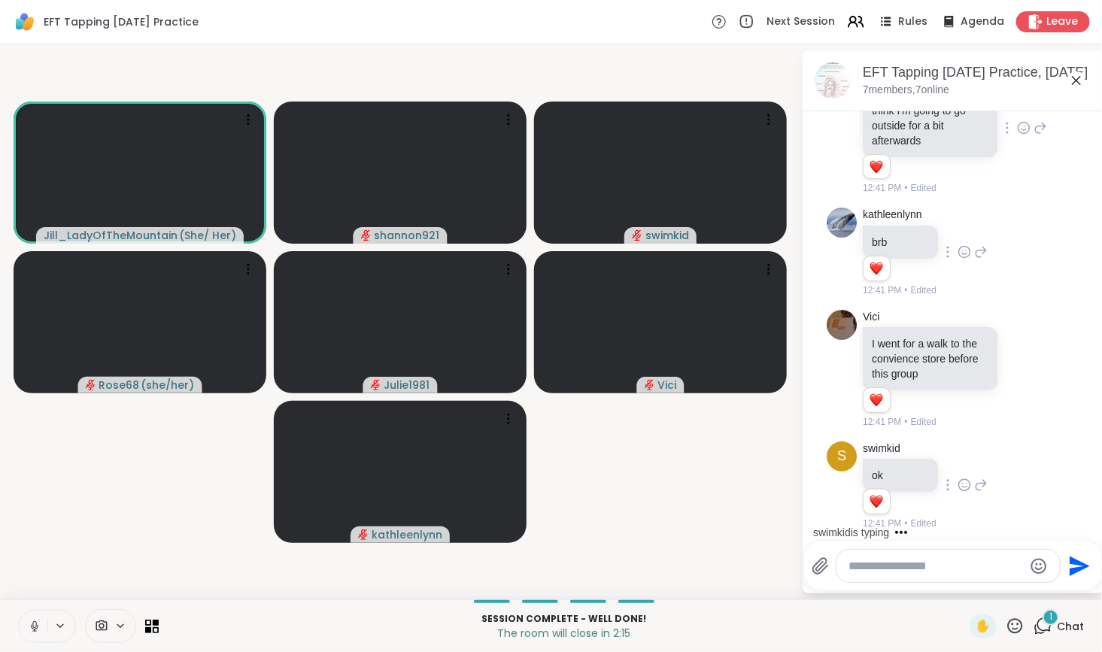
scroll to position [2904, 0]
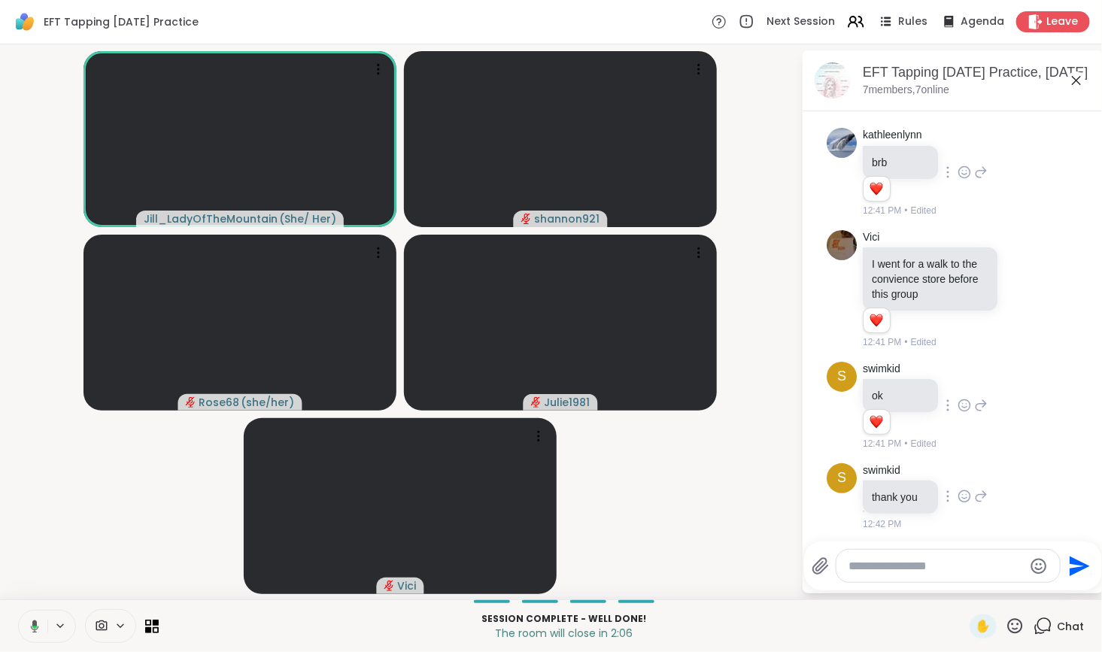
click at [963, 489] on icon at bounding box center [965, 496] width 14 height 15
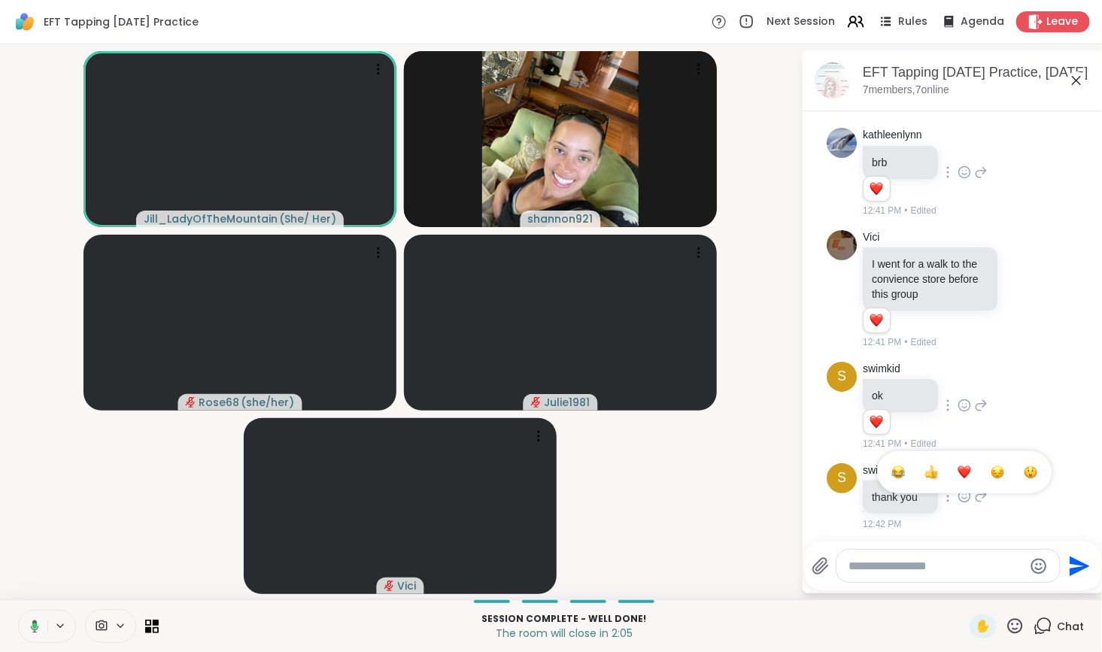
click at [965, 466] on div "Select Reaction: Heart" at bounding box center [965, 473] width 14 height 14
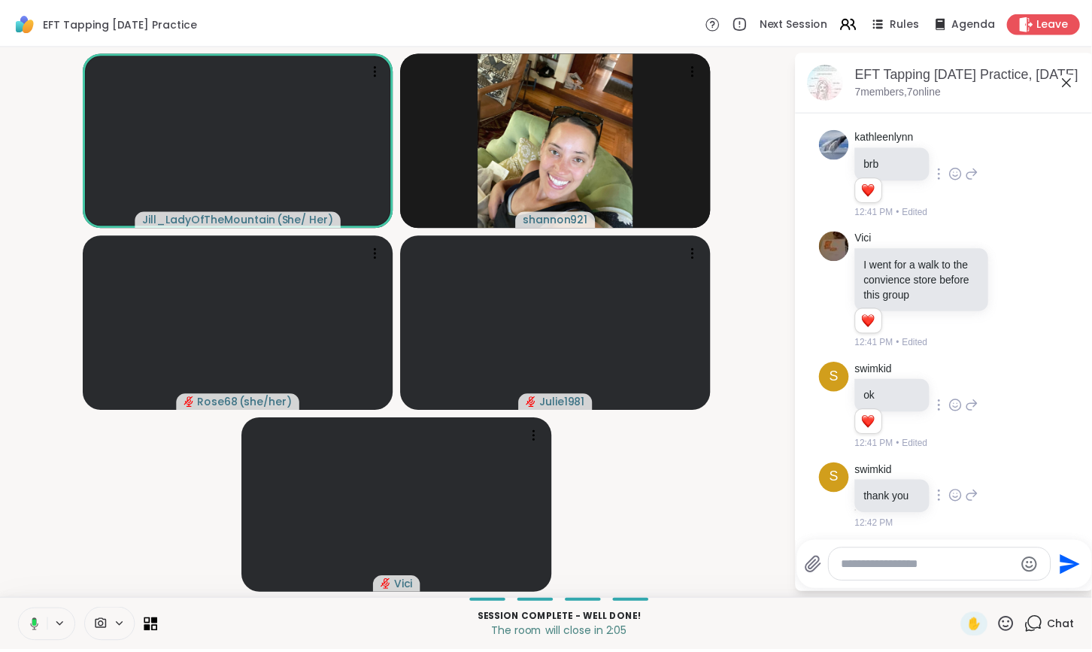
scroll to position [2926, 0]
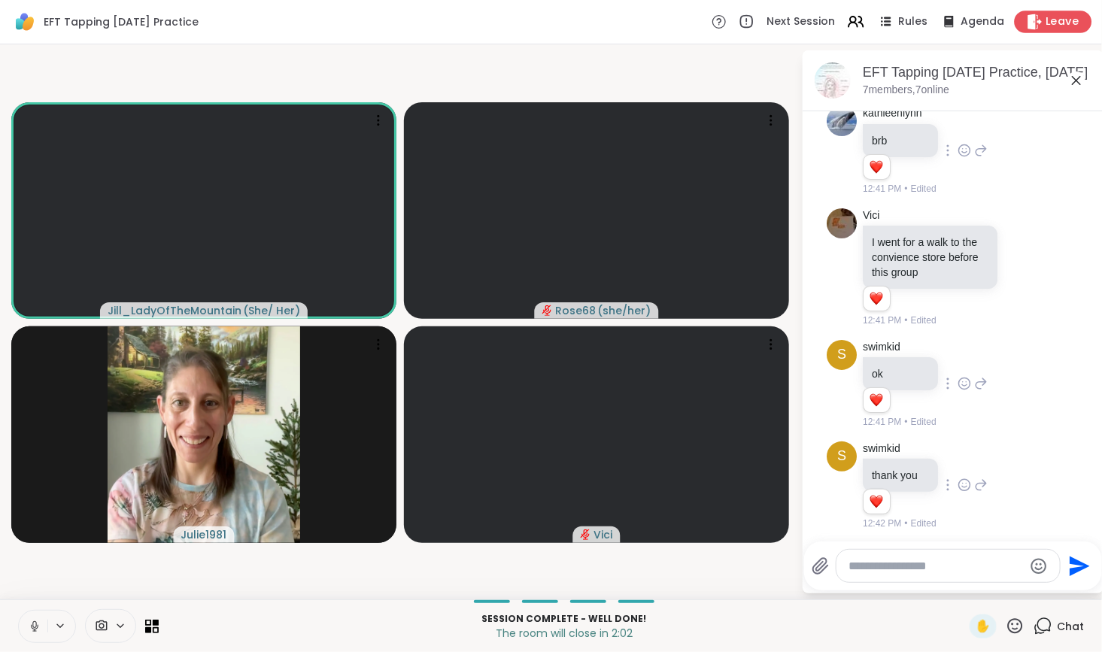
click at [1050, 17] on span "Leave" at bounding box center [1062, 22] width 33 height 16
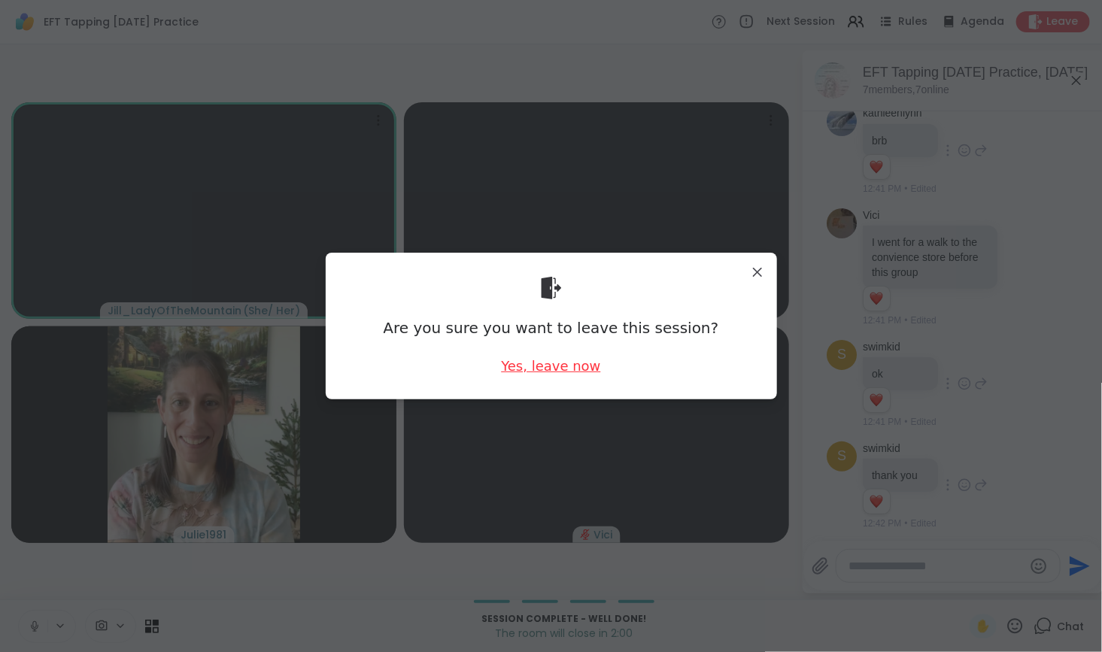
click at [535, 369] on div "Yes, leave now" at bounding box center [550, 366] width 99 height 19
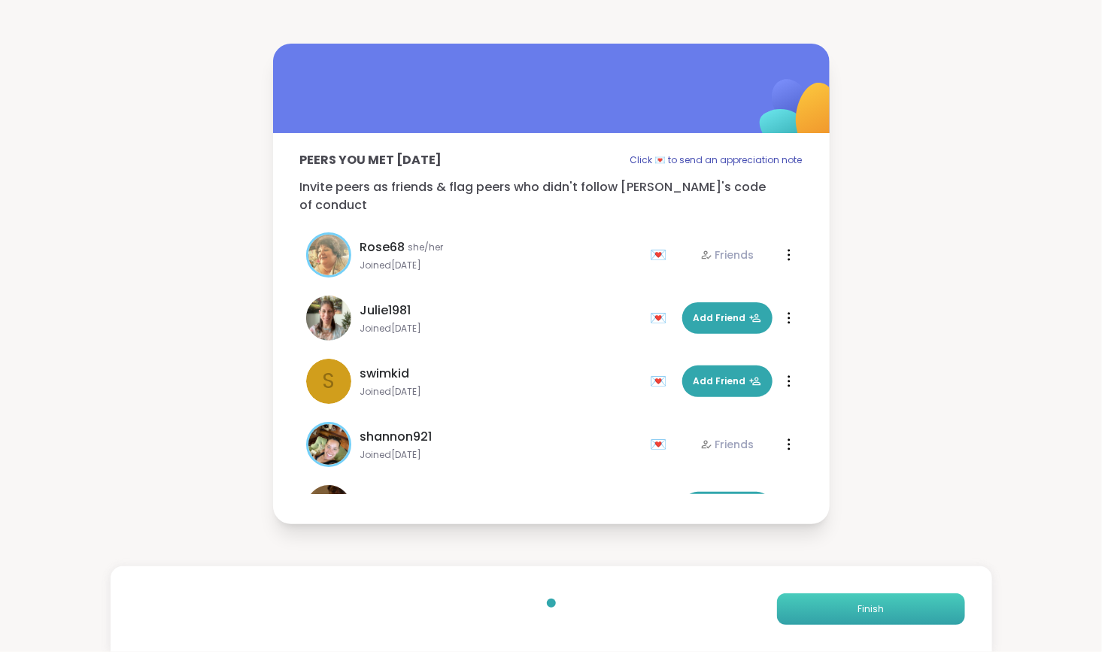
click at [831, 609] on button "Finish" at bounding box center [871, 610] width 188 height 32
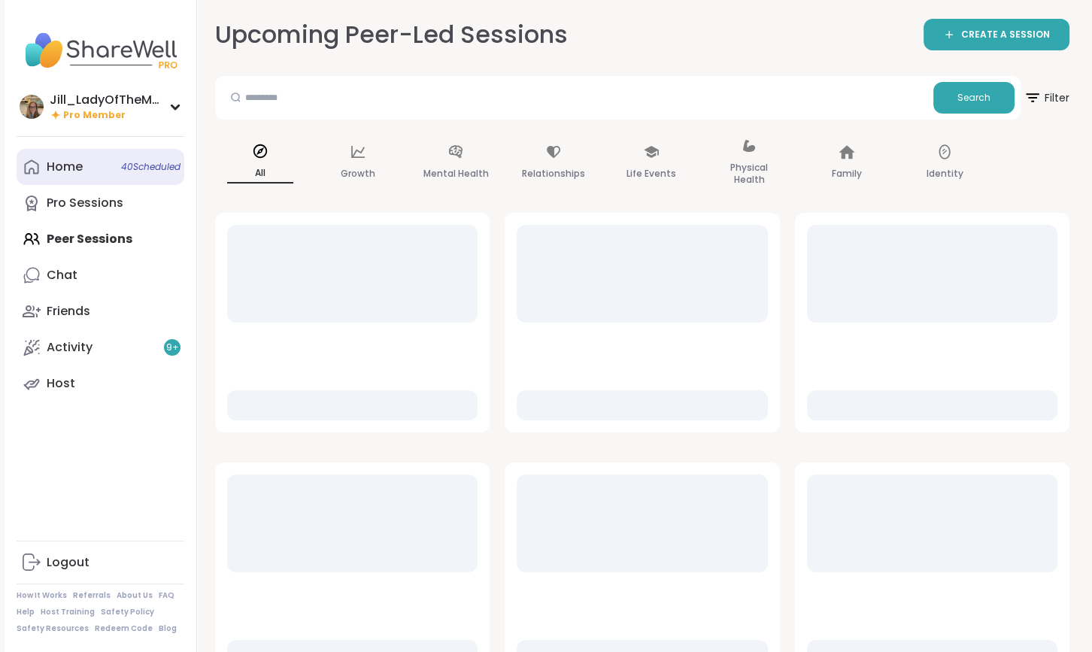
click at [102, 168] on link "Home 40 Scheduled" at bounding box center [101, 167] width 168 height 36
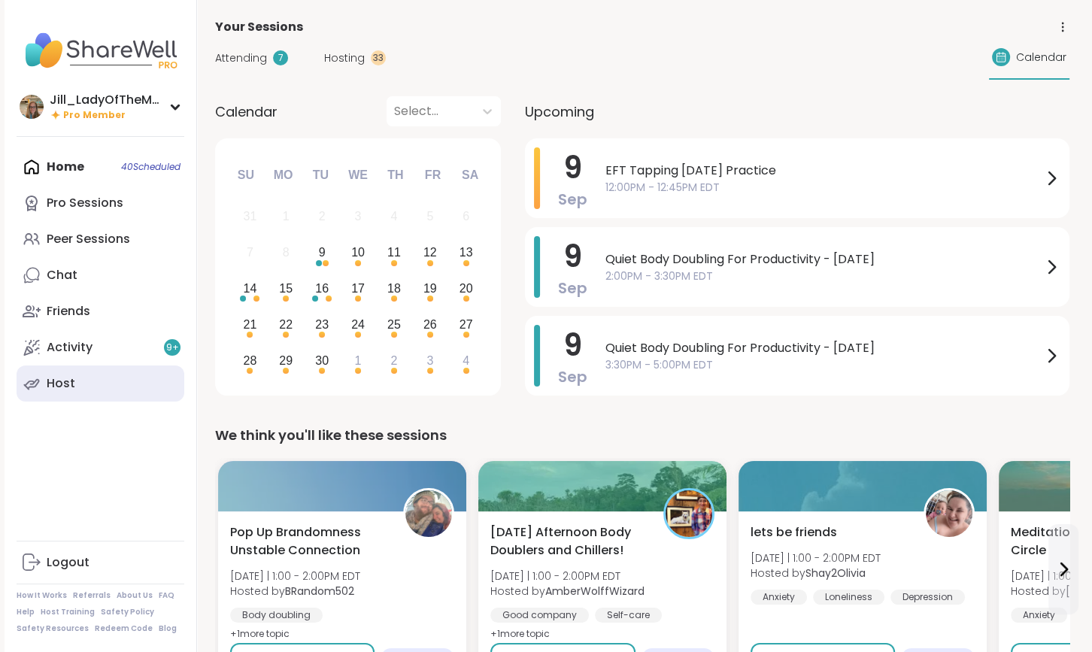
click at [111, 399] on link "Host" at bounding box center [101, 384] width 168 height 36
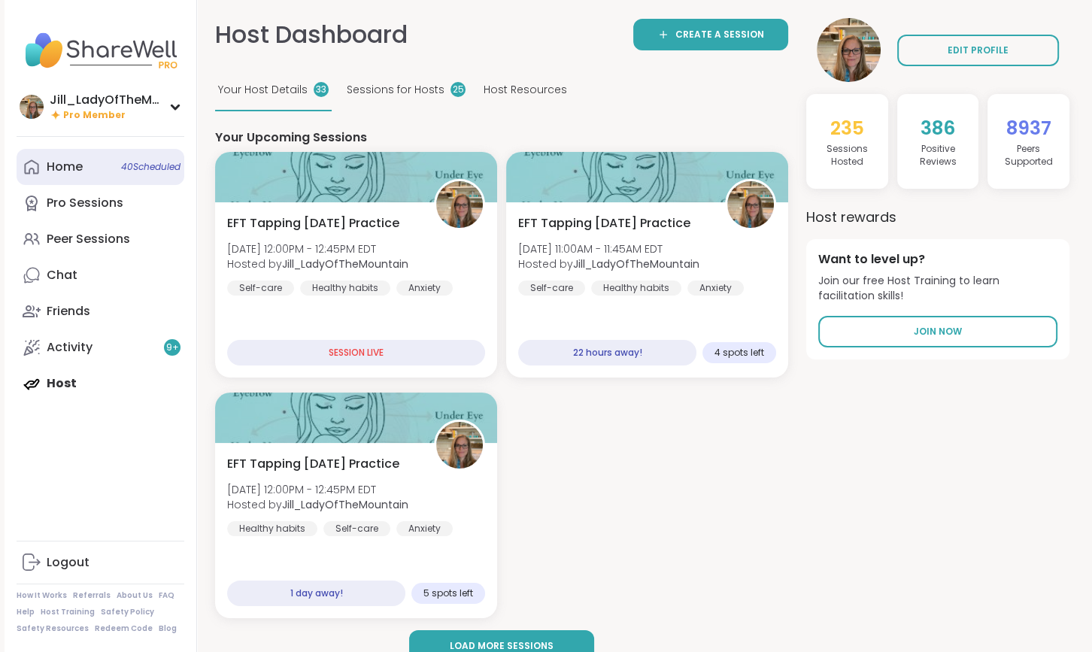
click at [131, 169] on span "40 Scheduled" at bounding box center [150, 167] width 59 height 12
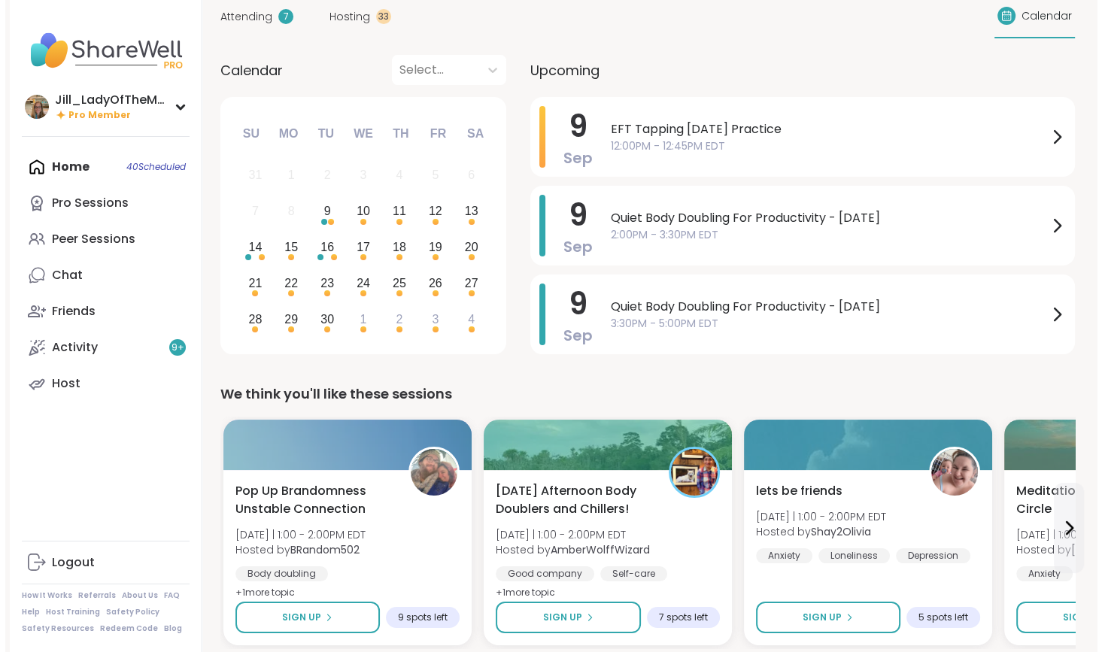
scroll to position [44, 0]
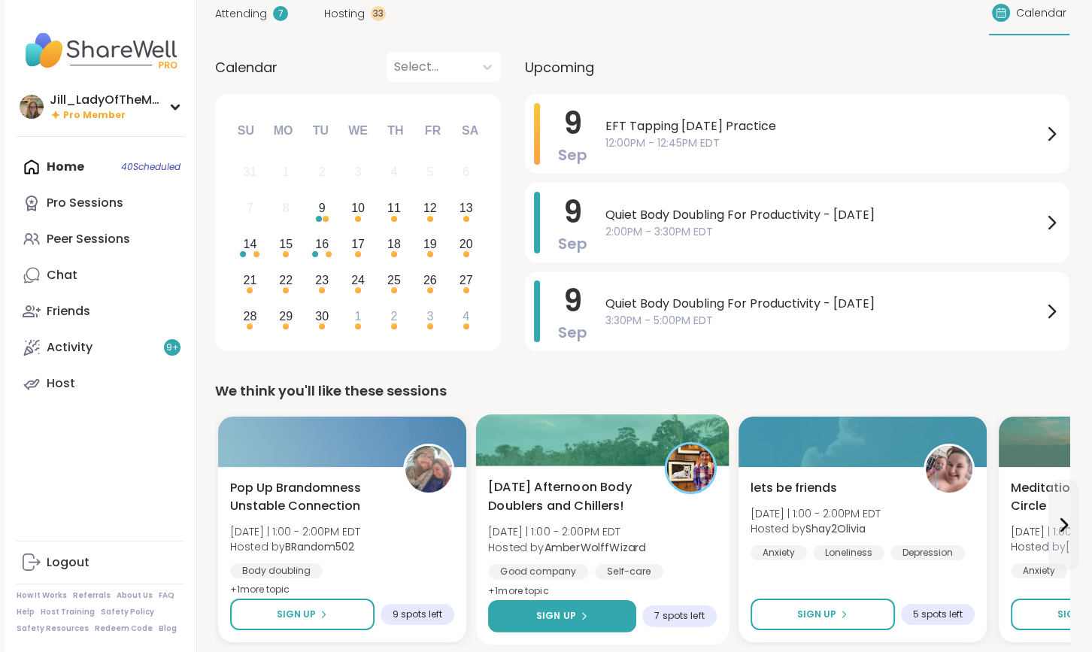
click at [579, 615] on icon at bounding box center [583, 616] width 9 height 9
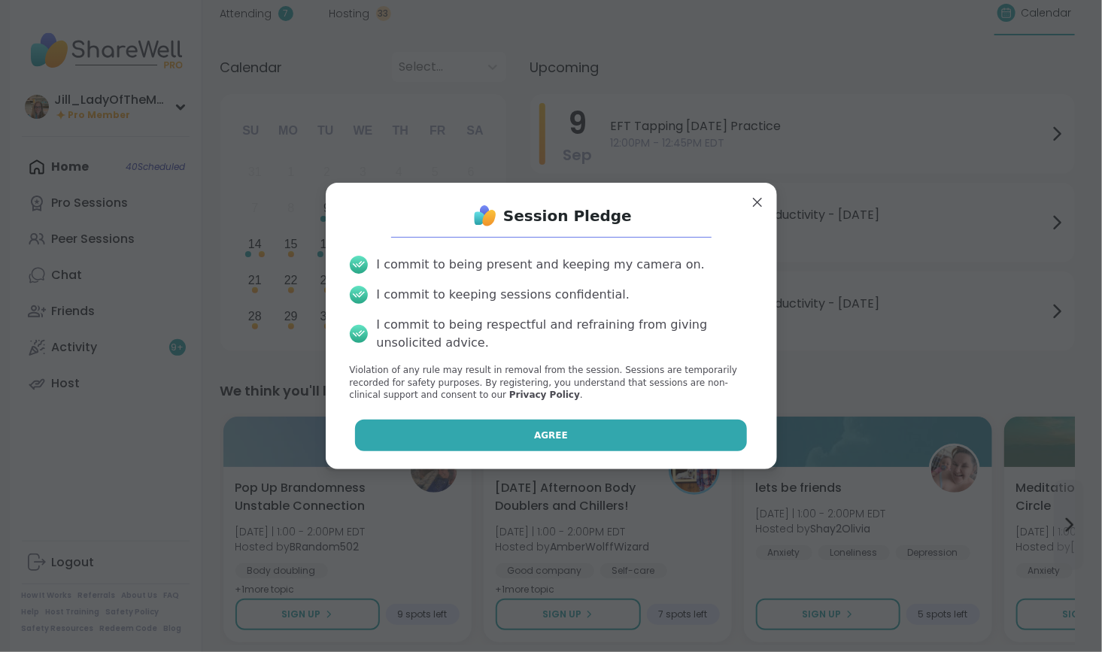
click at [542, 442] on span "Agree" at bounding box center [551, 436] width 34 height 14
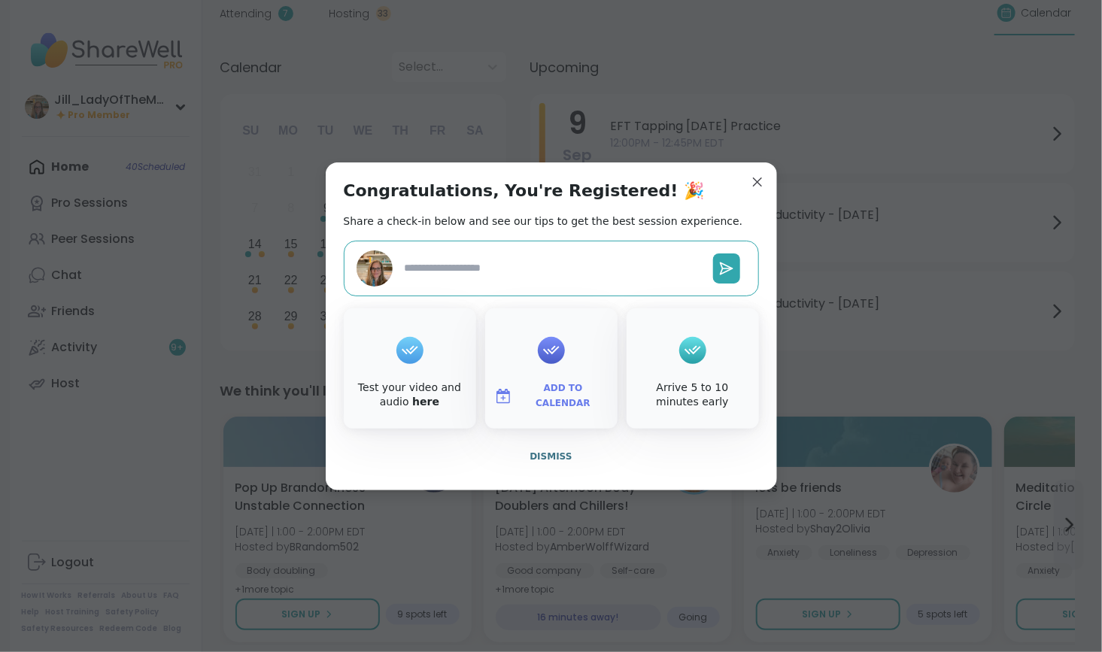
click at [536, 394] on span "Add to Calendar" at bounding box center [563, 395] width 90 height 29
click at [542, 270] on button "Google Calendar" at bounding box center [551, 259] width 114 height 33
type textarea "*"
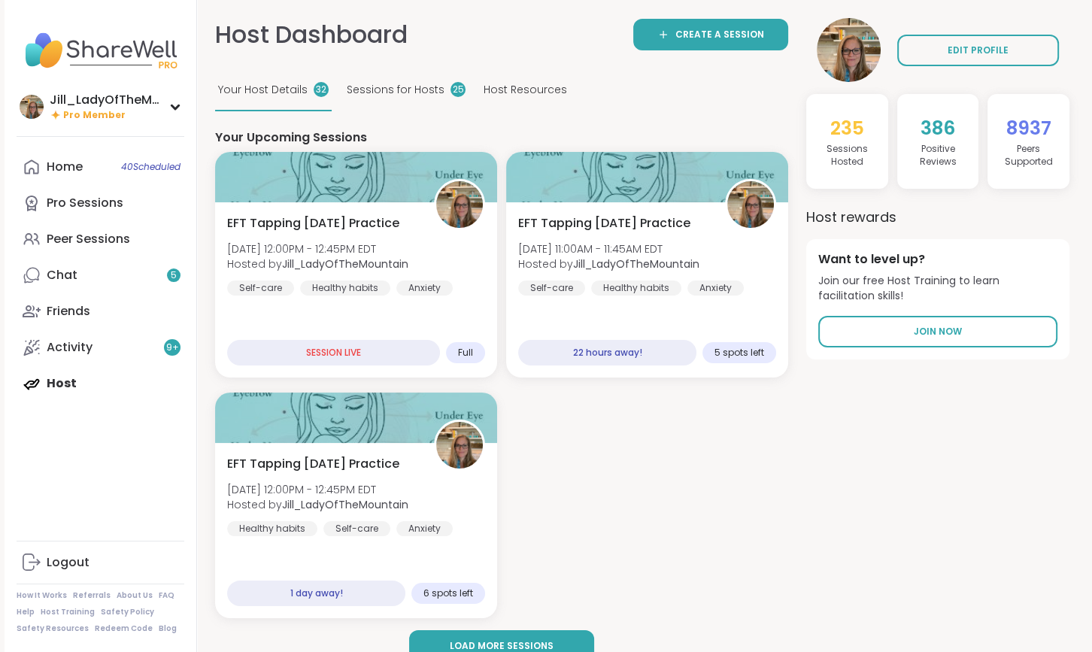
click at [130, 380] on div "Home 40 Scheduled Pro Sessions Peer Sessions Chat 5 Friends Activity 9 + Host" at bounding box center [101, 275] width 168 height 253
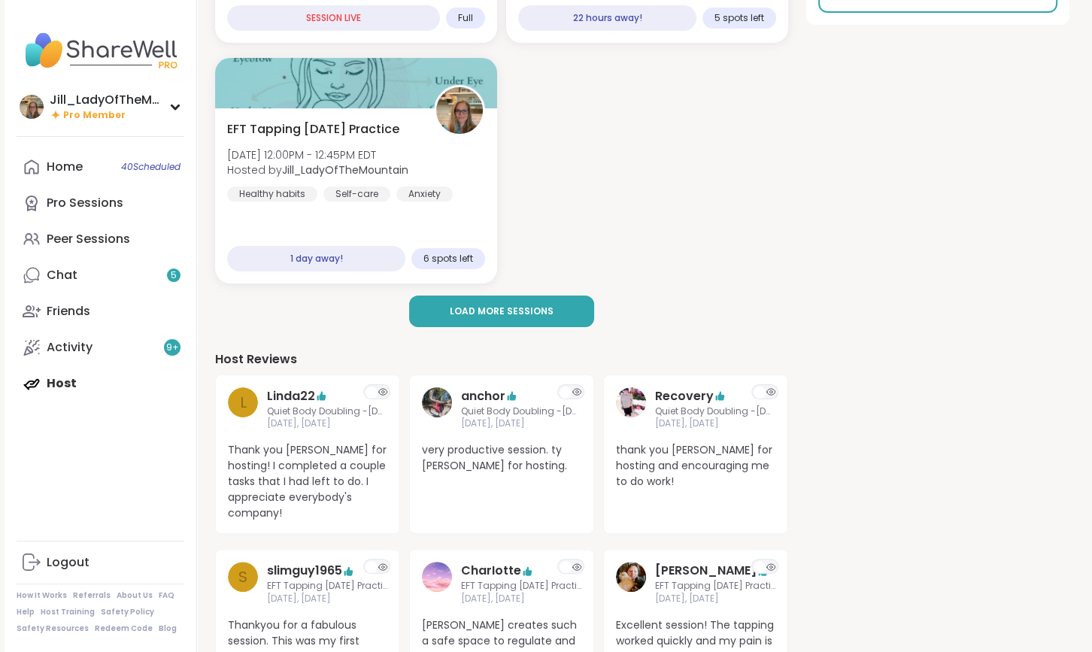
scroll to position [350, 0]
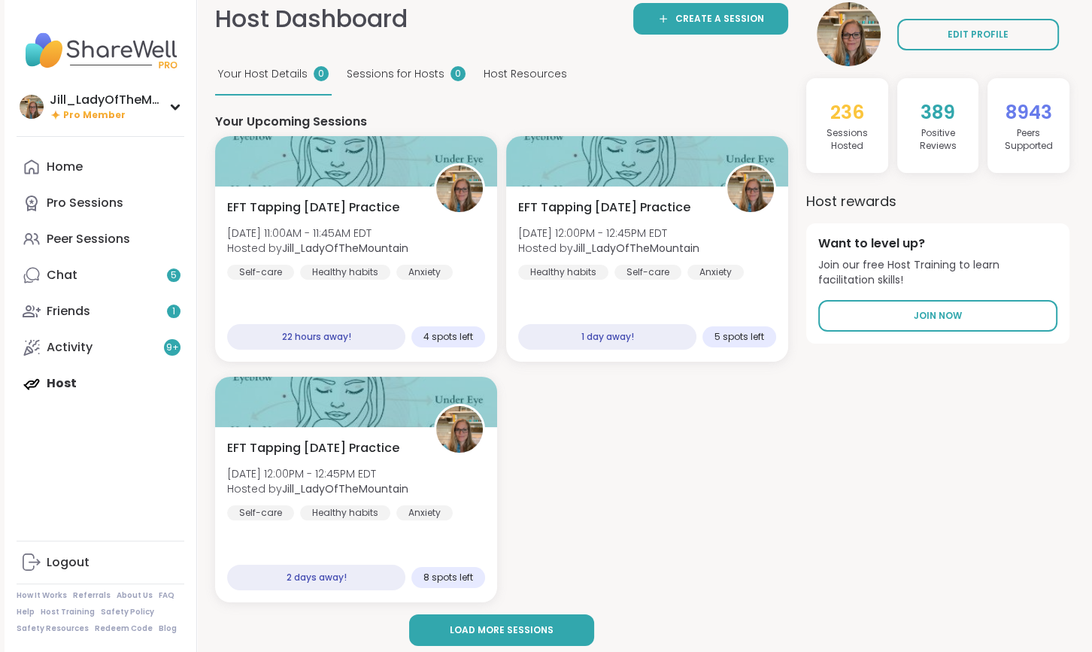
click at [82, 384] on div "Home Pro Sessions Peer Sessions Chat 5 Friends 1 Activity 9 + Host" at bounding box center [101, 275] width 168 height 253
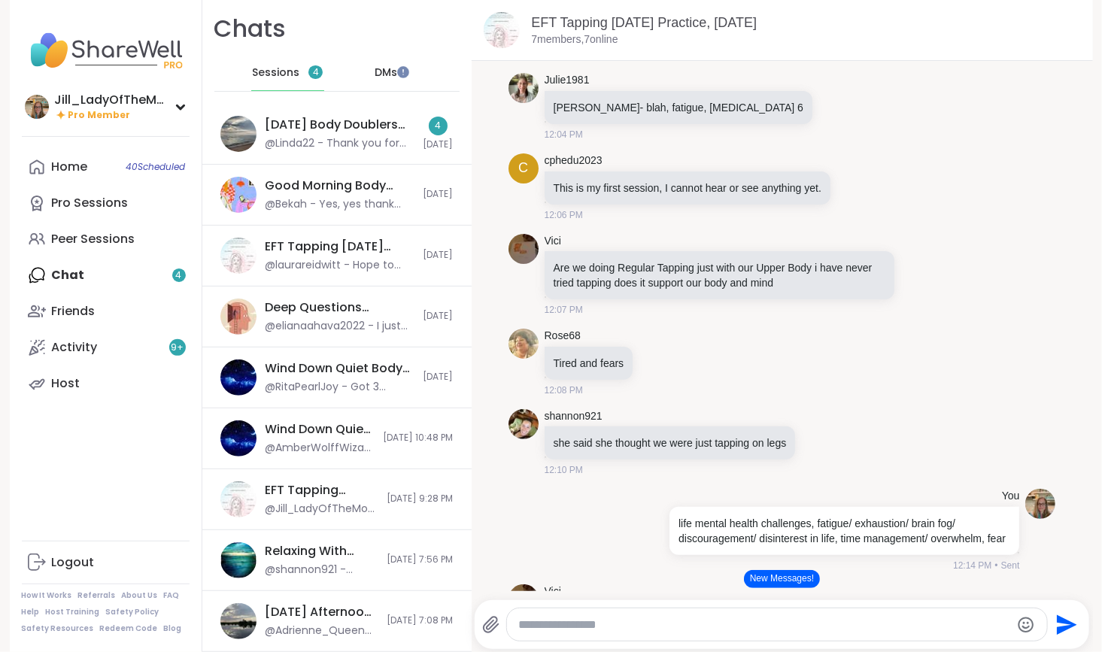
click at [776, 582] on button "New Messages!" at bounding box center [782, 579] width 76 height 18
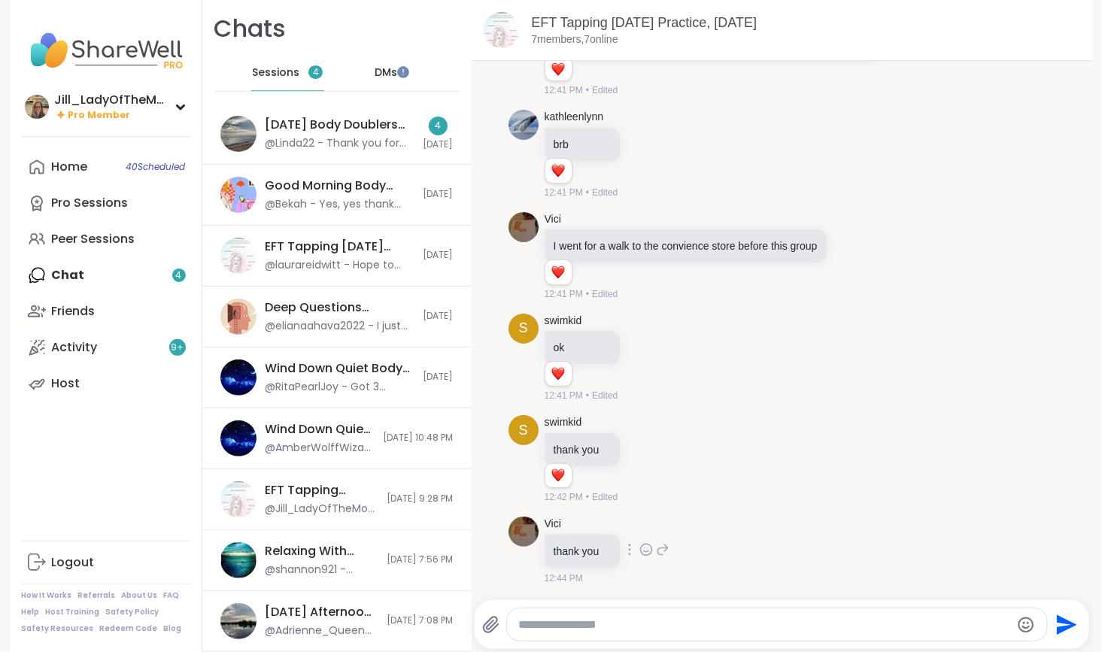
click at [644, 552] on icon at bounding box center [646, 552] width 5 height 2
click at [639, 529] on div "Select Reaction: Heart" at bounding box center [646, 526] width 14 height 14
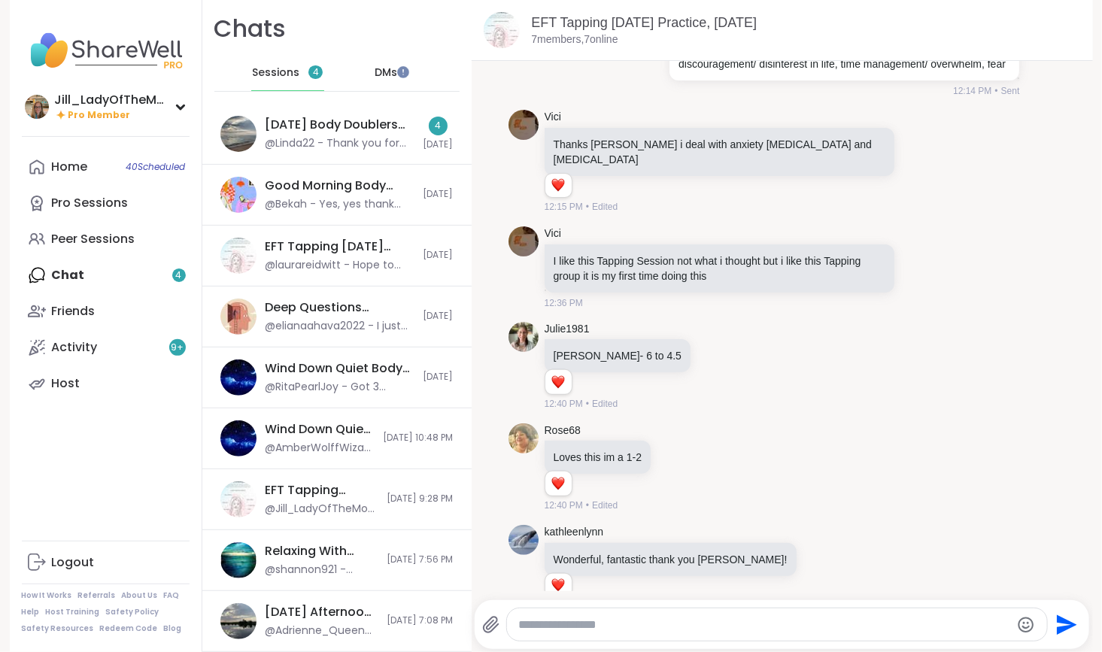
scroll to position [1535, 0]
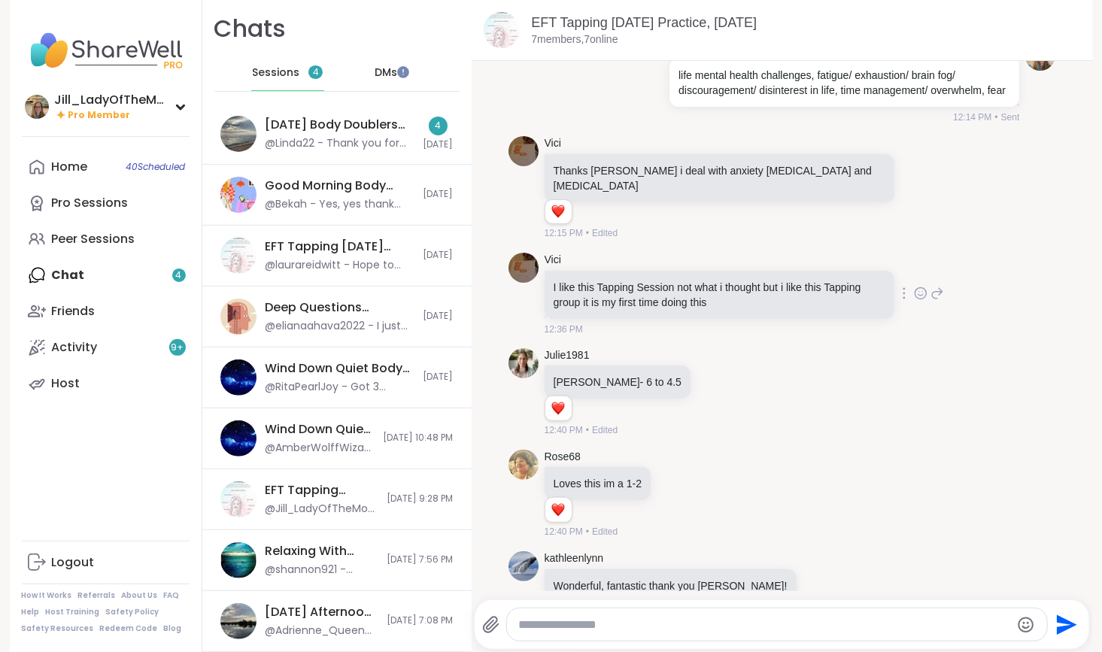
click at [914, 291] on icon at bounding box center [921, 293] width 14 height 15
click at [794, 263] on div "Select Reaction: Heart" at bounding box center [801, 270] width 14 height 14
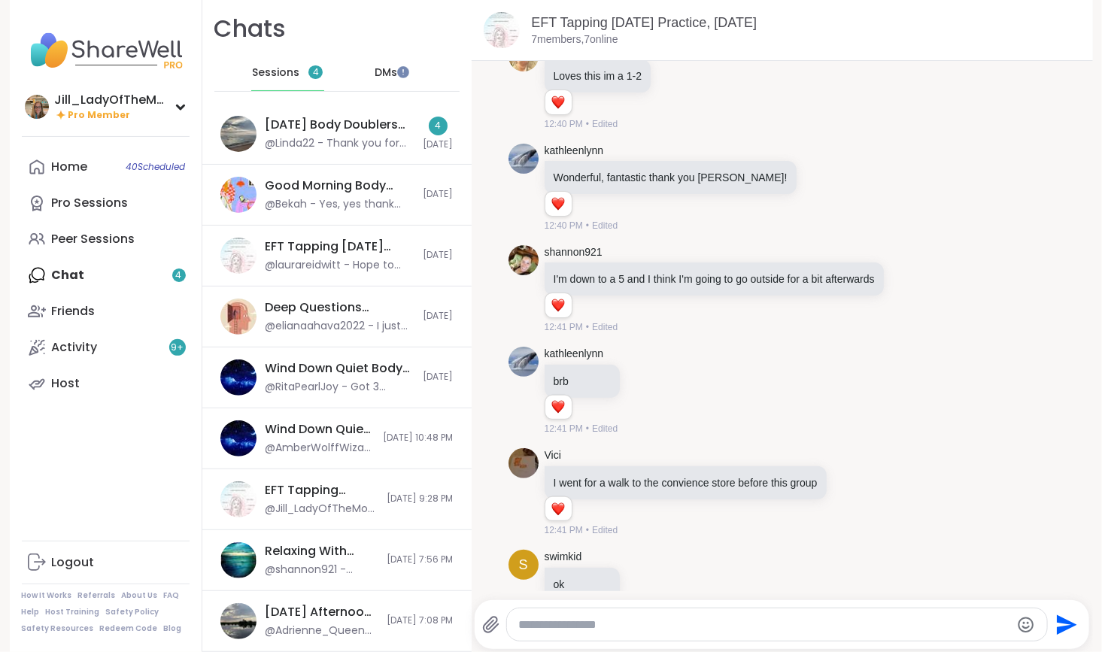
scroll to position [2054, 0]
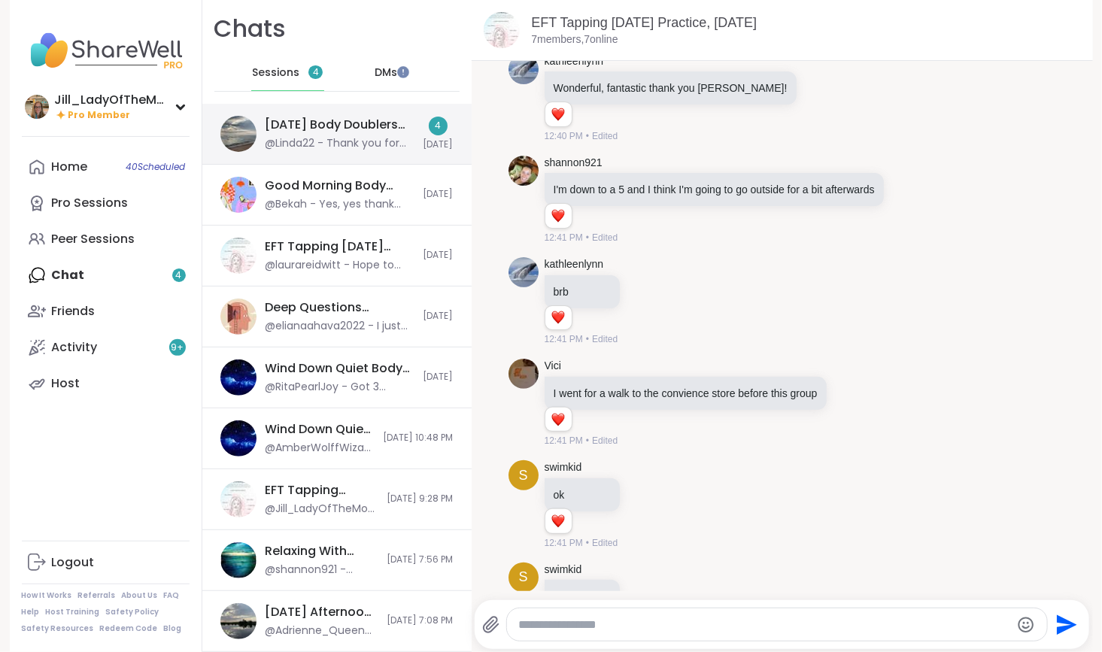
click at [348, 128] on div "[DATE] Body Doublers and Chillers!, [DATE]" at bounding box center [340, 125] width 149 height 17
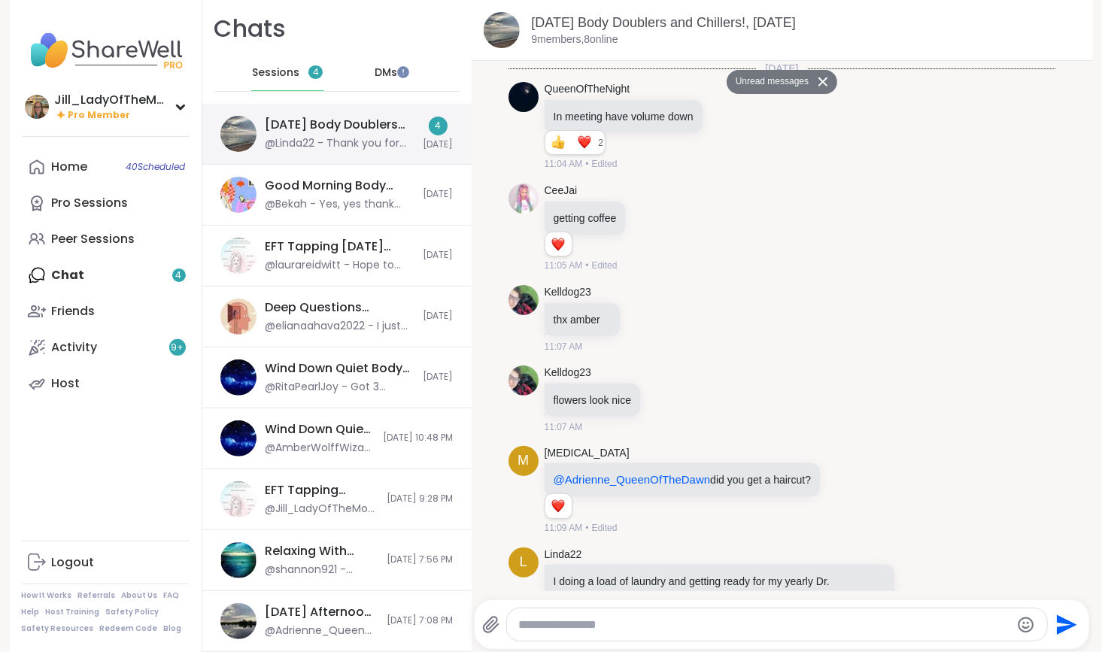
scroll to position [1392, 0]
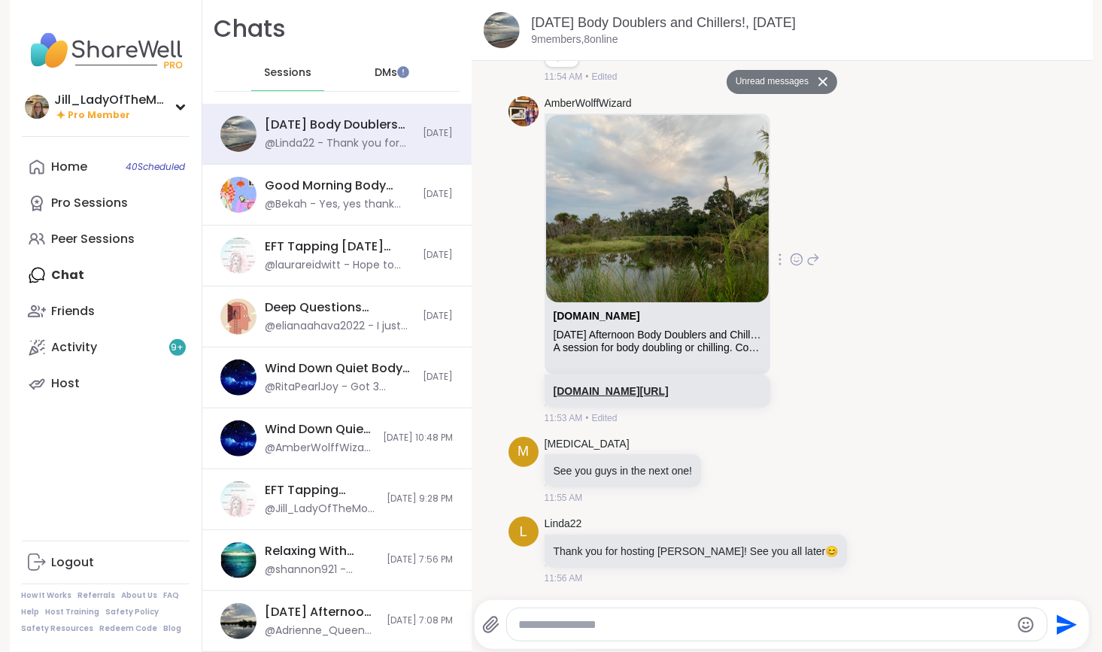
click at [631, 385] on link "sharewellnow.com/session/eef3281b-1a8d-4862-a373-cf160b3efb9f" at bounding box center [611, 391] width 115 height 12
click at [554, 385] on link "sharewellnow.com/session/eef3281b-1a8d-4862-a373-cf160b3efb9f" at bounding box center [611, 391] width 115 height 12
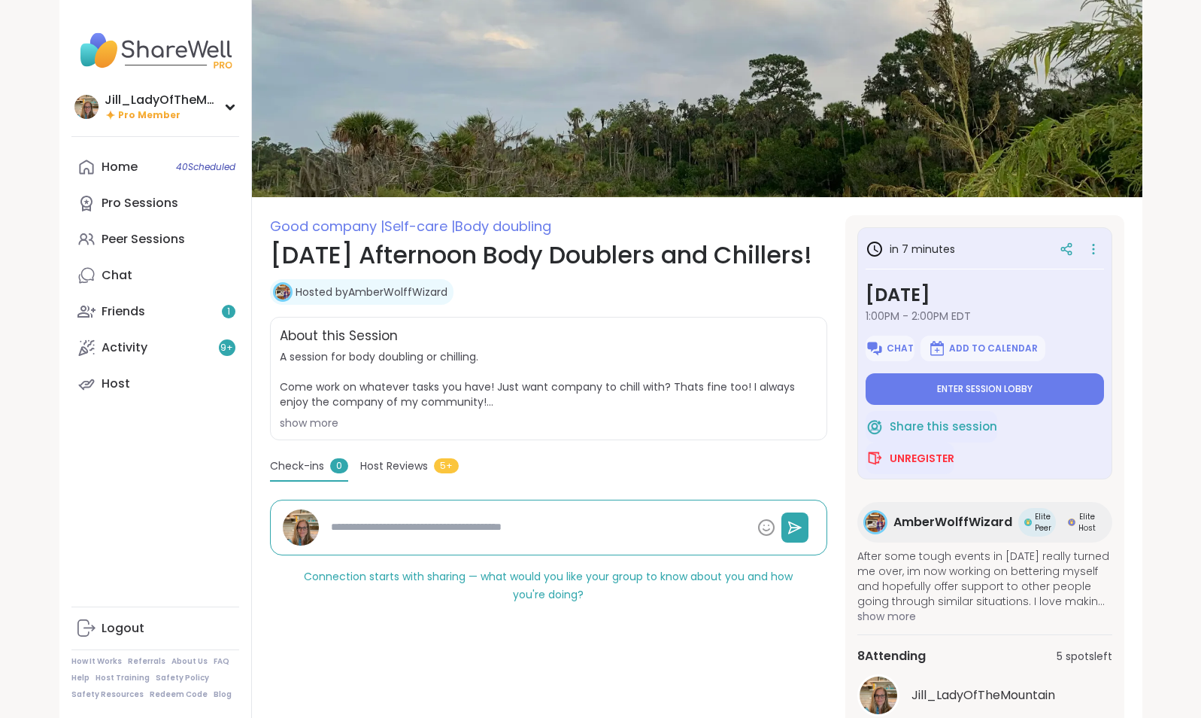
type textarea "*"
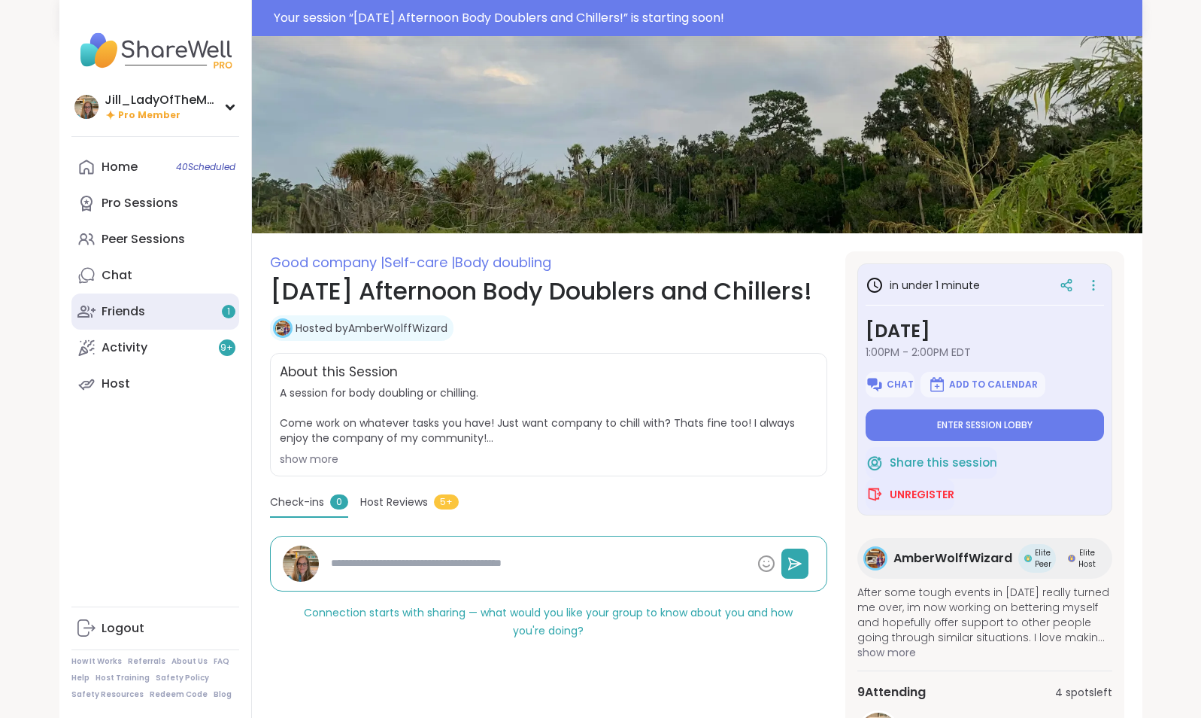
click at [108, 317] on div "Friends 1" at bounding box center [124, 311] width 44 height 17
type textarea "*"
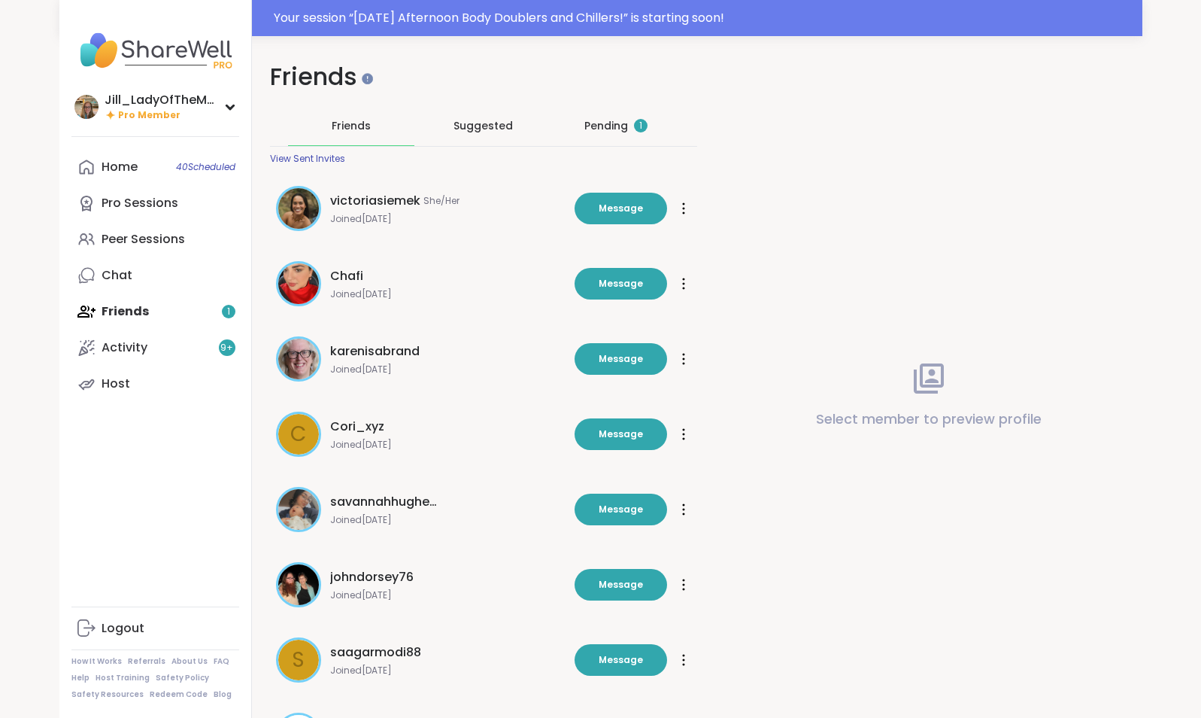
click at [592, 121] on div "Pending 1" at bounding box center [616, 125] width 63 height 15
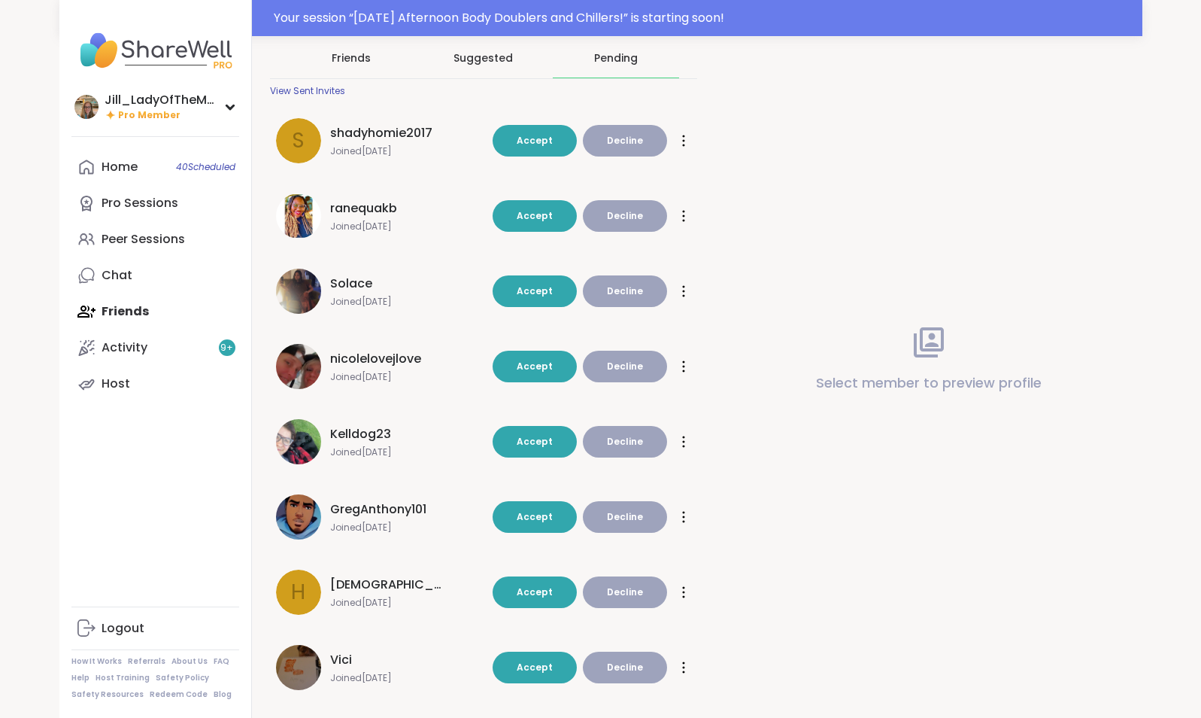
scroll to position [80, 0]
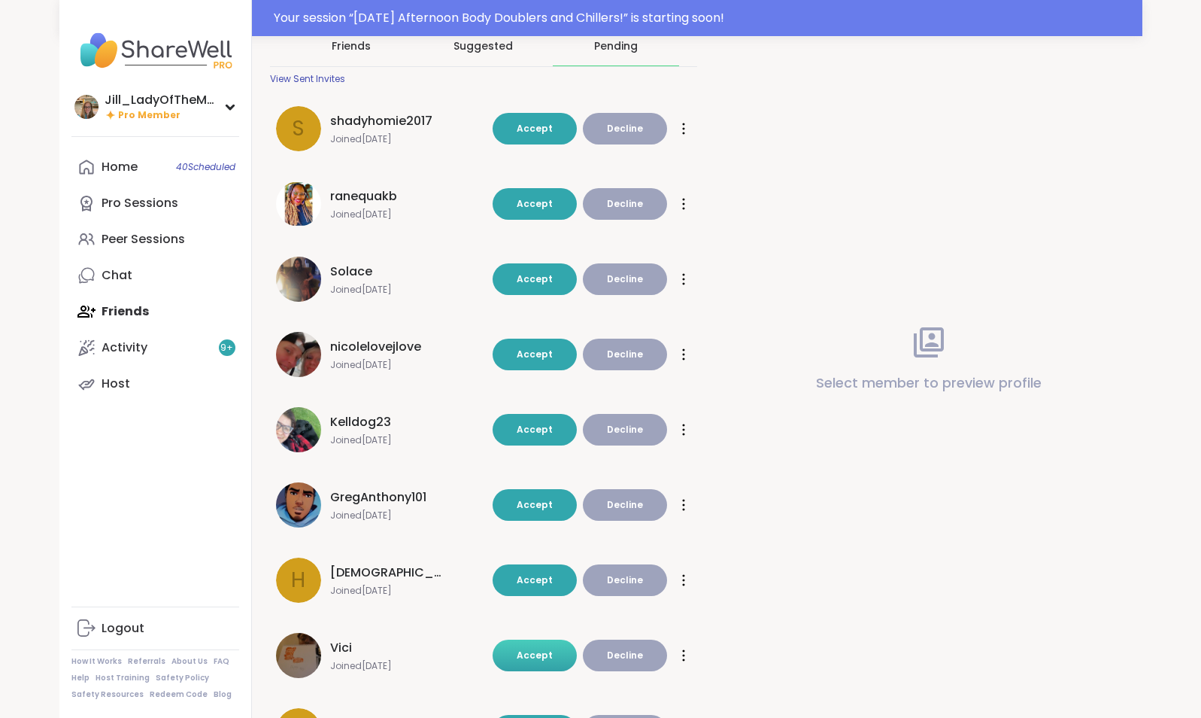
click at [527, 657] on span "Accept" at bounding box center [535, 654] width 36 height 13
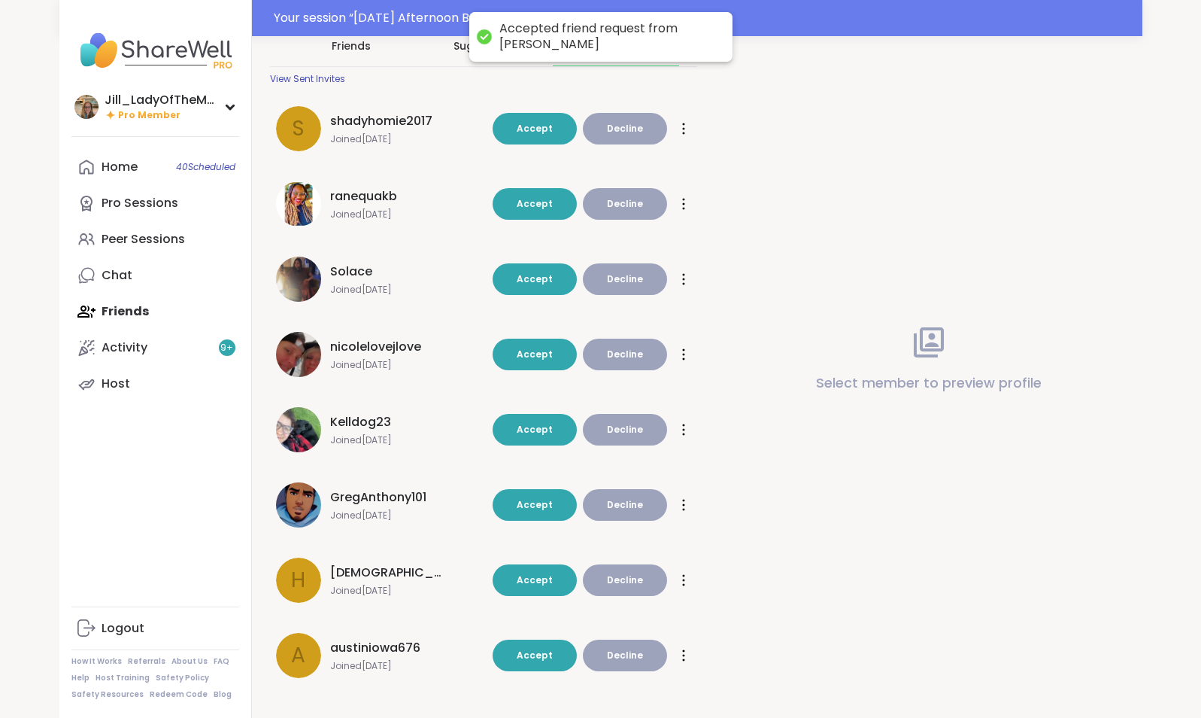
scroll to position [91, 0]
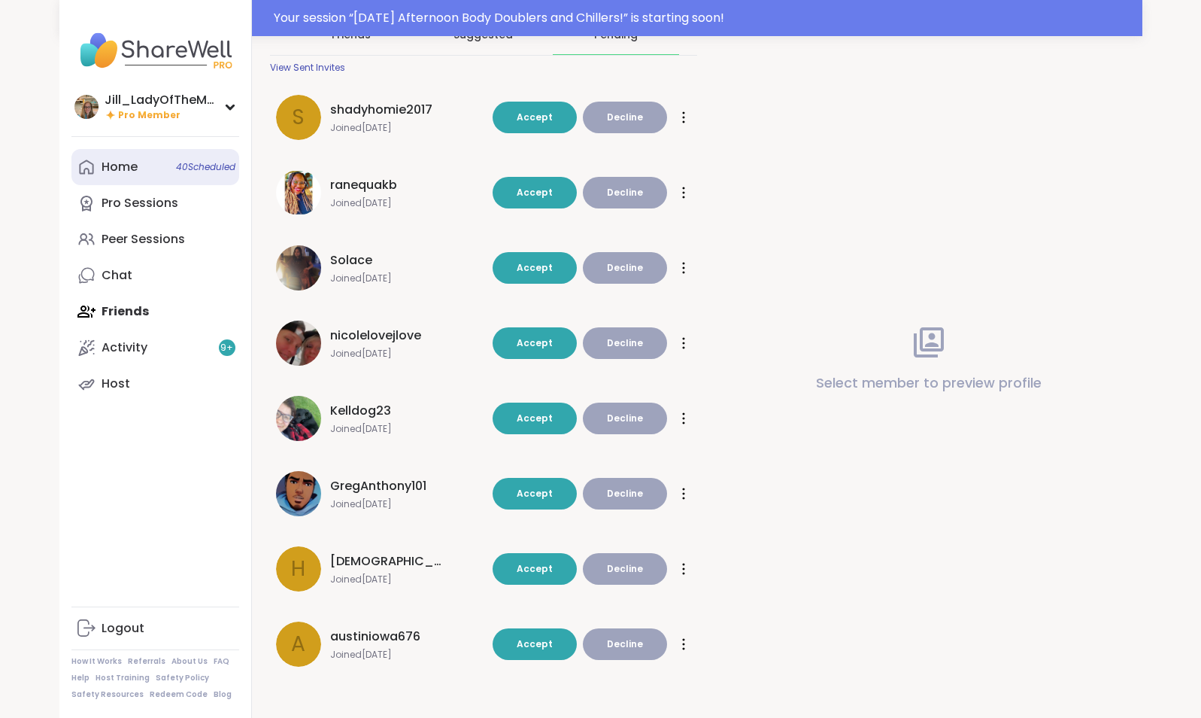
click at [193, 181] on link "Home 40 Scheduled" at bounding box center [155, 167] width 168 height 36
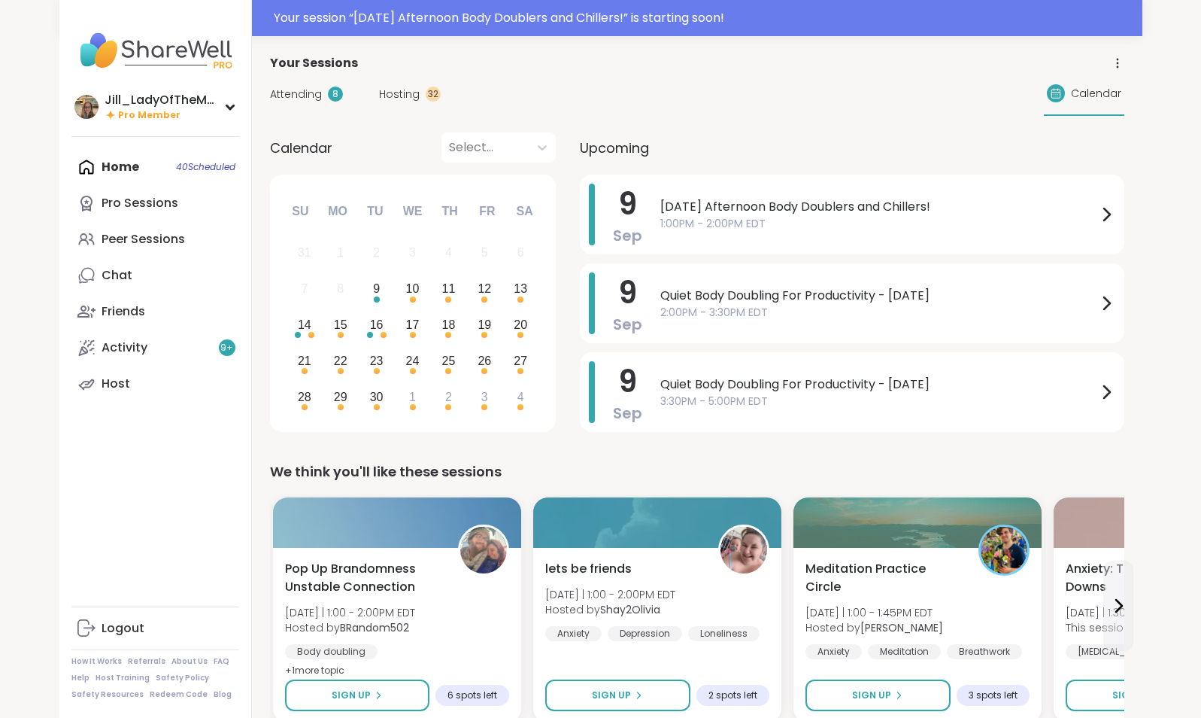
click at [307, 99] on span "Attending" at bounding box center [296, 95] width 52 height 16
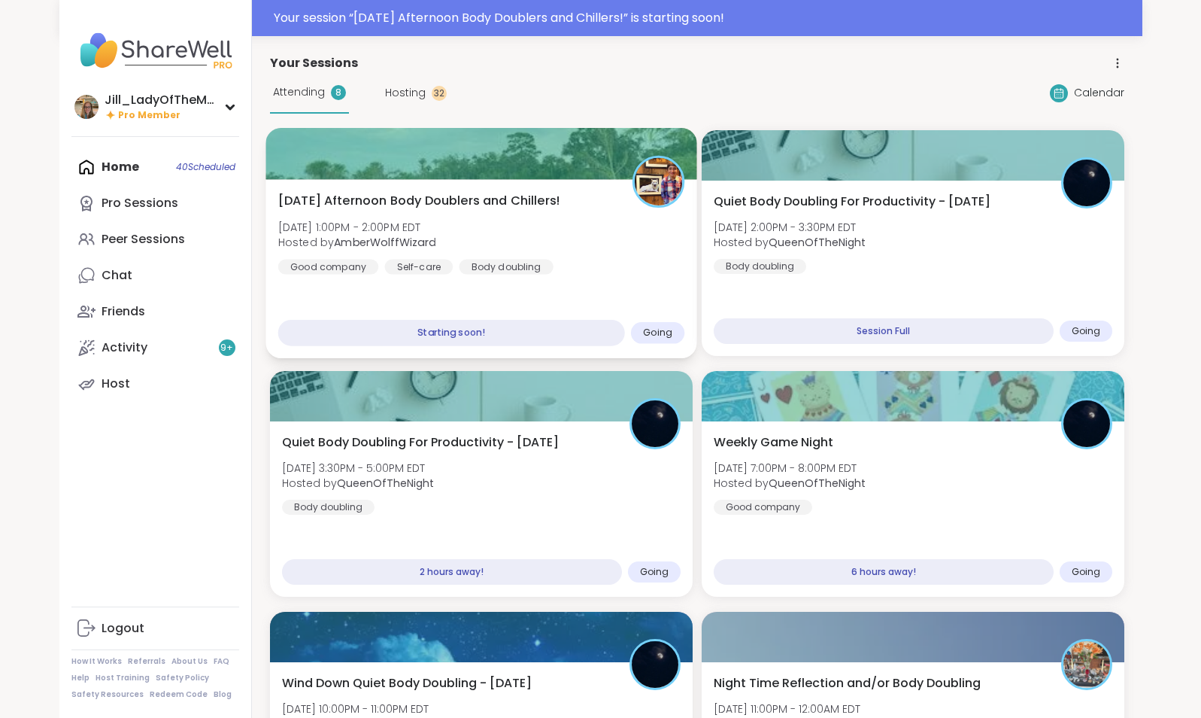
click at [495, 234] on div "[DATE] Afternoon Body Doublers and Chillers! [DATE] 1:00PM - 2:00PM EDT Hosted …" at bounding box center [481, 233] width 407 height 83
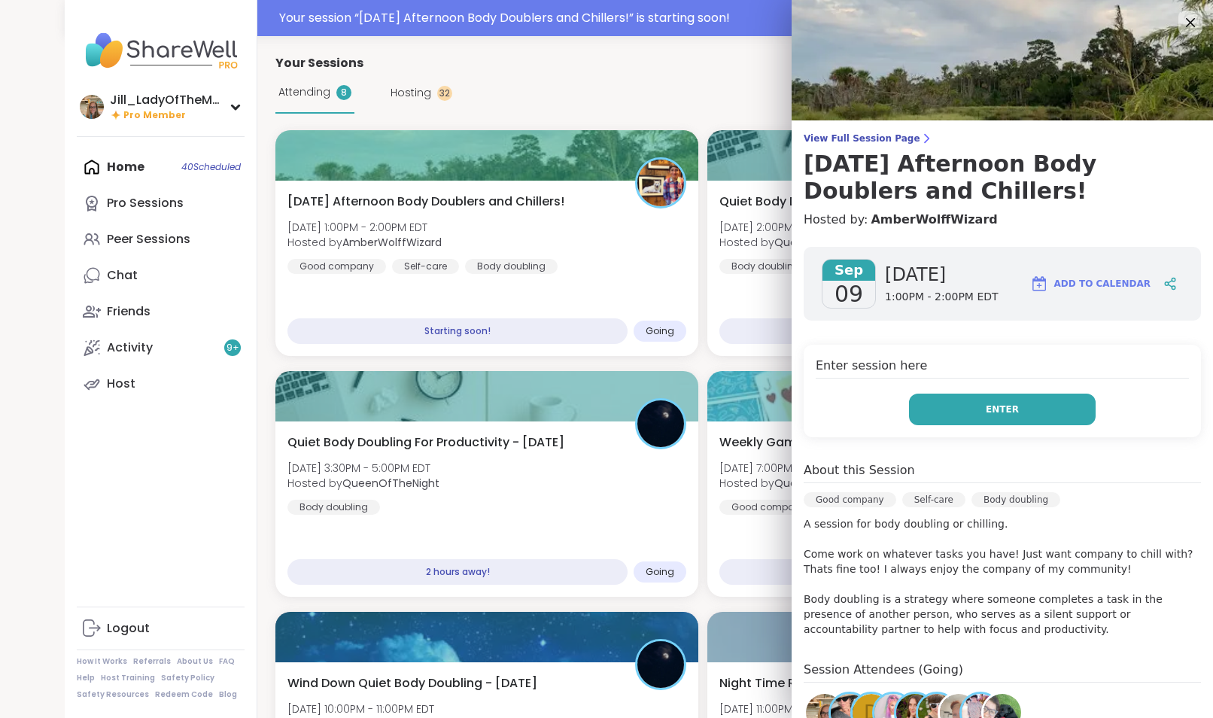
click at [970, 416] on button "Enter" at bounding box center [1002, 409] width 187 height 32
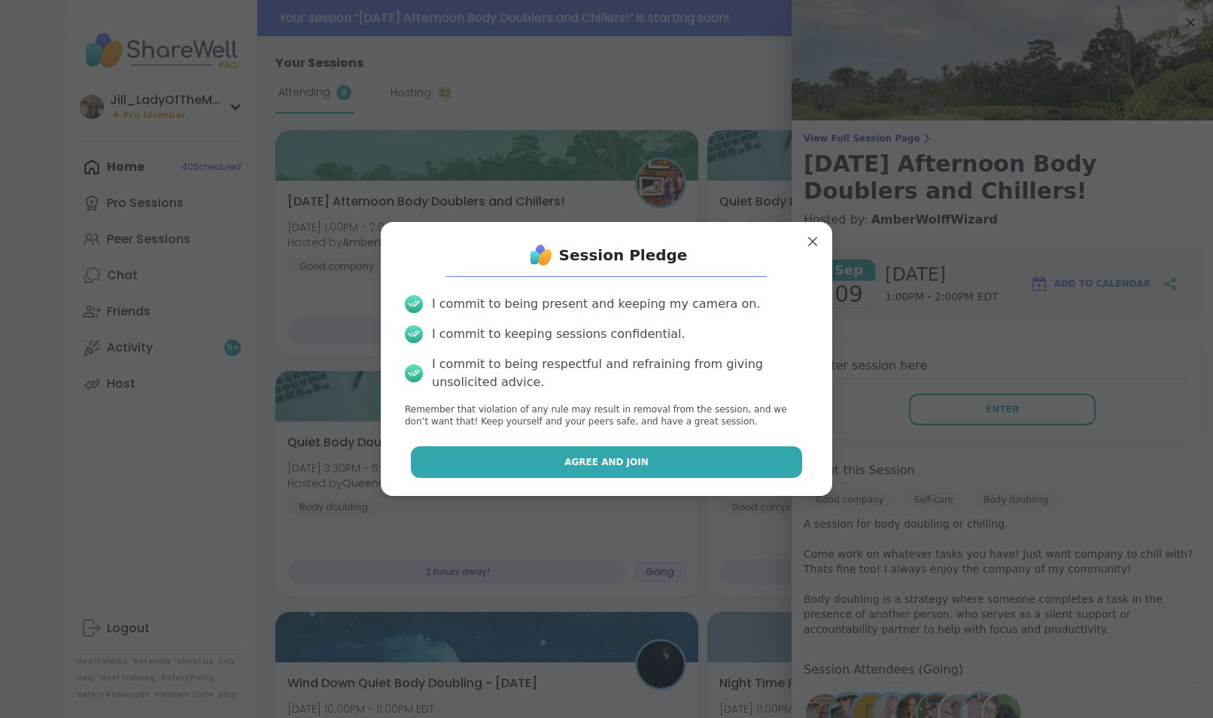
click at [680, 463] on button "Agree and Join" at bounding box center [607, 462] width 392 height 32
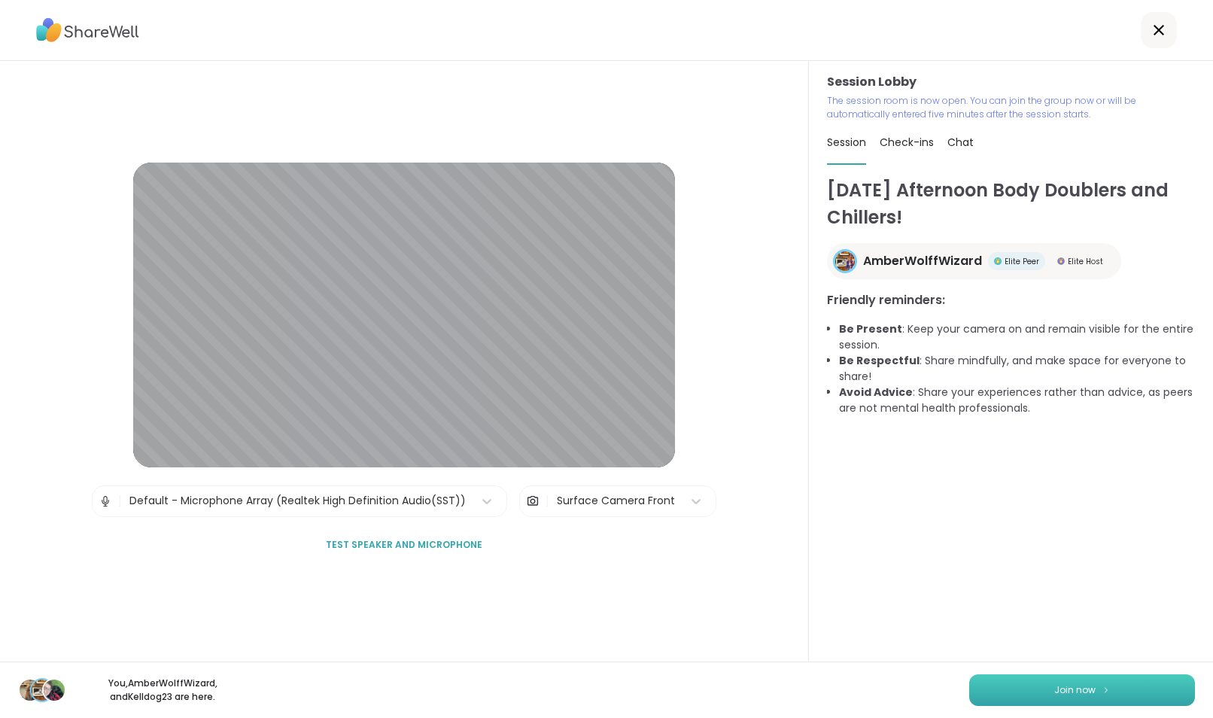
click at [1083, 677] on button "Join now" at bounding box center [1082, 690] width 226 height 32
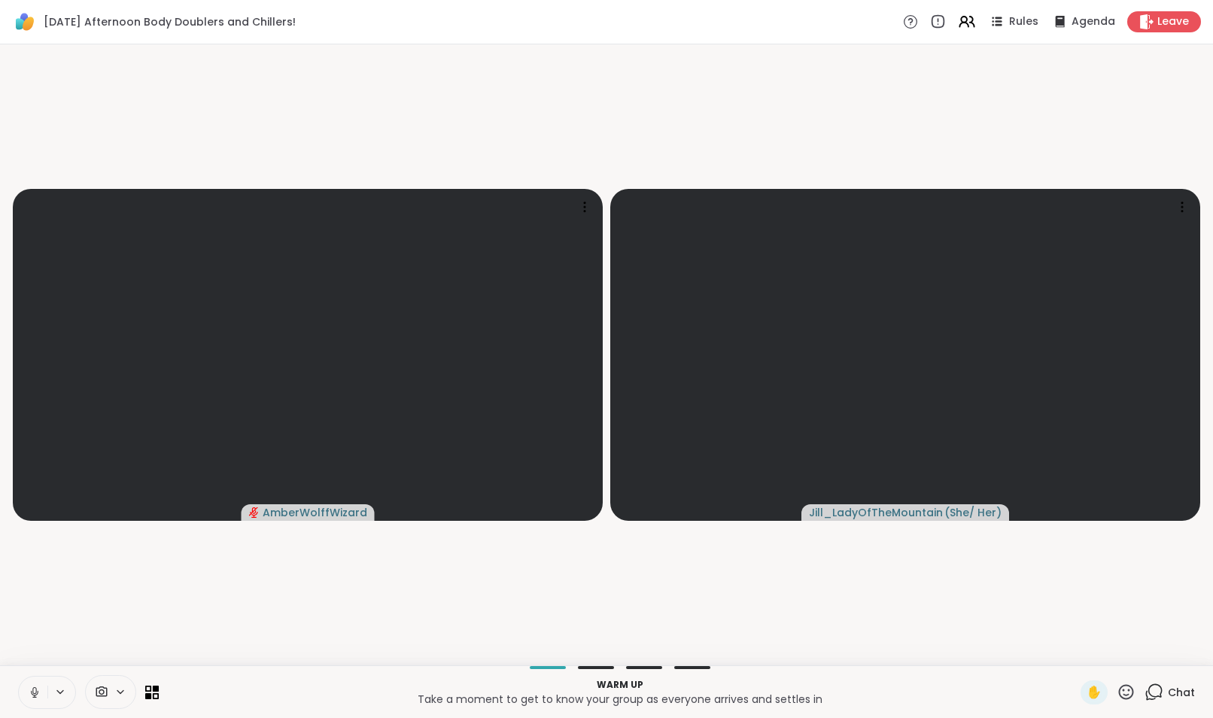
click at [1144, 688] on icon at bounding box center [1153, 691] width 19 height 19
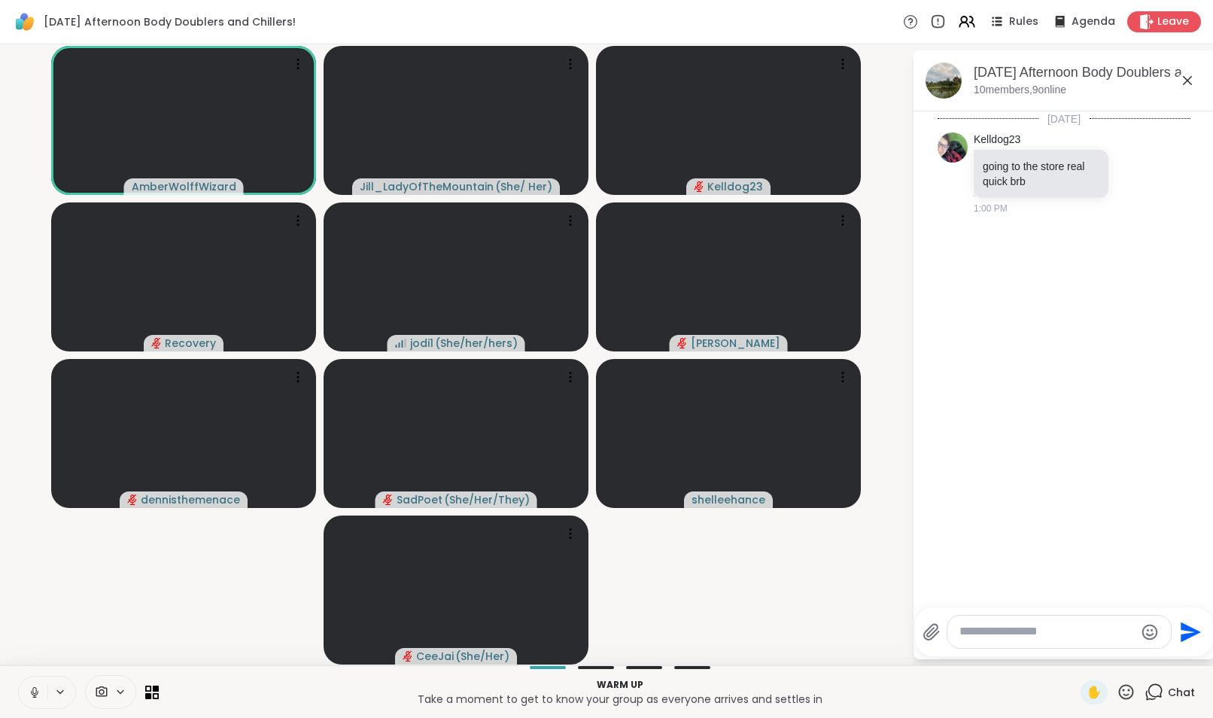
click at [973, 635] on textarea "Type your message" at bounding box center [1046, 632] width 175 height 16
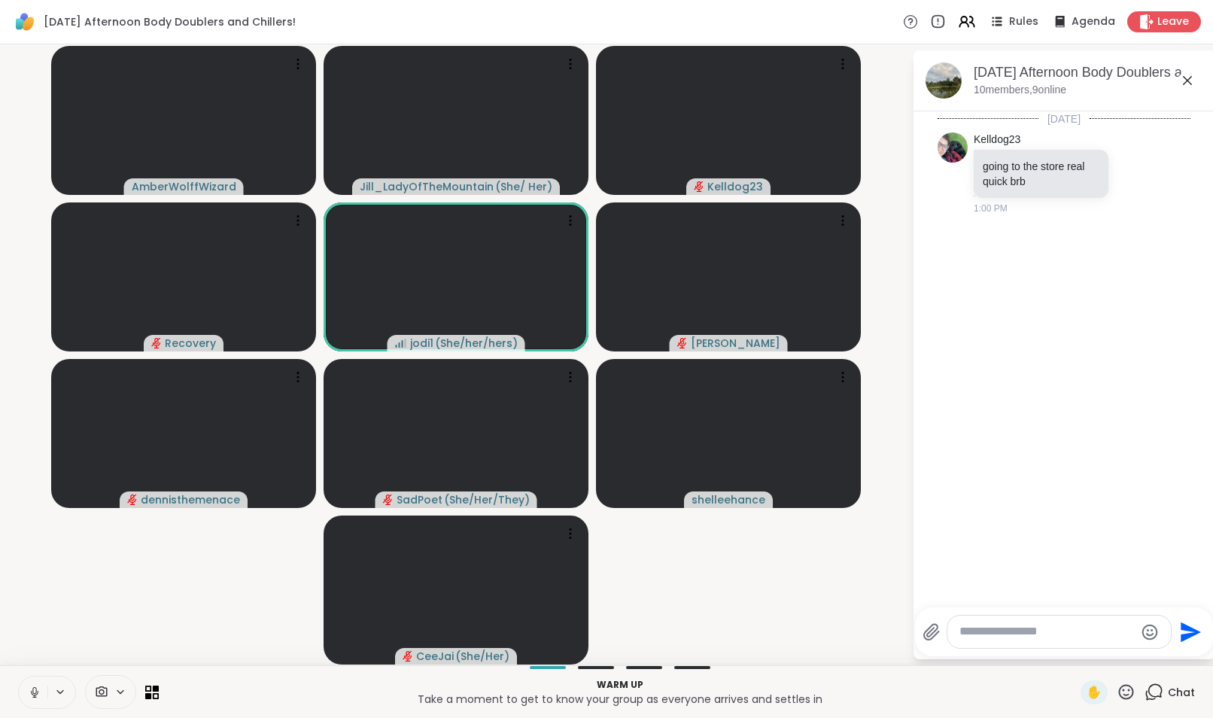
click at [973, 635] on textarea "Type your message" at bounding box center [1046, 632] width 175 height 16
click at [34, 691] on icon at bounding box center [35, 692] width 14 height 14
drag, startPoint x: 159, startPoint y: 648, endPoint x: 192, endPoint y: 659, distance: 34.7
click at [188, 659] on div "AmberWolffWizard Jill_LadyOfTheMountain ( She/ Her ) Kelldog23 Recovery jodi1 (…" at bounding box center [606, 354] width 1213 height 621
click at [978, 627] on textarea "Type your message" at bounding box center [1046, 632] width 175 height 16
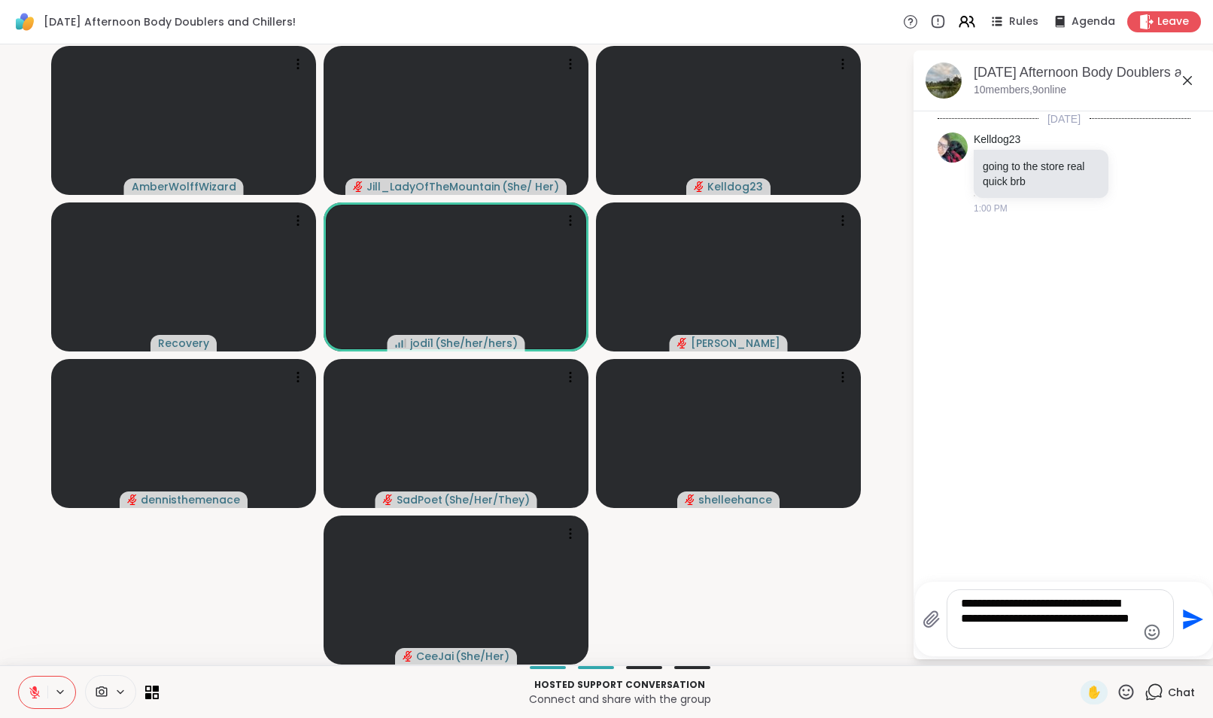
type textarea "**********"
